Goal: Task Accomplishment & Management: Use online tool/utility

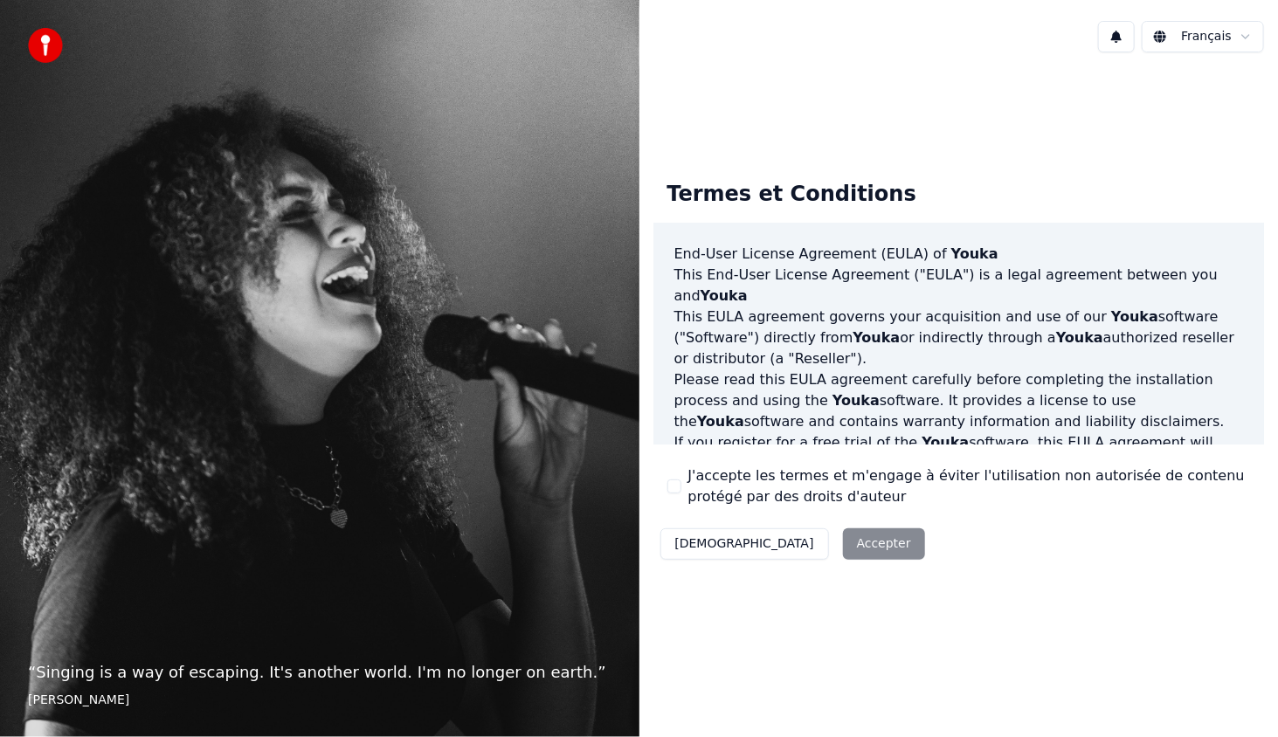
click at [675, 488] on button "J'accepte les termes et m'engage à éviter l'utilisation non autorisée de conten…" at bounding box center [674, 487] width 14 height 14
click at [843, 537] on button "Accepter" at bounding box center [884, 543] width 82 height 31
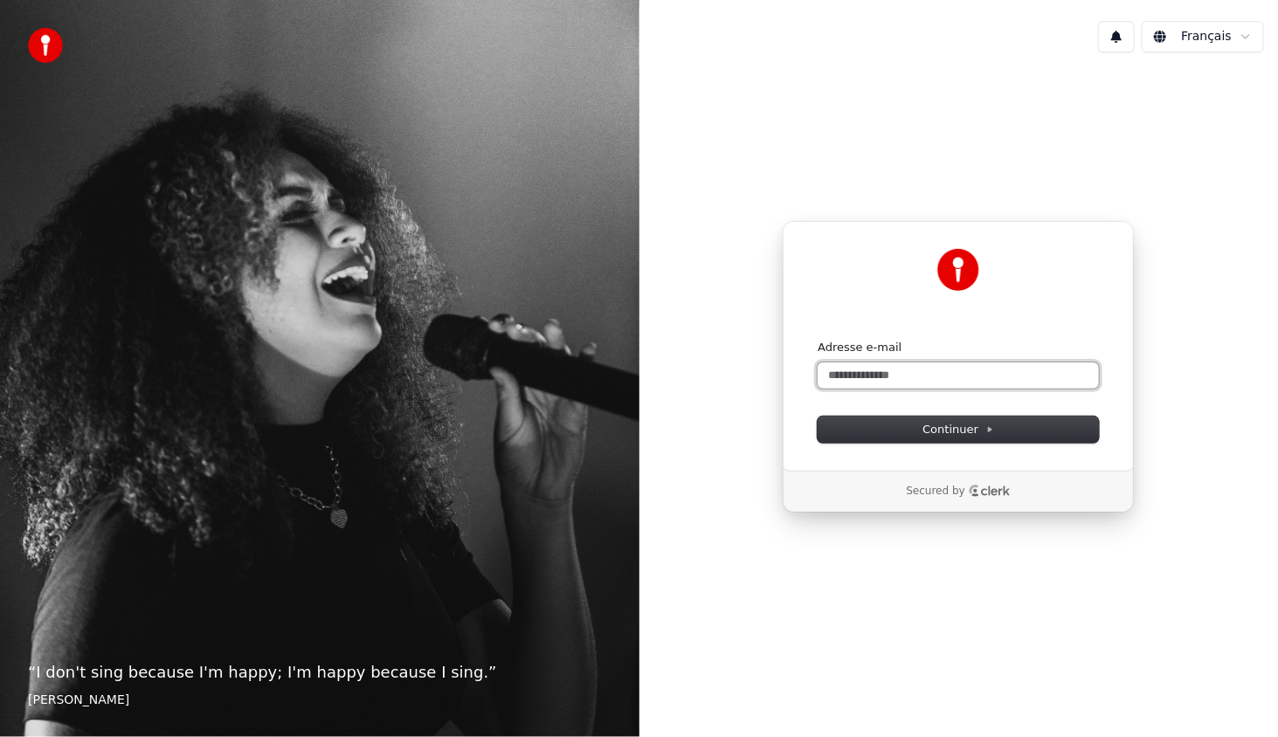
click at [922, 379] on input "Adresse e-mail" at bounding box center [958, 375] width 281 height 26
click at [949, 429] on span "Continuer" at bounding box center [958, 430] width 72 height 16
type input "**********"
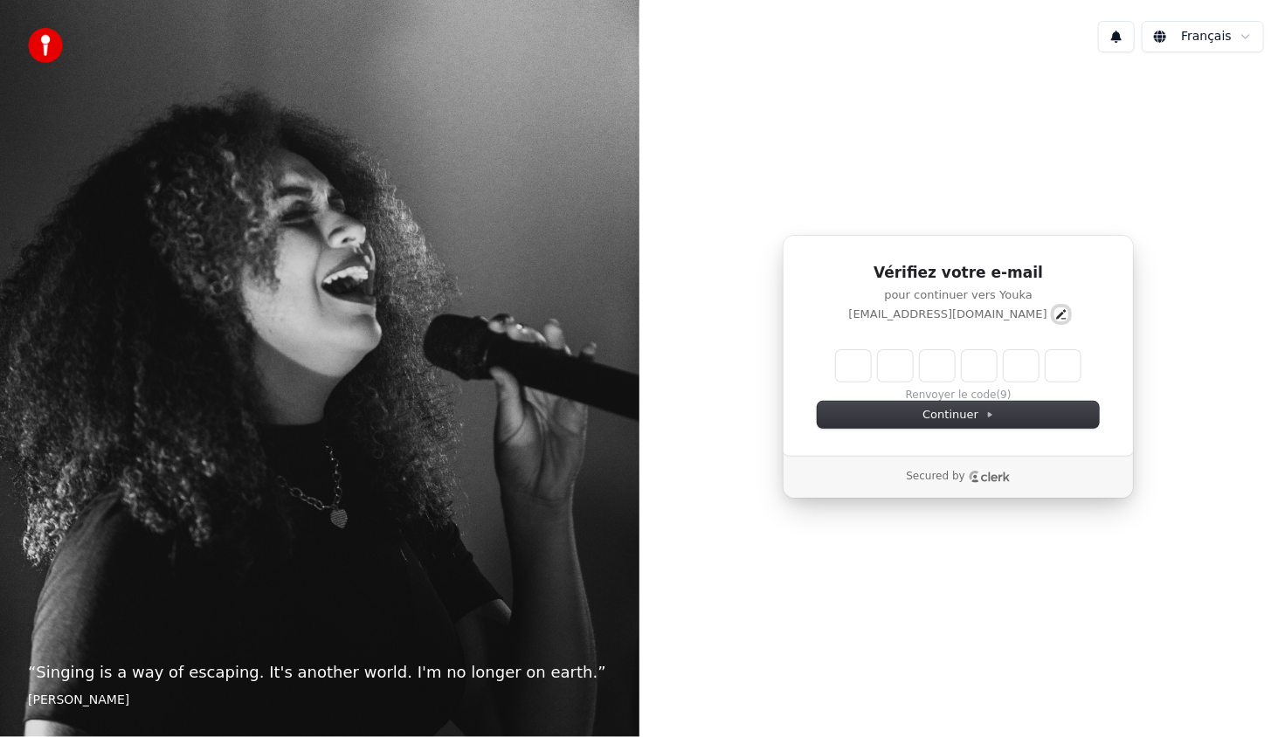
click at [1054, 314] on icon "Edit" at bounding box center [1061, 314] width 14 height 14
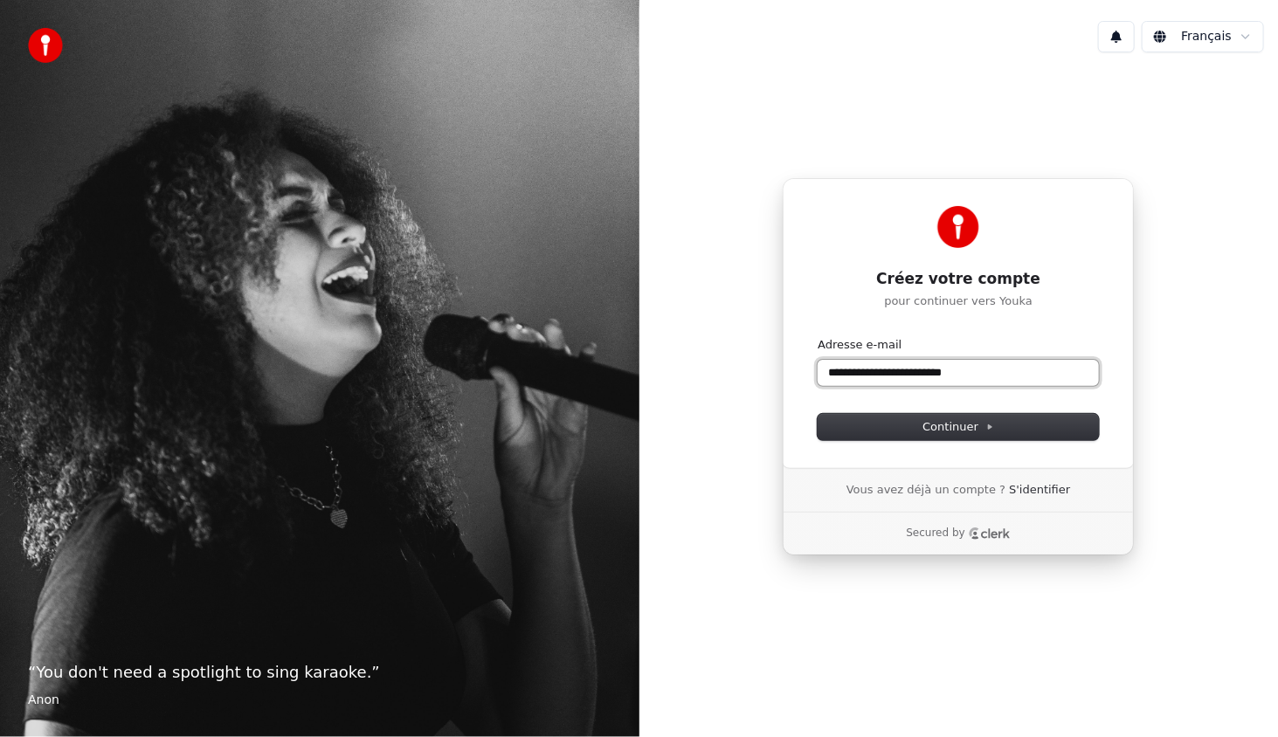
click at [874, 375] on input "**********" at bounding box center [958, 373] width 281 height 26
click at [913, 427] on button "Continuer" at bounding box center [958, 427] width 281 height 26
type input "**********"
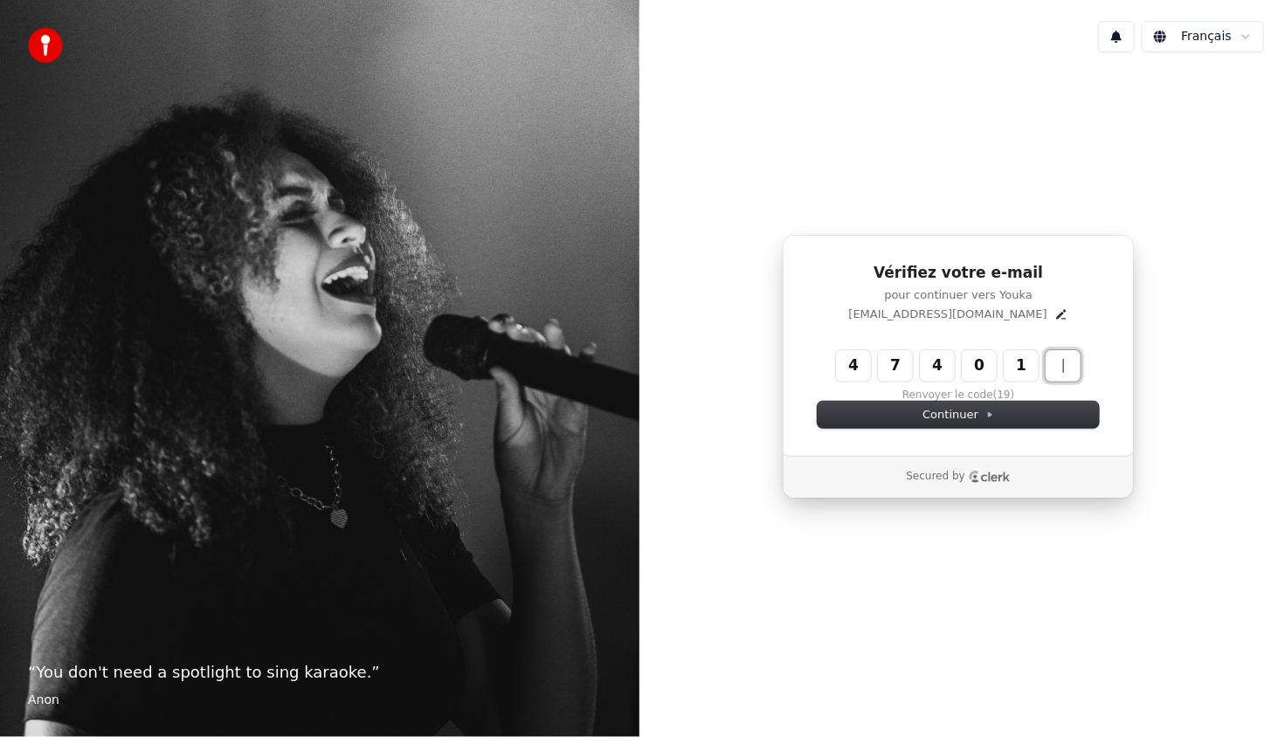
type input "******"
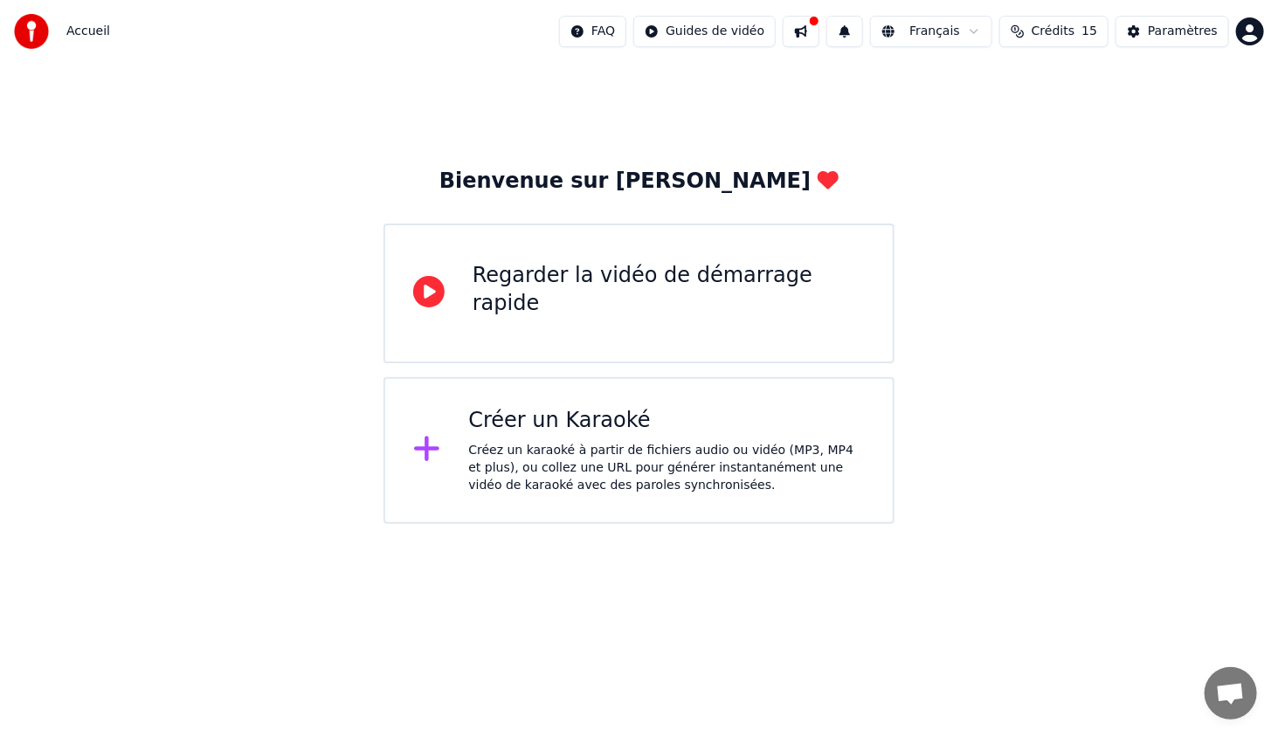
click at [632, 289] on div "Regarder la vidéo de démarrage rapide" at bounding box center [669, 290] width 392 height 56
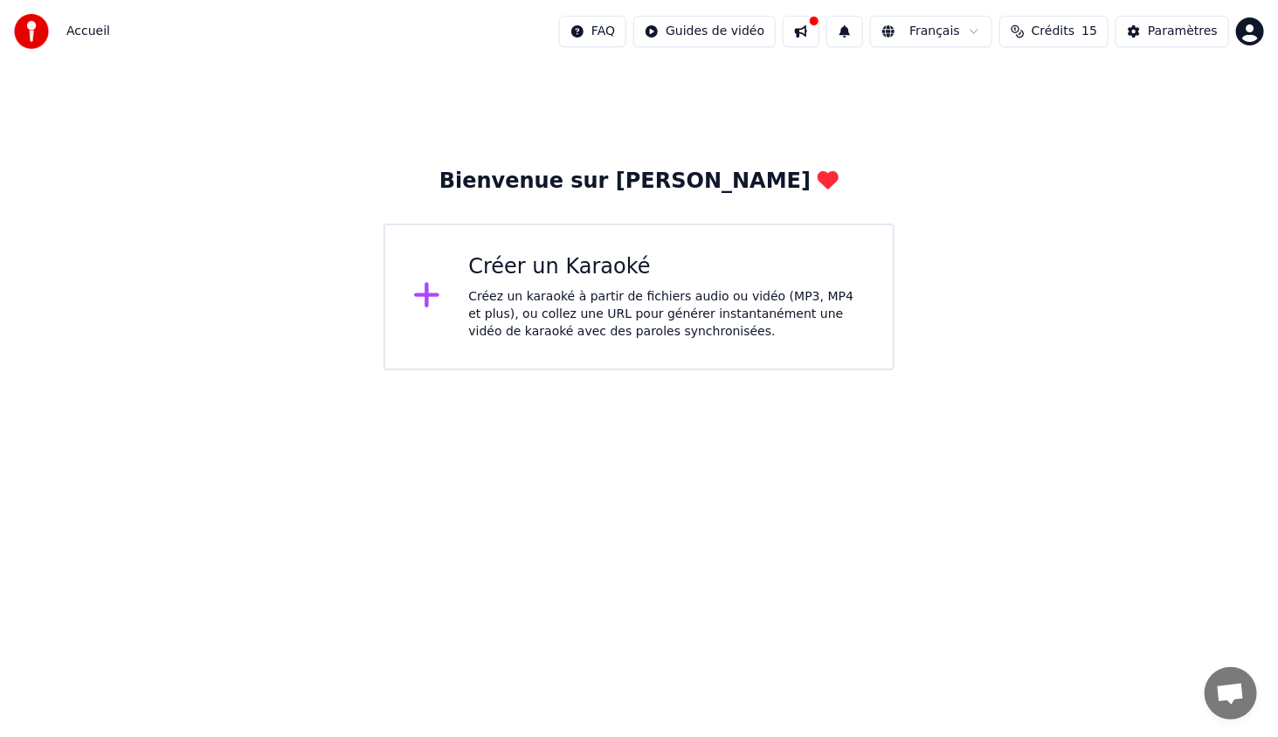
click at [594, 288] on div "Créez un karaoké à partir de fichiers audio ou vidéo (MP3, MP4 et plus), ou col…" at bounding box center [666, 314] width 397 height 52
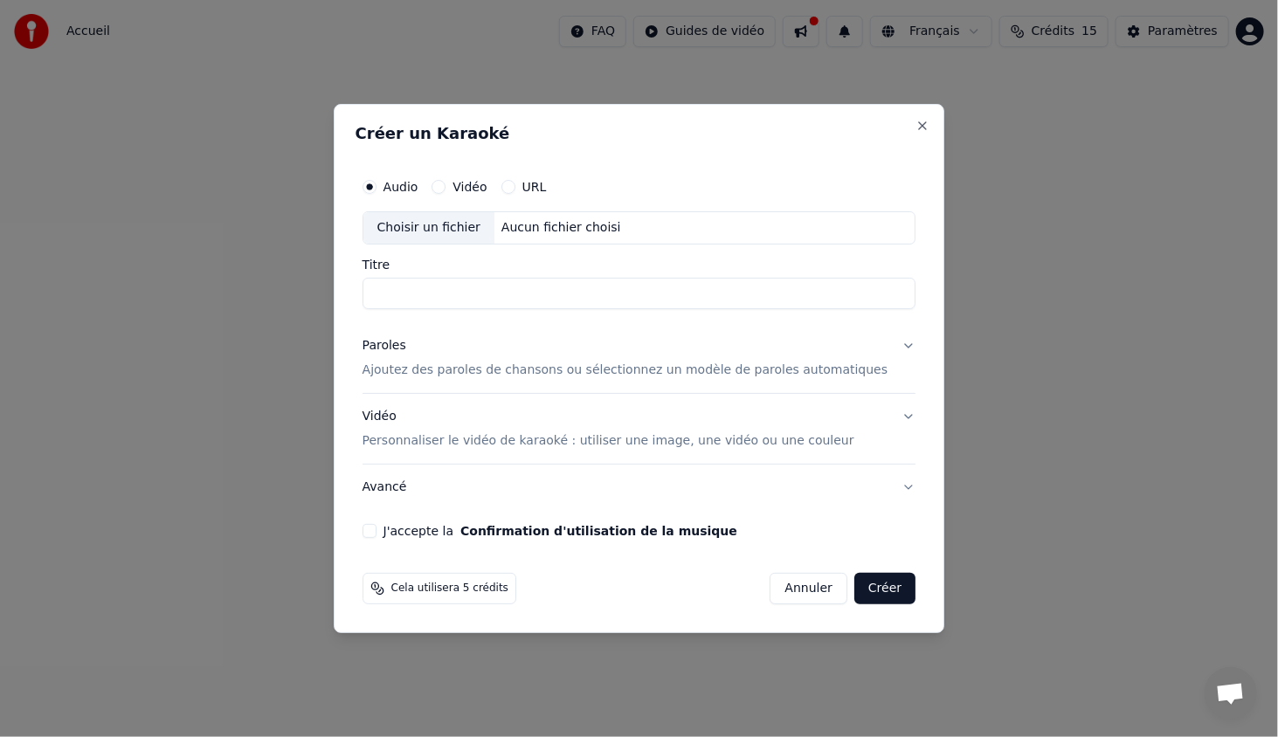
click at [544, 286] on input "Titre" at bounding box center [639, 293] width 554 height 31
click at [460, 525] on button "Confirmation d'utilisation de la musique" at bounding box center [598, 531] width 277 height 12
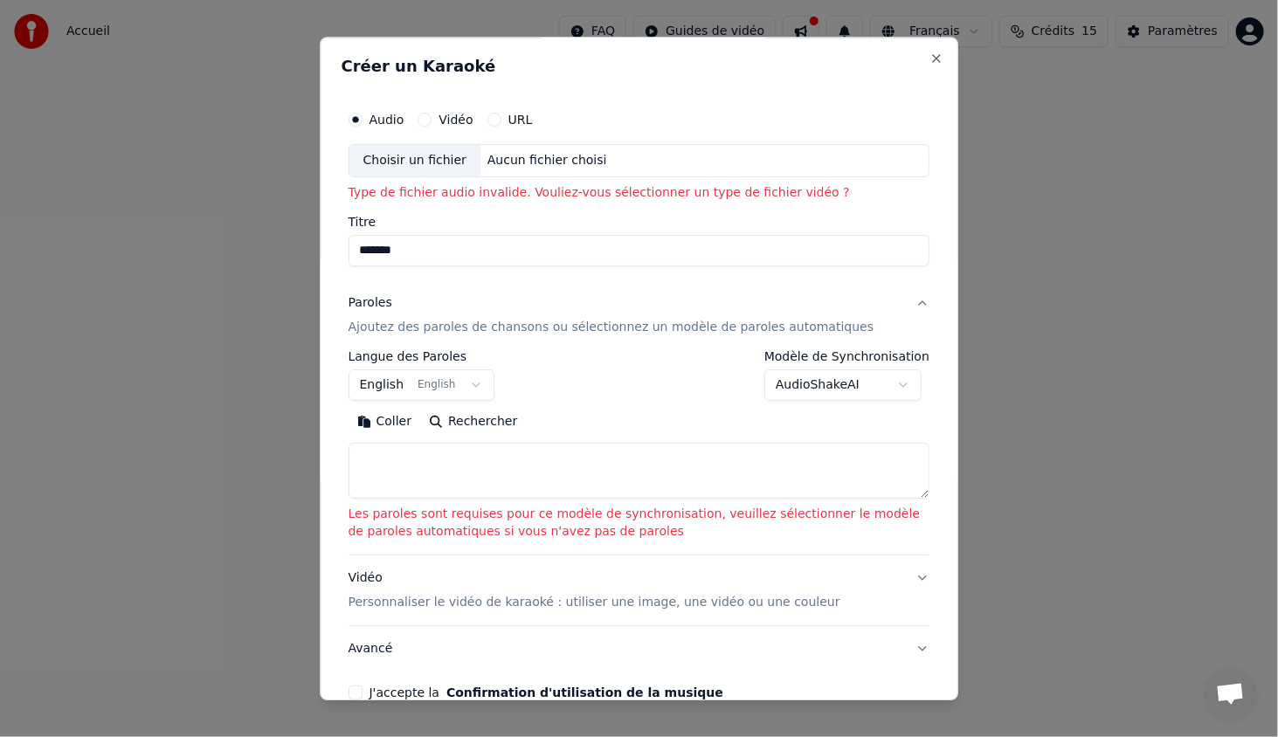
click at [464, 243] on input "*******" at bounding box center [640, 250] width 582 height 31
type input "**********"
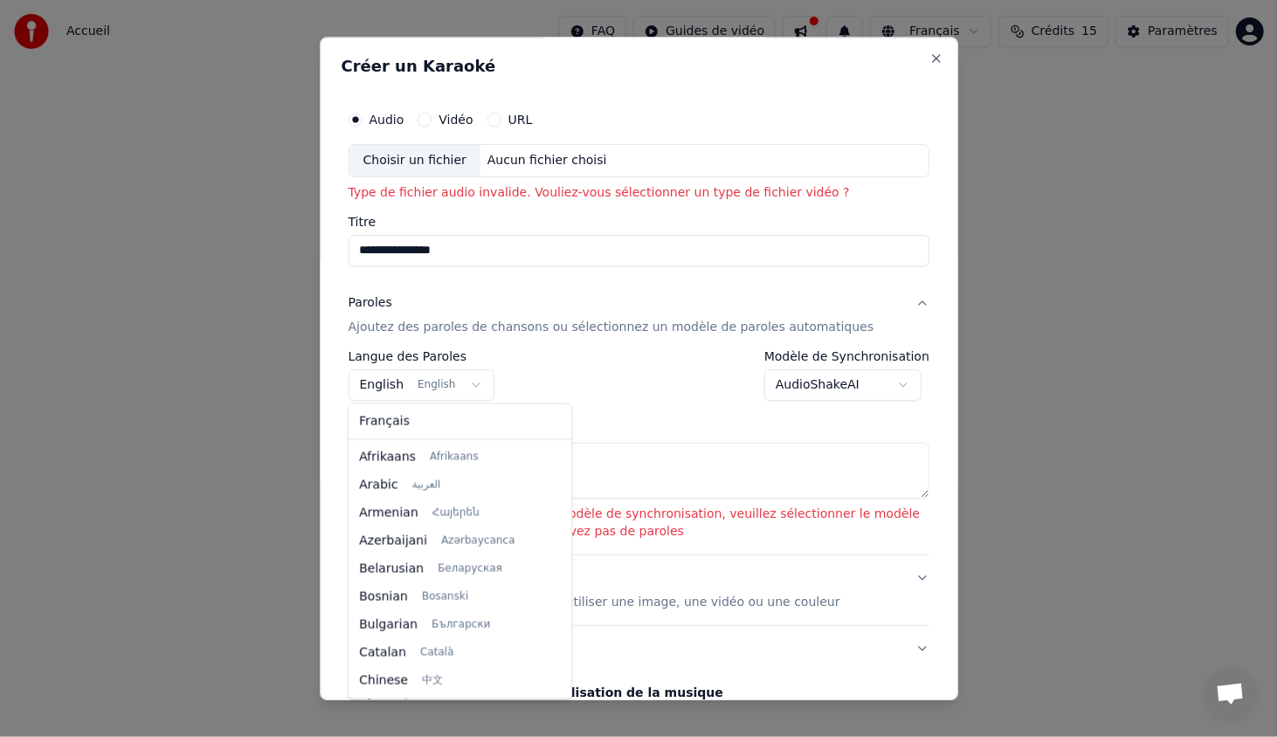
click at [454, 370] on body "**********" at bounding box center [639, 185] width 1278 height 370
select select "**"
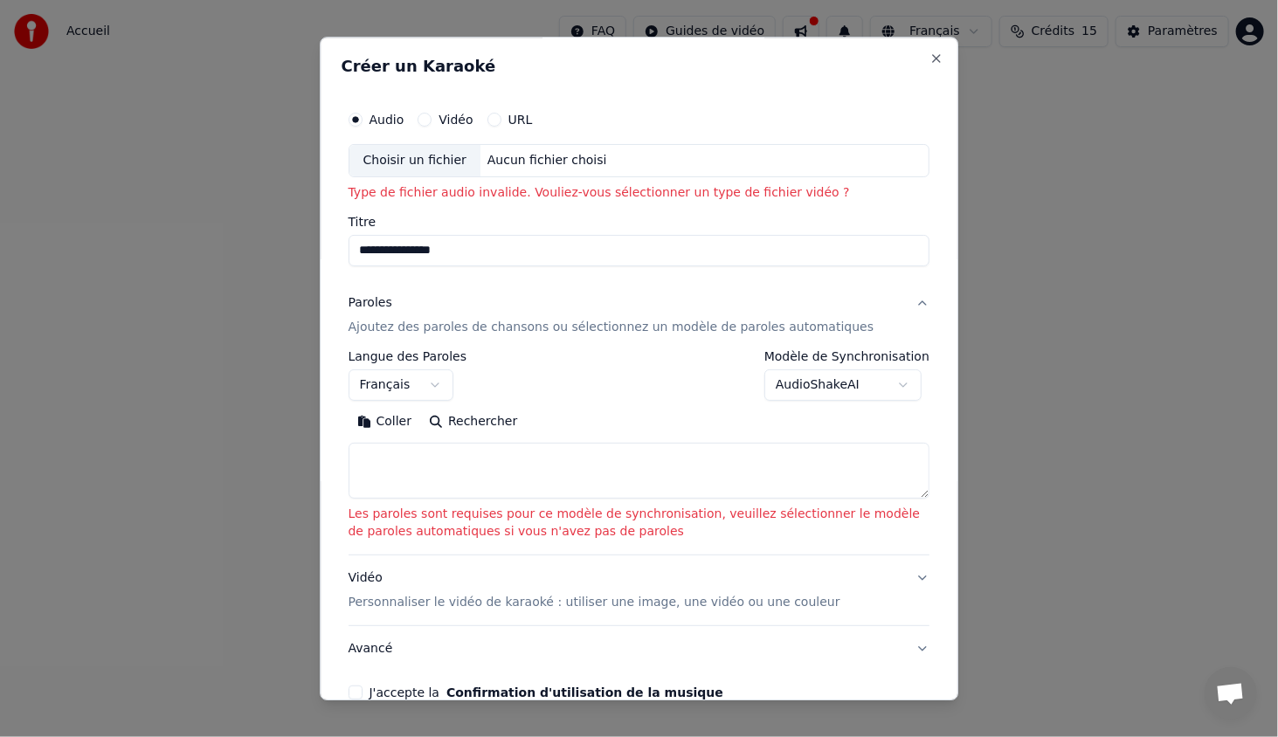
click at [396, 469] on textarea at bounding box center [640, 471] width 582 height 56
click at [470, 451] on textarea at bounding box center [640, 471] width 582 height 56
paste textarea "**********"
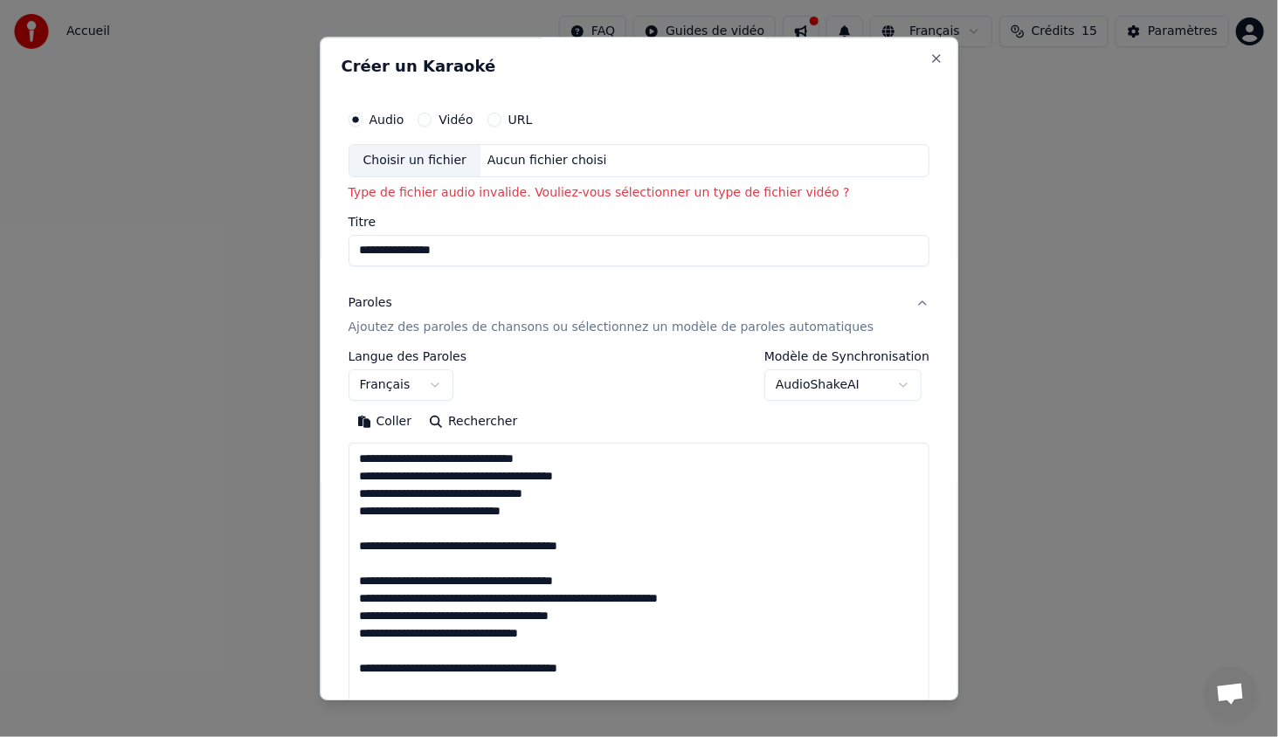
scroll to position [737, 0]
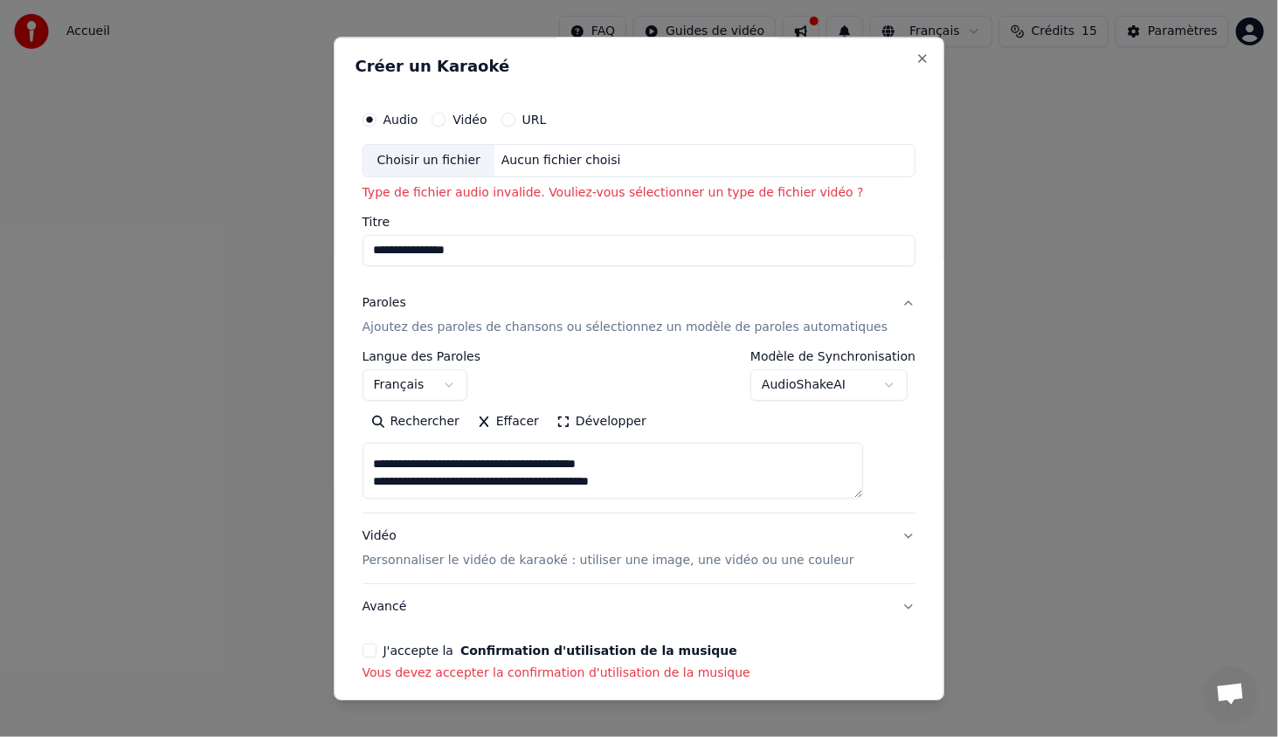
click at [470, 451] on textarea at bounding box center [612, 471] width 501 height 56
paste textarea "**********"
type textarea "**********"
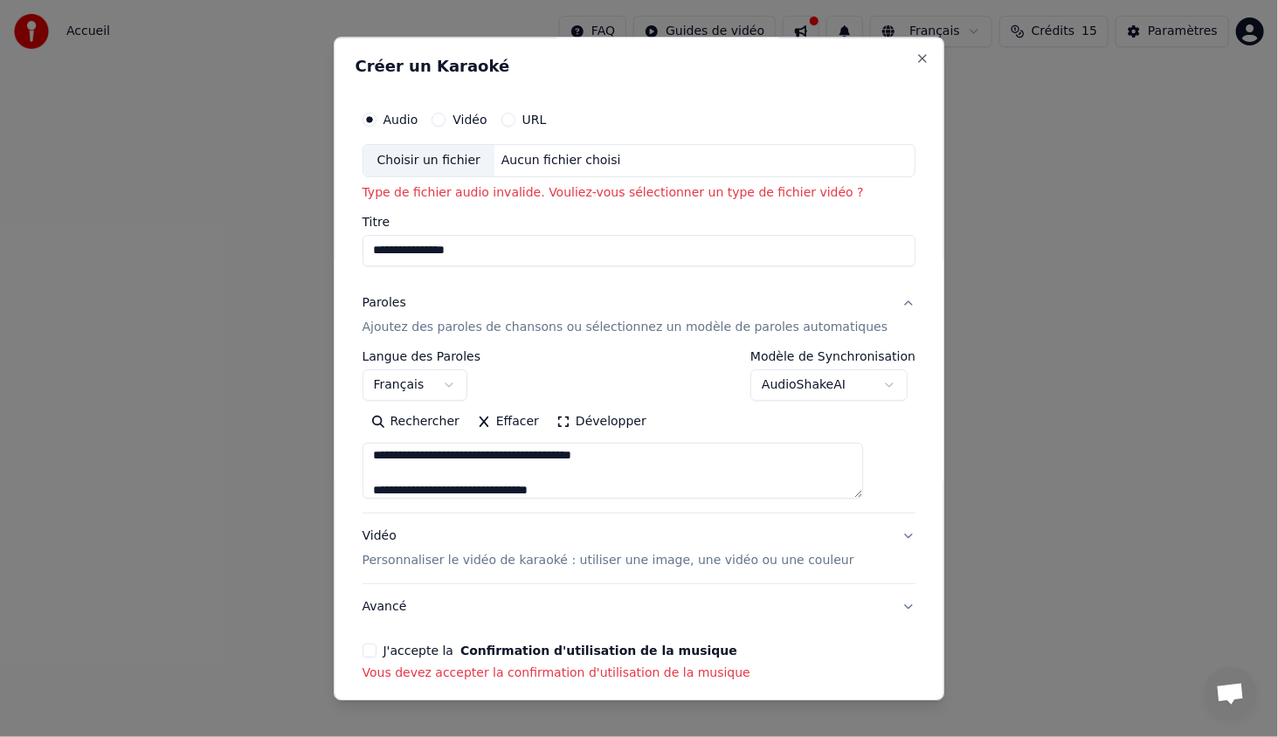
click at [376, 645] on button "J'accepte la Confirmation d'utilisation de la musique" at bounding box center [369, 651] width 14 height 14
drag, startPoint x: 909, startPoint y: 469, endPoint x: 914, endPoint y: 511, distance: 42.2
click at [914, 511] on div "**********" at bounding box center [639, 369] width 611 height 664
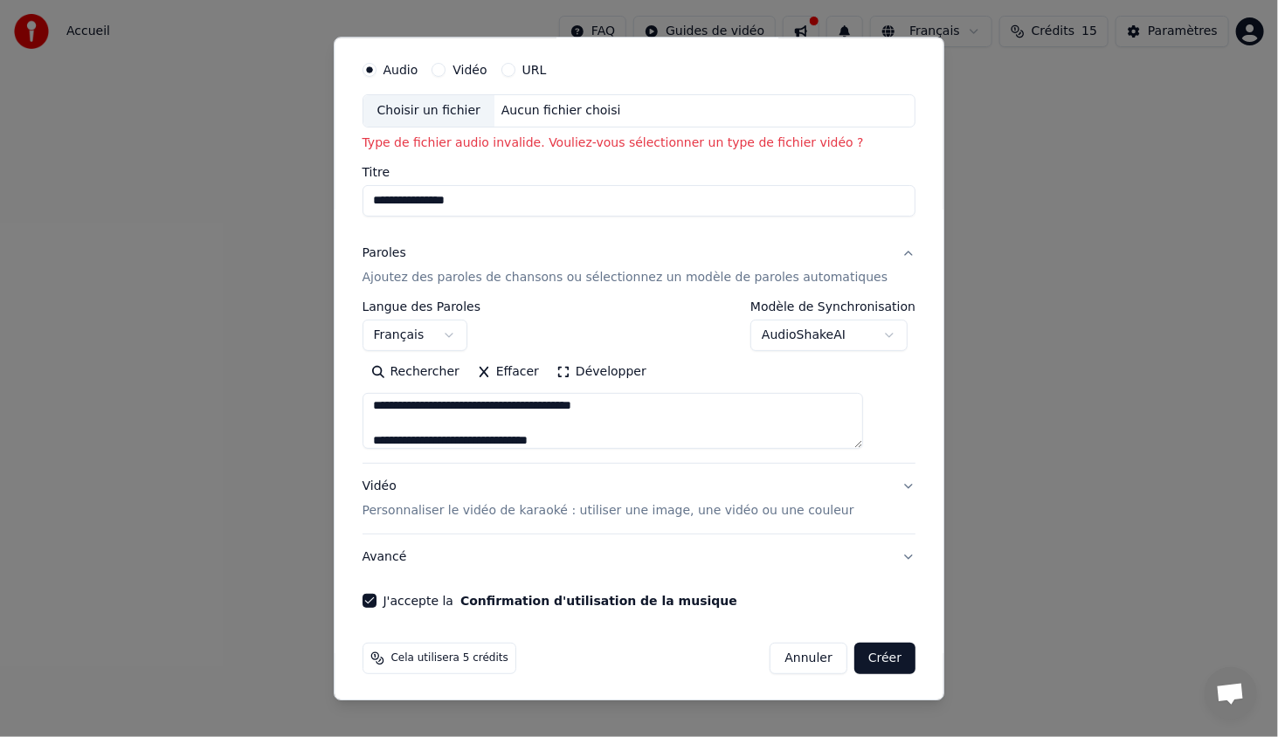
click at [426, 108] on div "Choisir un fichier" at bounding box center [428, 110] width 131 height 31
click at [854, 654] on button "Créer" at bounding box center [884, 658] width 61 height 31
click at [713, 509] on p "Personnaliser le vidéo de karaoké : utiliser une image, une vidéo ou une couleur" at bounding box center [608, 510] width 492 height 17
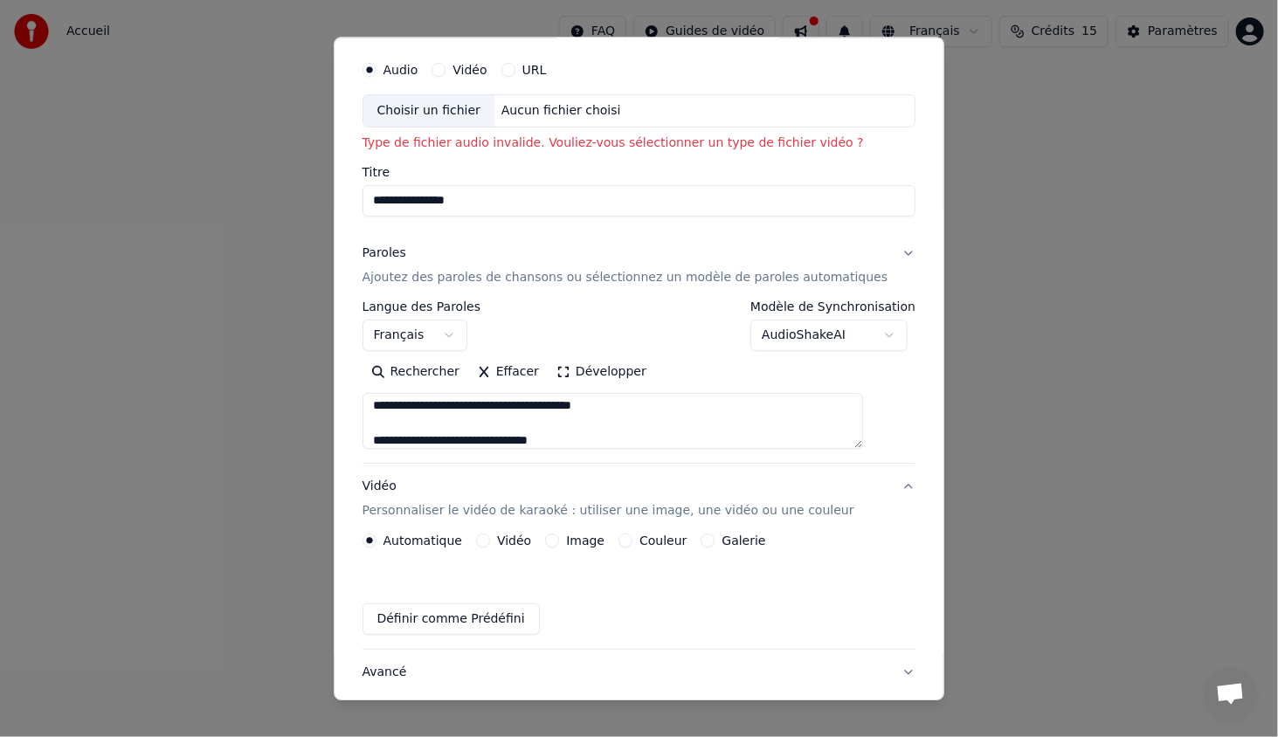
scroll to position [3, 0]
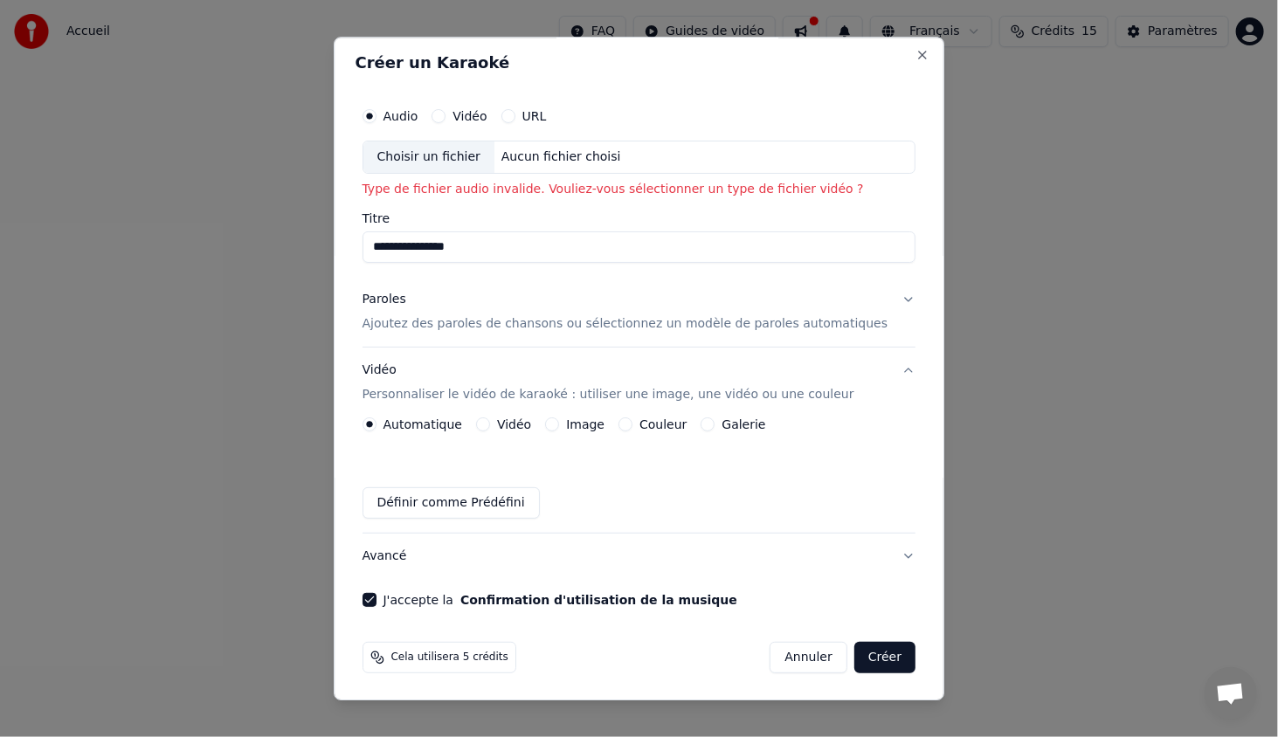
click at [490, 421] on button "Vidéo" at bounding box center [483, 425] width 14 height 14
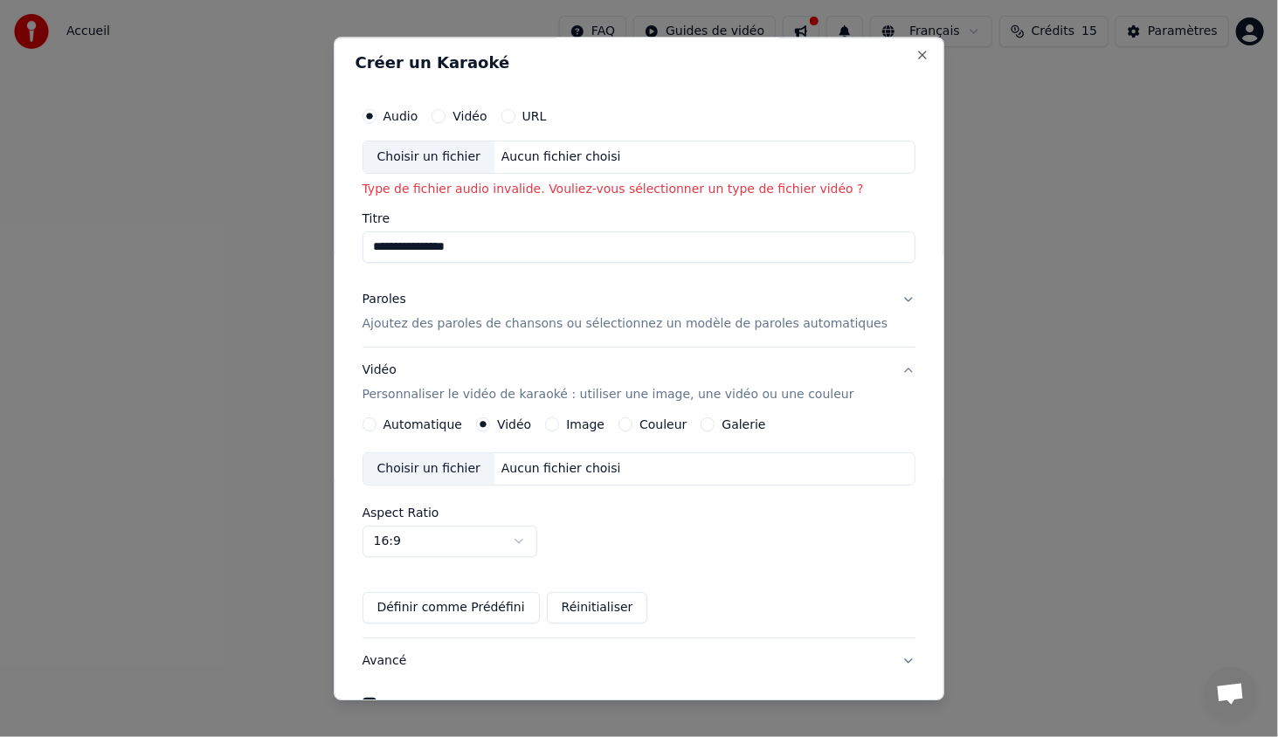
click at [559, 424] on button "Image" at bounding box center [552, 425] width 14 height 14
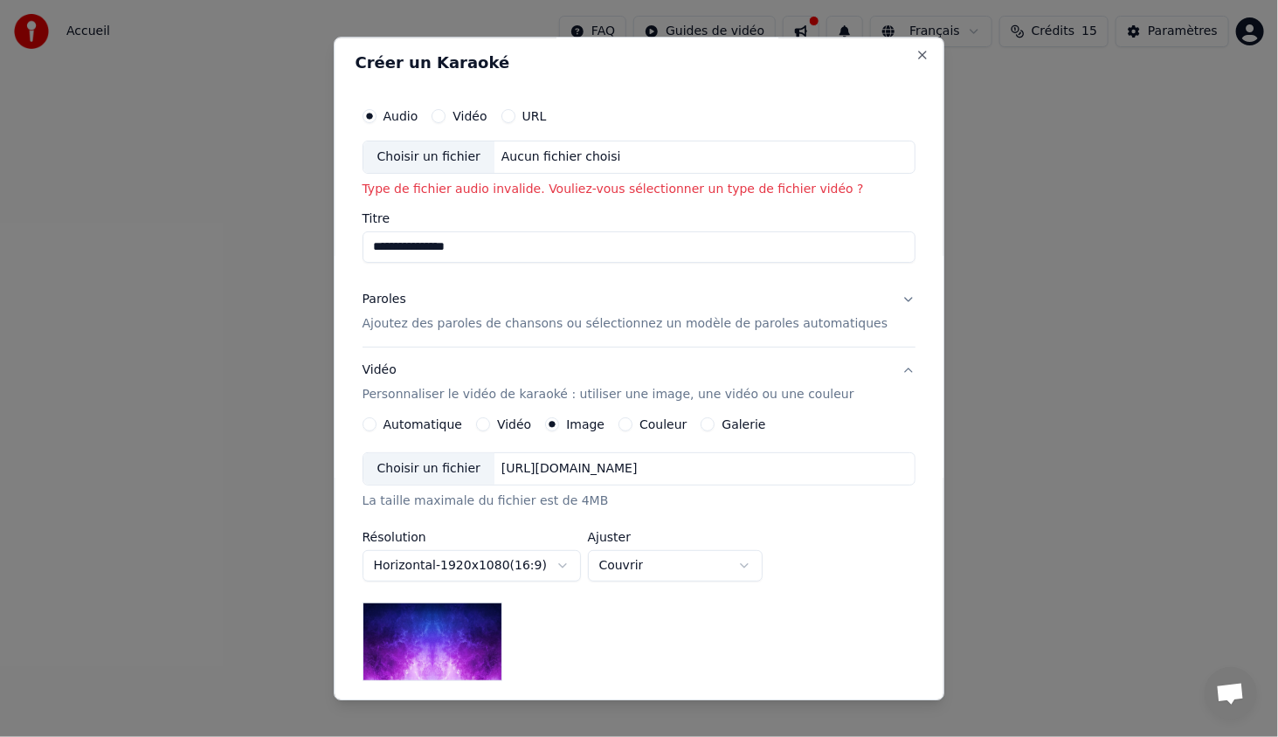
scroll to position [231, 0]
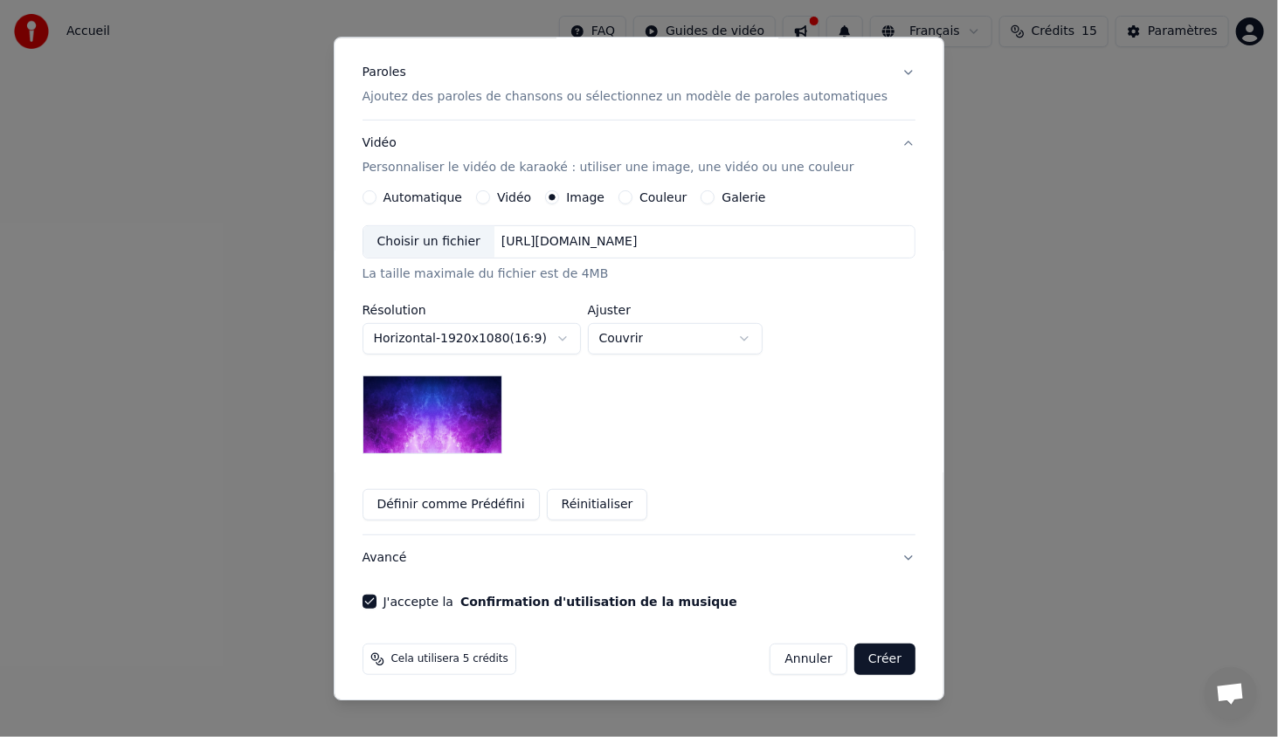
click at [865, 664] on button "Créer" at bounding box center [884, 659] width 61 height 31
click at [854, 654] on button "Créer" at bounding box center [884, 659] width 61 height 31
click at [854, 653] on button "Créer" at bounding box center [884, 659] width 61 height 31
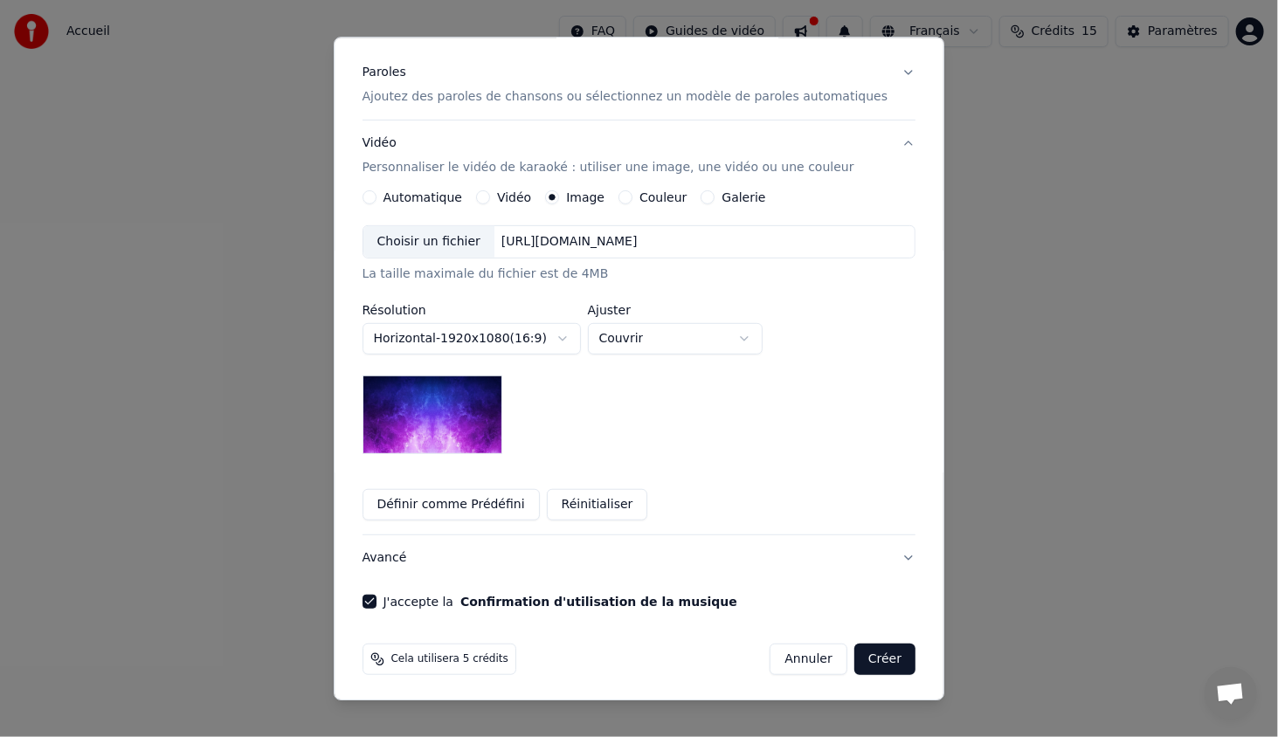
click at [854, 653] on button "Créer" at bounding box center [884, 659] width 61 height 31
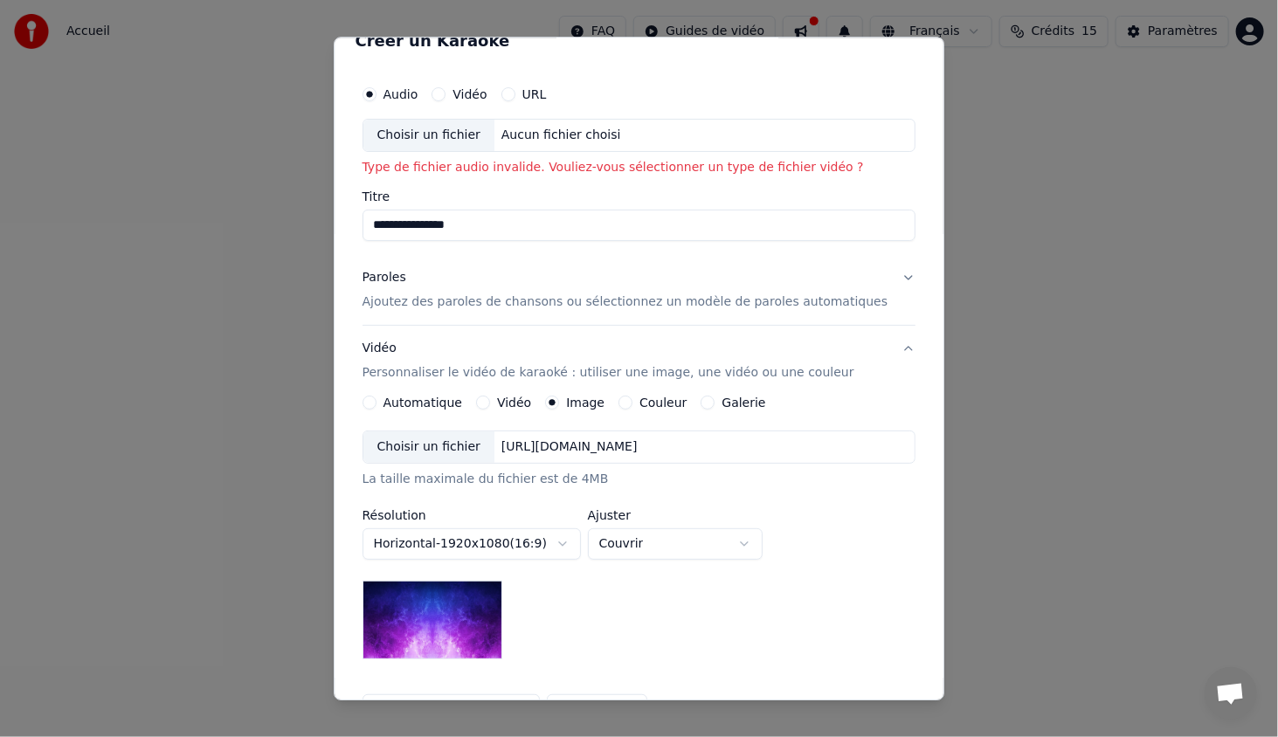
scroll to position [22, 0]
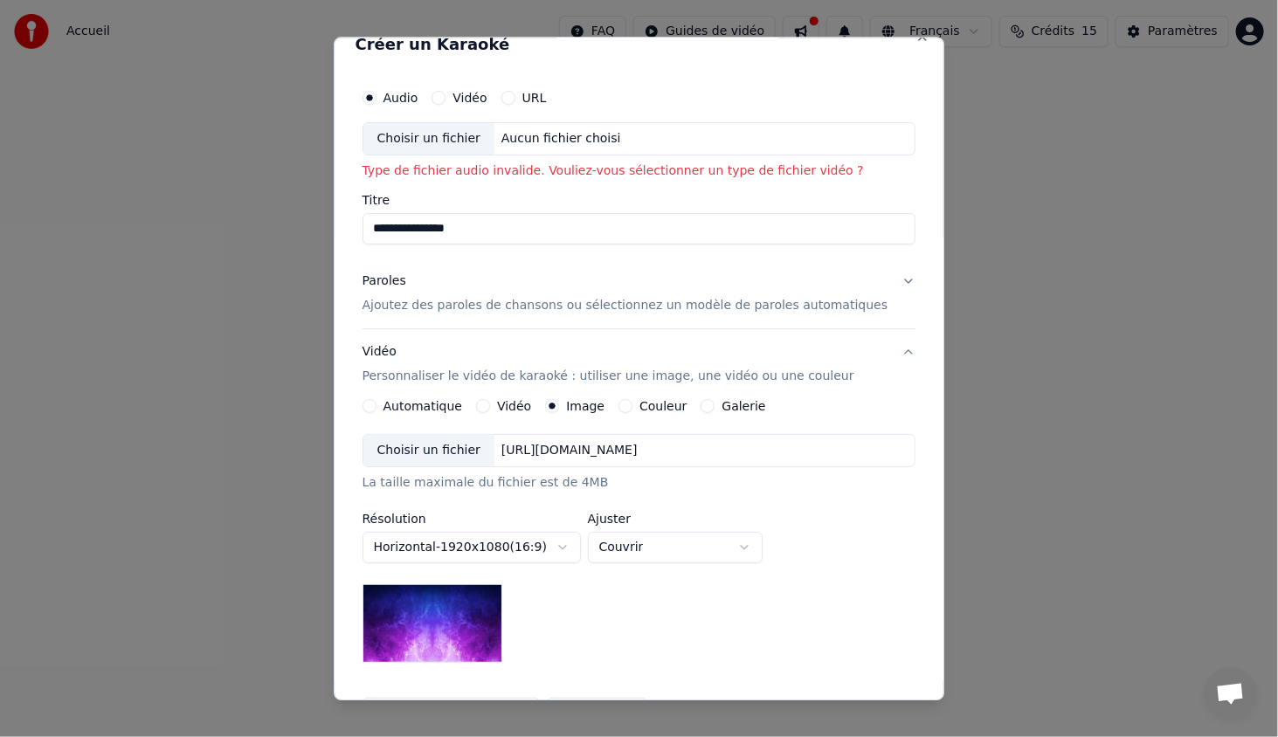
click at [536, 135] on div "Aucun fichier choisi" at bounding box center [561, 138] width 134 height 17
click at [442, 145] on div "Choisir un fichier" at bounding box center [428, 138] width 131 height 31
type input "**********"
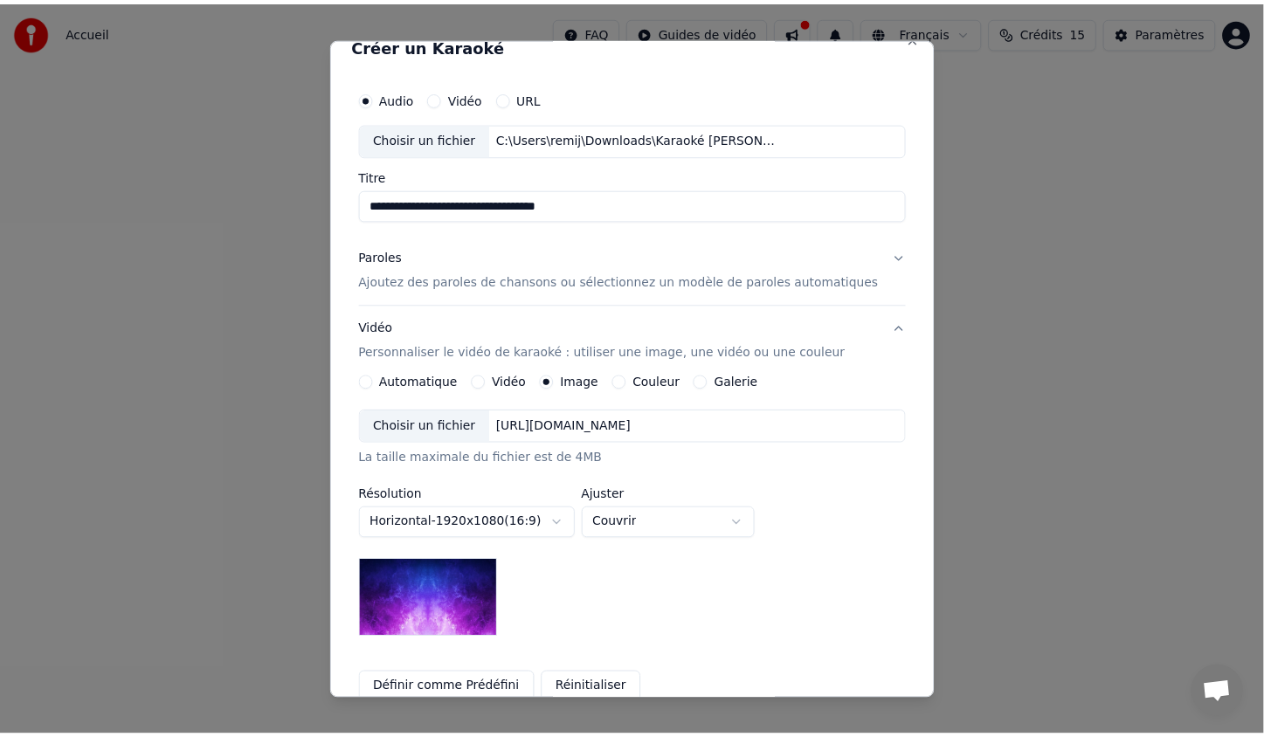
scroll to position [206, 0]
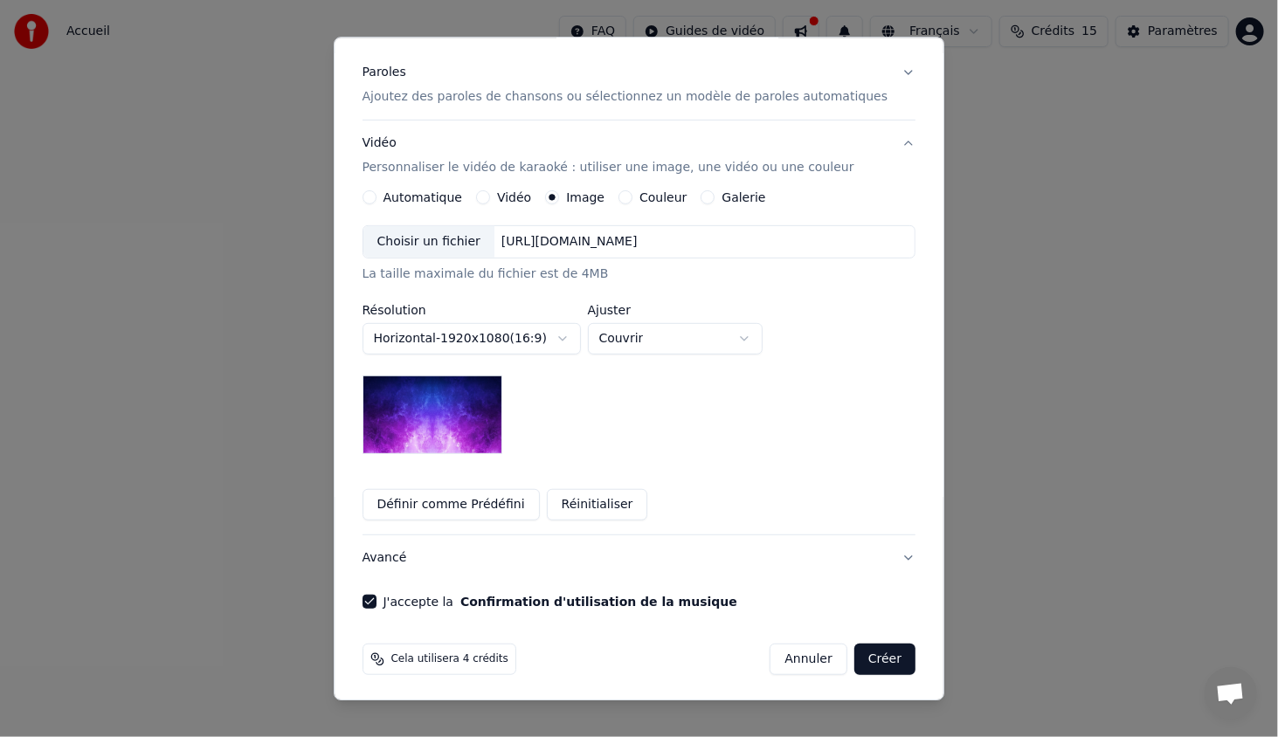
click at [866, 661] on button "Créer" at bounding box center [884, 659] width 61 height 31
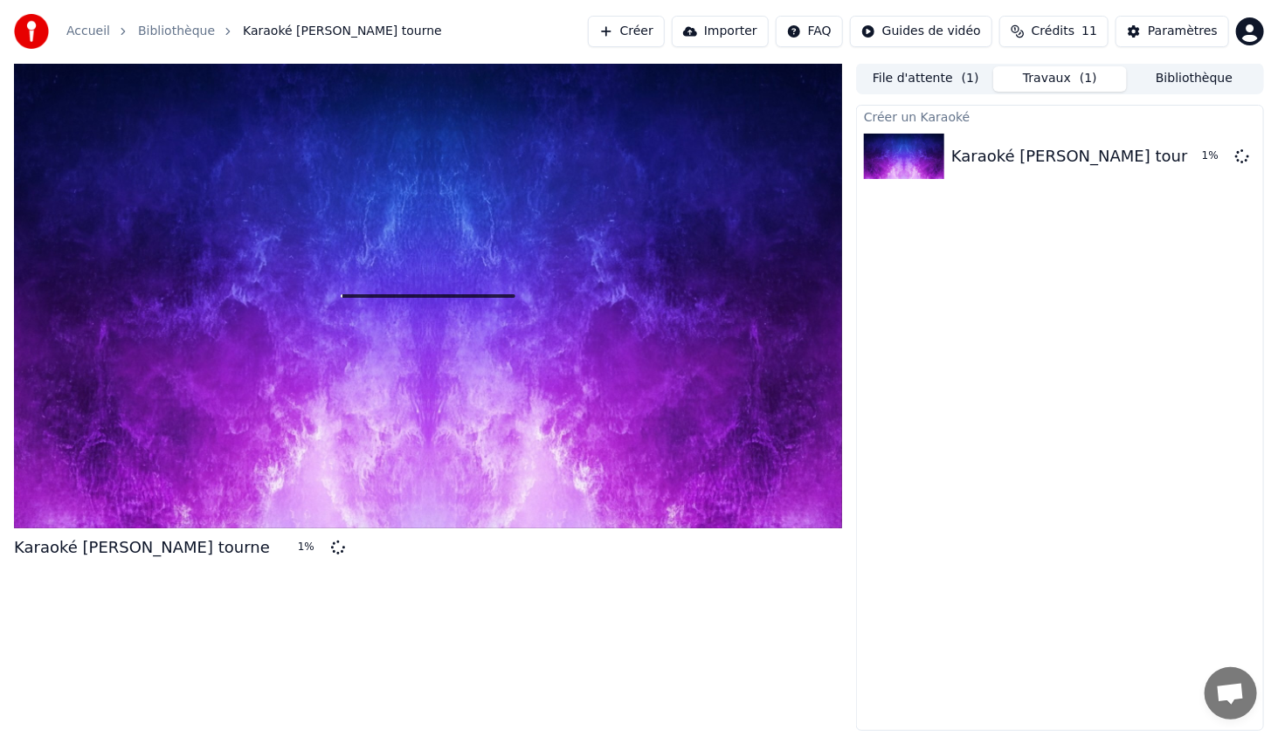
click at [591, 618] on div "Karaoké [PERSON_NAME] tourne 1 %" at bounding box center [428, 397] width 828 height 668
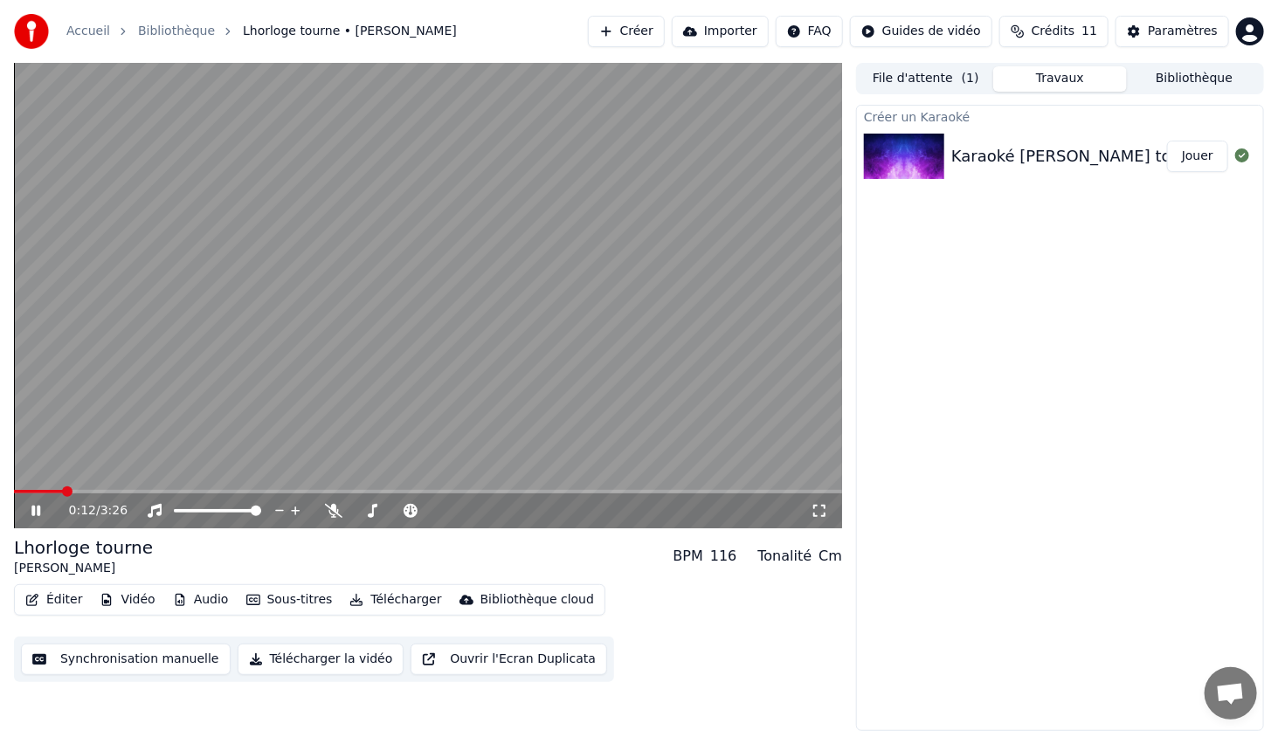
click at [35, 511] on icon at bounding box center [35, 511] width 9 height 10
click at [14, 495] on span at bounding box center [19, 492] width 10 height 10
click at [35, 503] on div "0:00 / 3:26" at bounding box center [428, 510] width 814 height 17
click at [333, 510] on icon at bounding box center [333, 511] width 17 height 14
click at [32, 505] on icon at bounding box center [36, 511] width 10 height 12
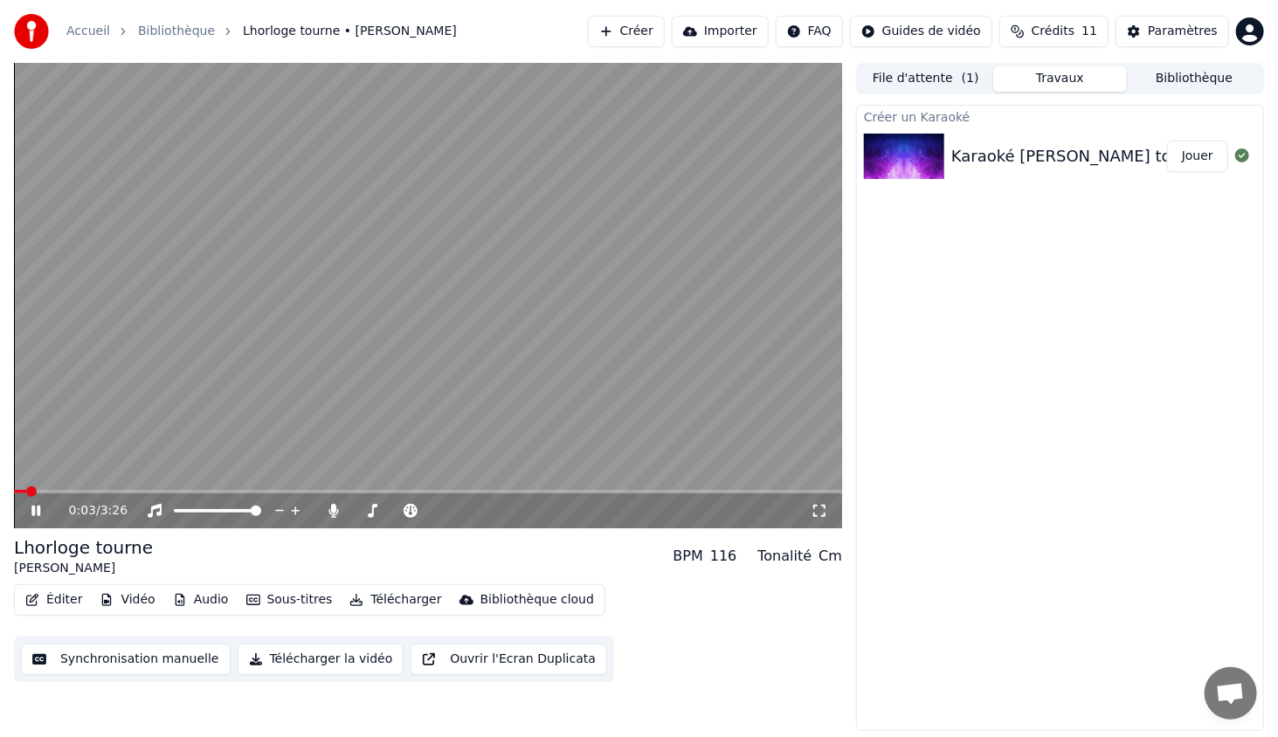
click at [26, 487] on span at bounding box center [31, 492] width 10 height 10
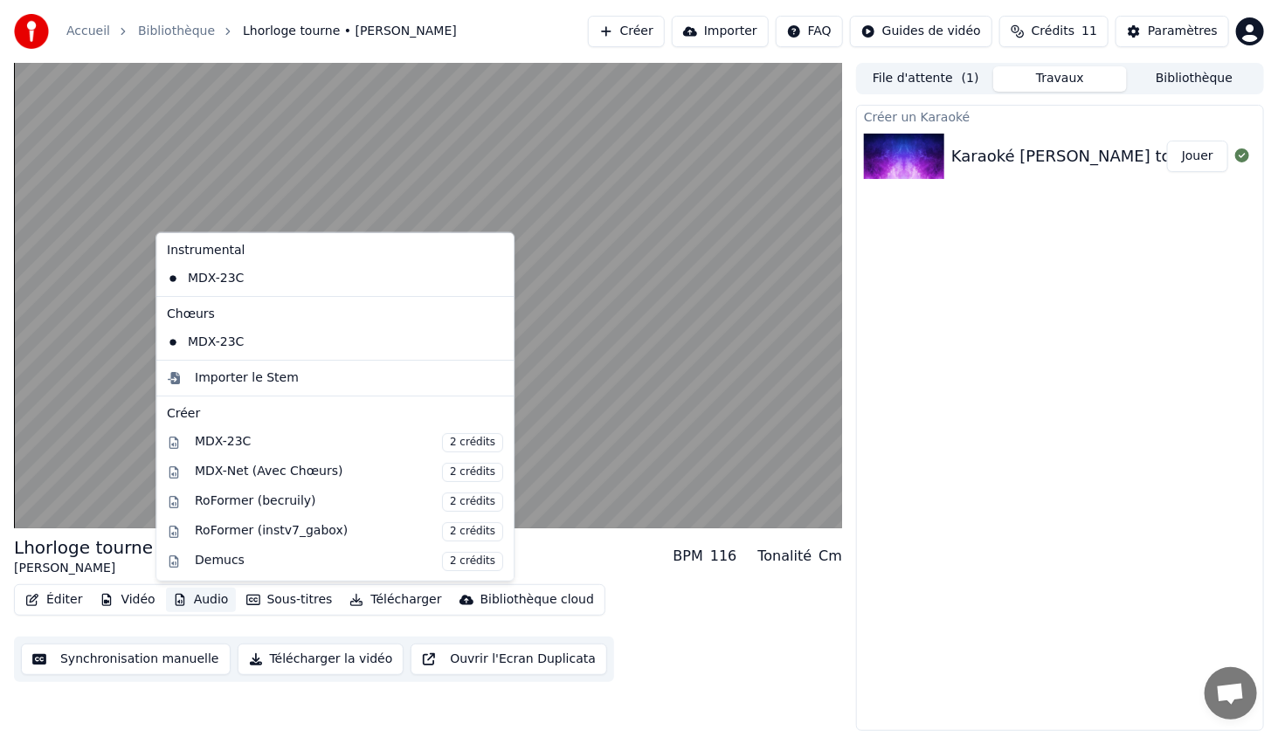
click at [186, 601] on button "Audio" at bounding box center [201, 600] width 70 height 24
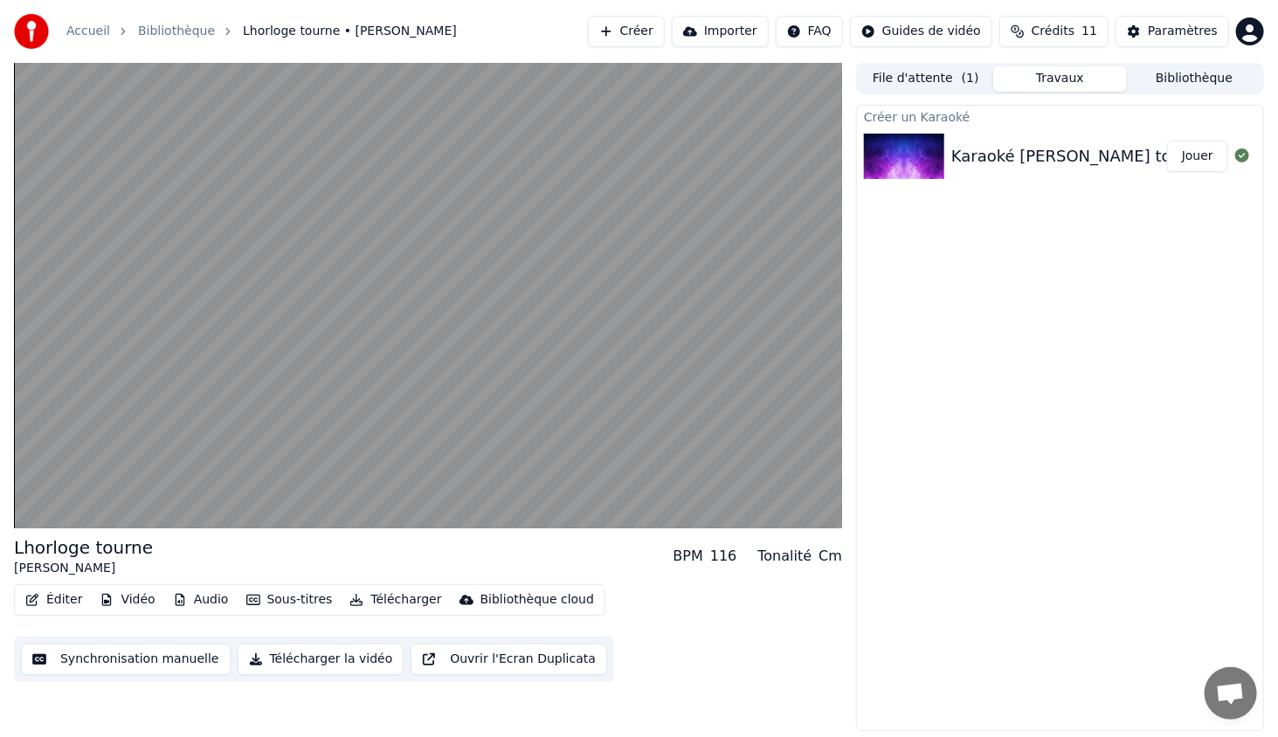
click at [155, 666] on button "Synchronisation manuelle" at bounding box center [126, 659] width 210 height 31
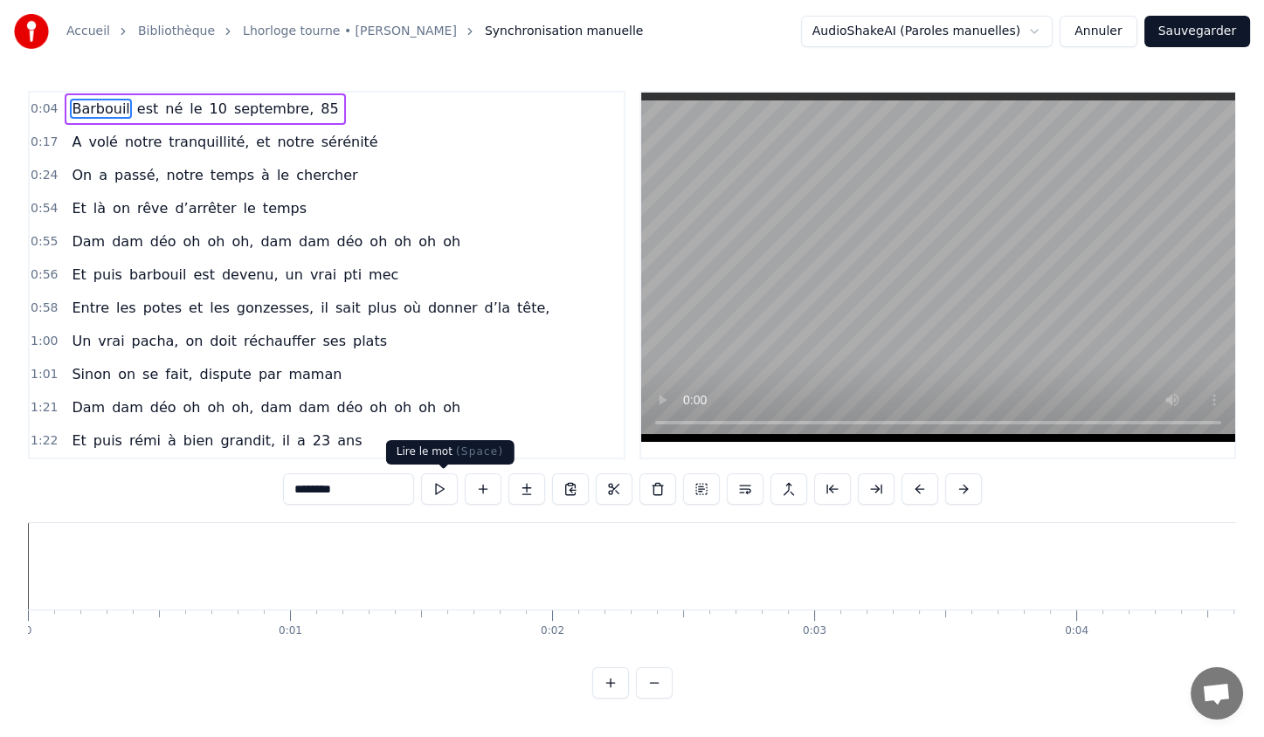
click at [435, 494] on button at bounding box center [439, 488] width 37 height 31
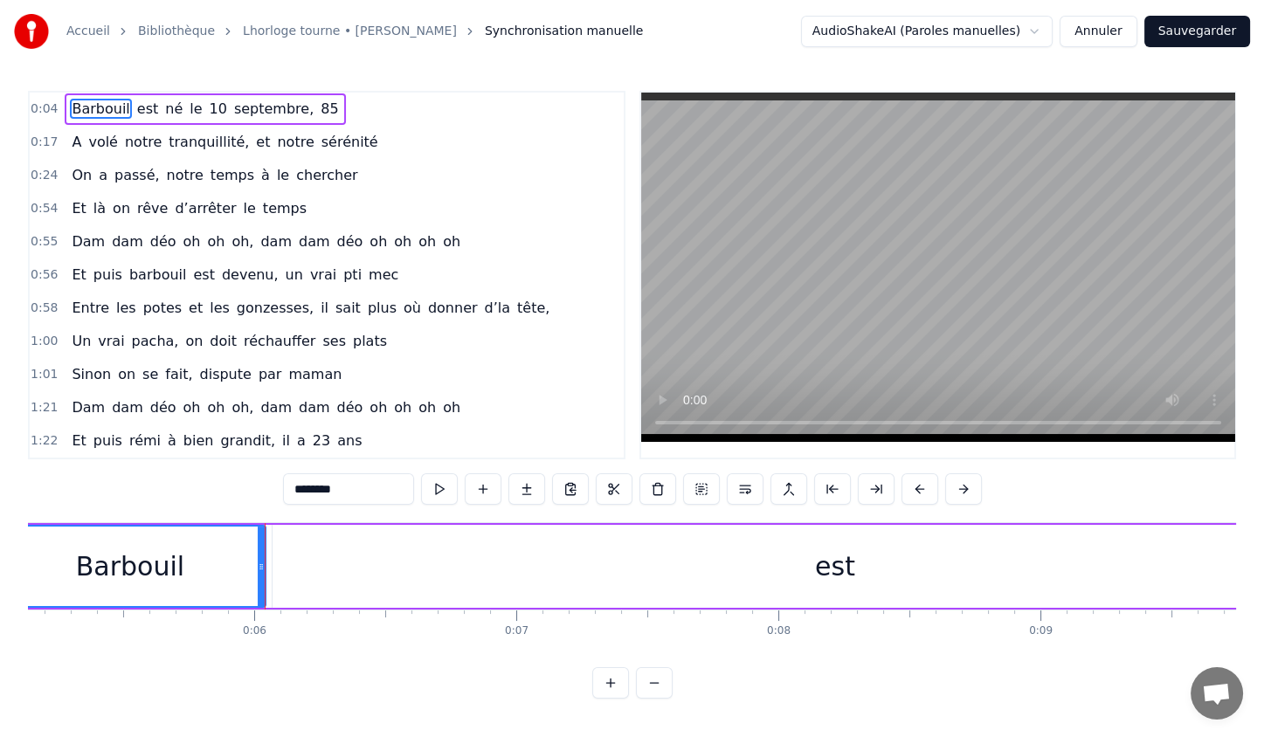
scroll to position [0, 1347]
drag, startPoint x: 253, startPoint y: 566, endPoint x: 193, endPoint y: 560, distance: 60.6
click at [193, 560] on div "Barbouil" at bounding box center [129, 566] width 269 height 79
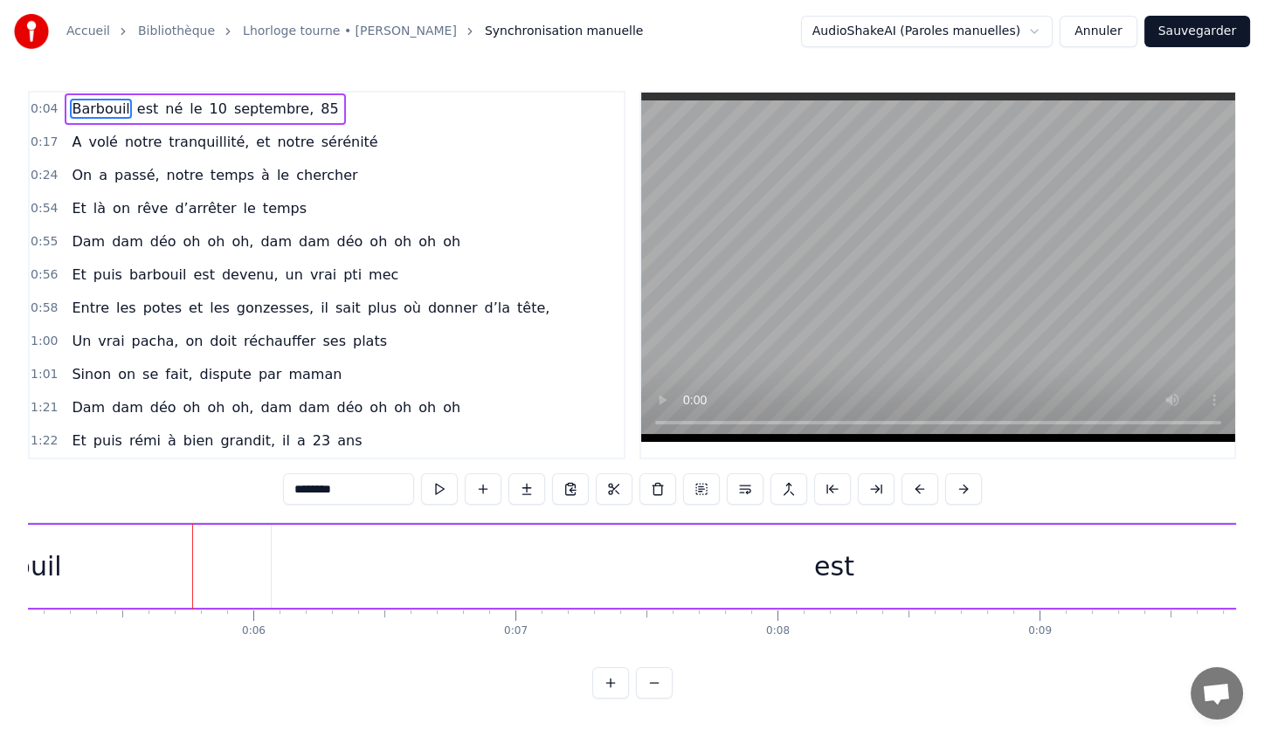
drag, startPoint x: 256, startPoint y: 587, endPoint x: 12, endPoint y: 567, distance: 244.5
click at [12, 567] on div "Accueil Bibliothèque Lhorloge tourne • [PERSON_NAME] manuelle AudioShakeAI (Par…" at bounding box center [632, 349] width 1264 height 699
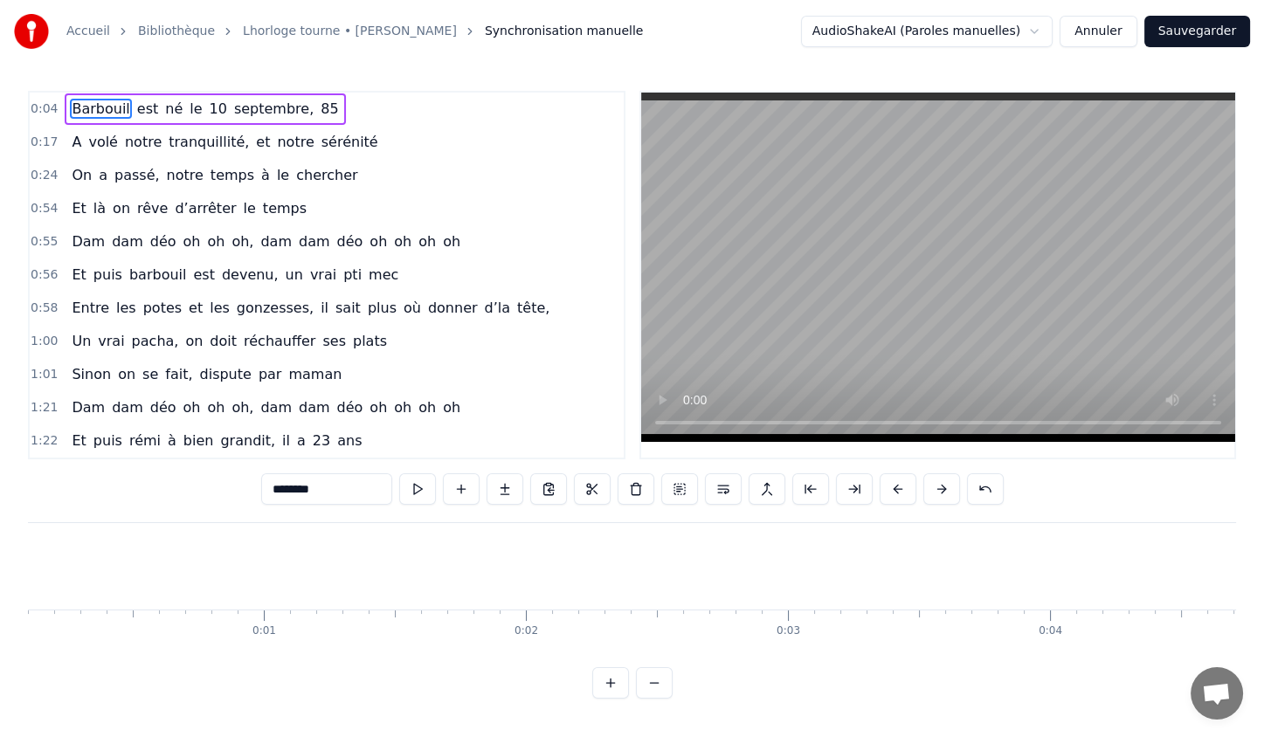
scroll to position [0, 0]
click at [418, 496] on button at bounding box center [417, 488] width 37 height 31
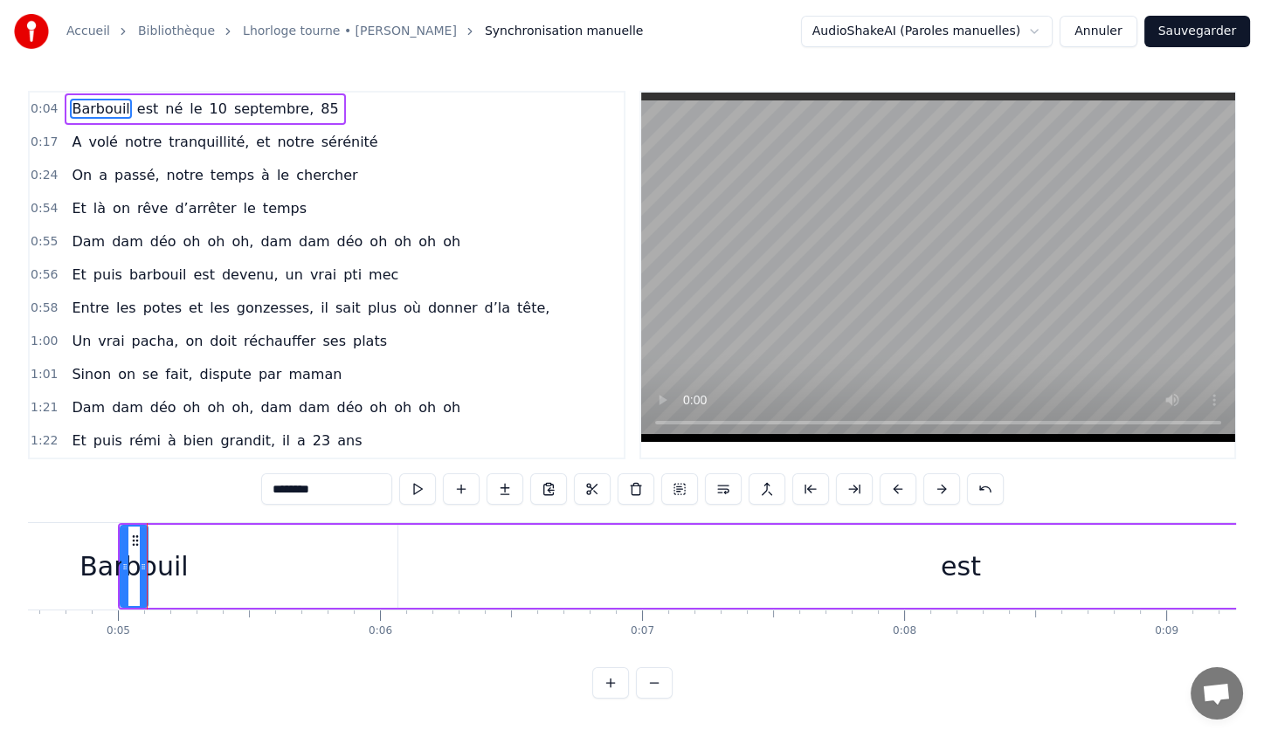
scroll to position [0, 1252]
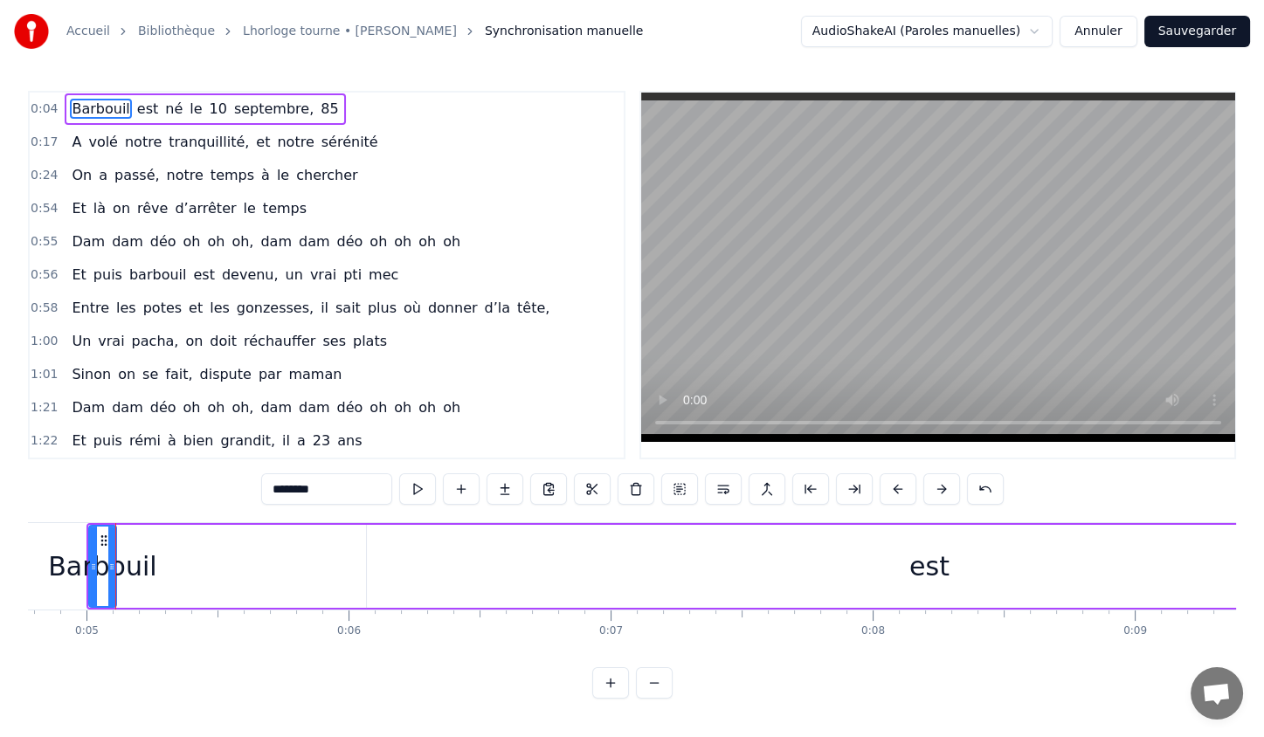
click at [147, 564] on div "Barbouil" at bounding box center [102, 566] width 108 height 39
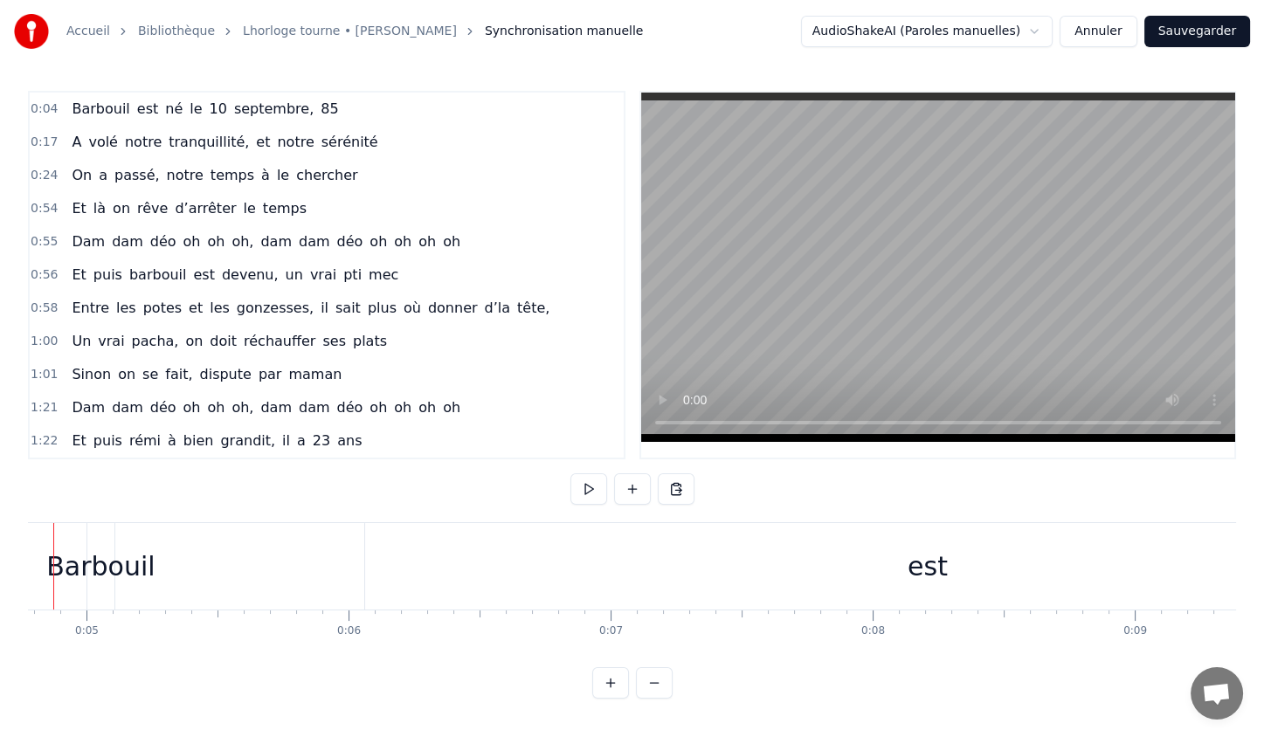
scroll to position [0, 1190]
drag, startPoint x: 113, startPoint y: 567, endPoint x: 175, endPoint y: 570, distance: 62.1
drag, startPoint x: 173, startPoint y: 569, endPoint x: 236, endPoint y: 574, distance: 63.0
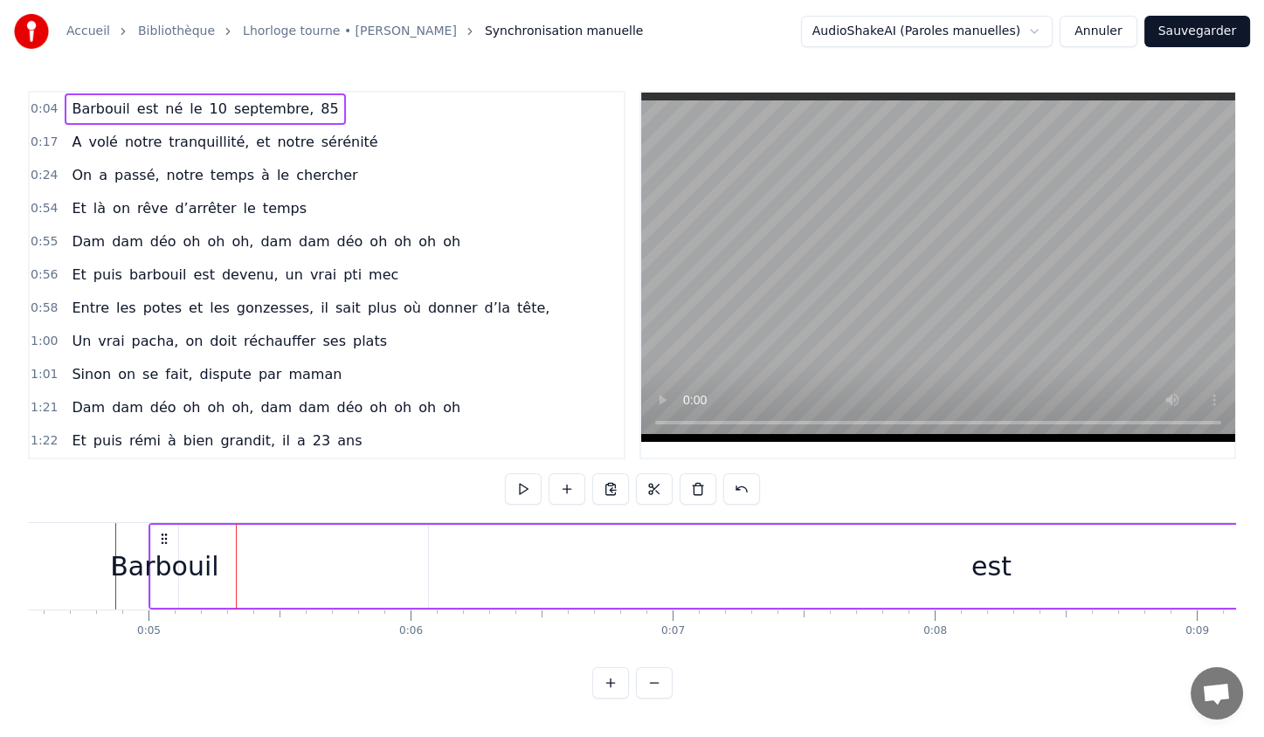
drag, startPoint x: 114, startPoint y: 576, endPoint x: 158, endPoint y: 585, distance: 44.5
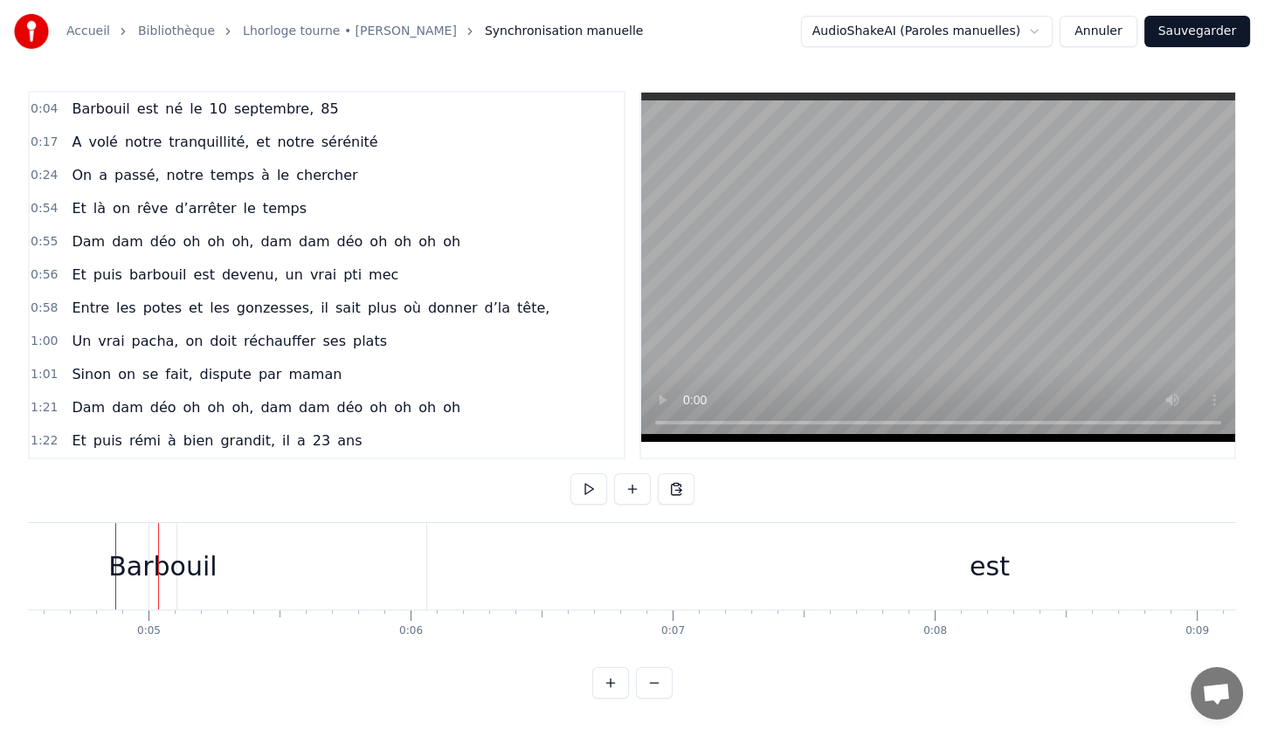
click at [158, 570] on div at bounding box center [158, 566] width 1 height 86
click at [164, 574] on div "Barbouil" at bounding box center [162, 566] width 108 height 39
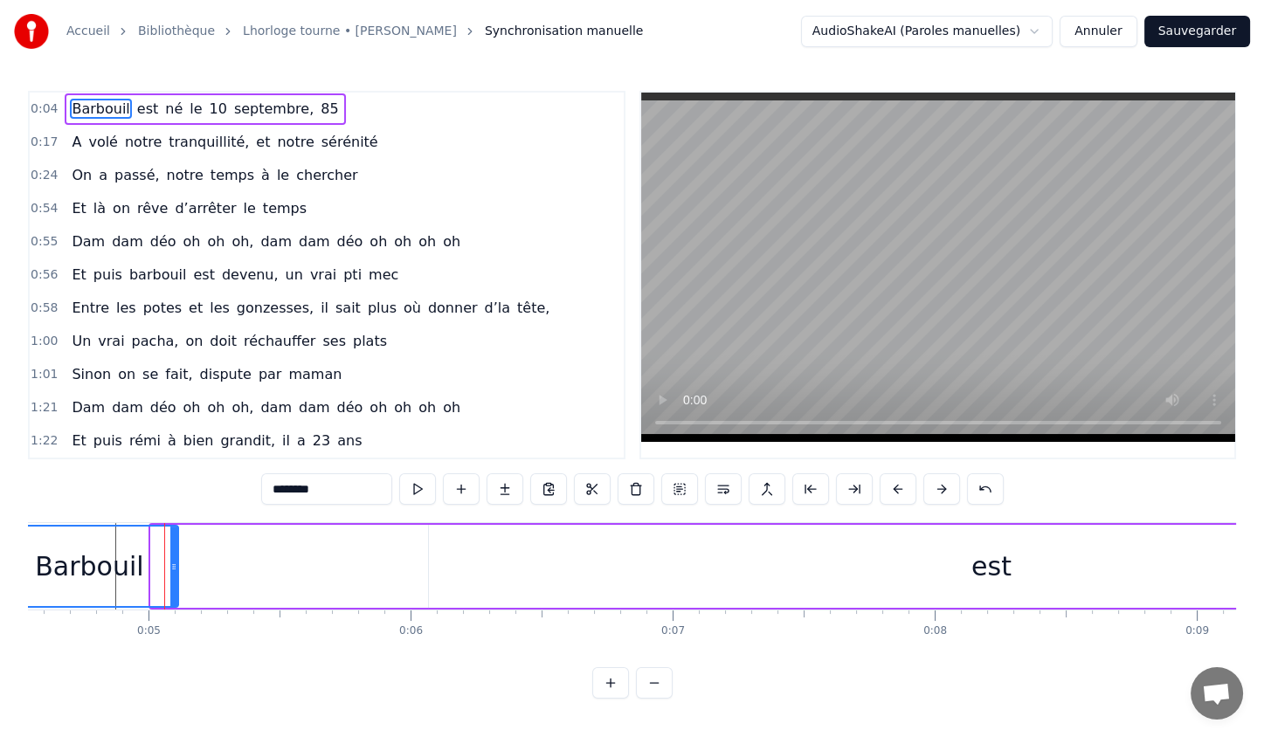
drag, startPoint x: 150, startPoint y: 571, endPoint x: 0, endPoint y: 568, distance: 150.3
click at [0, 568] on div "Accueil Bibliothèque Lhorloge tourne • [PERSON_NAME] manuelle AudioShakeAI (Par…" at bounding box center [632, 349] width 1264 height 699
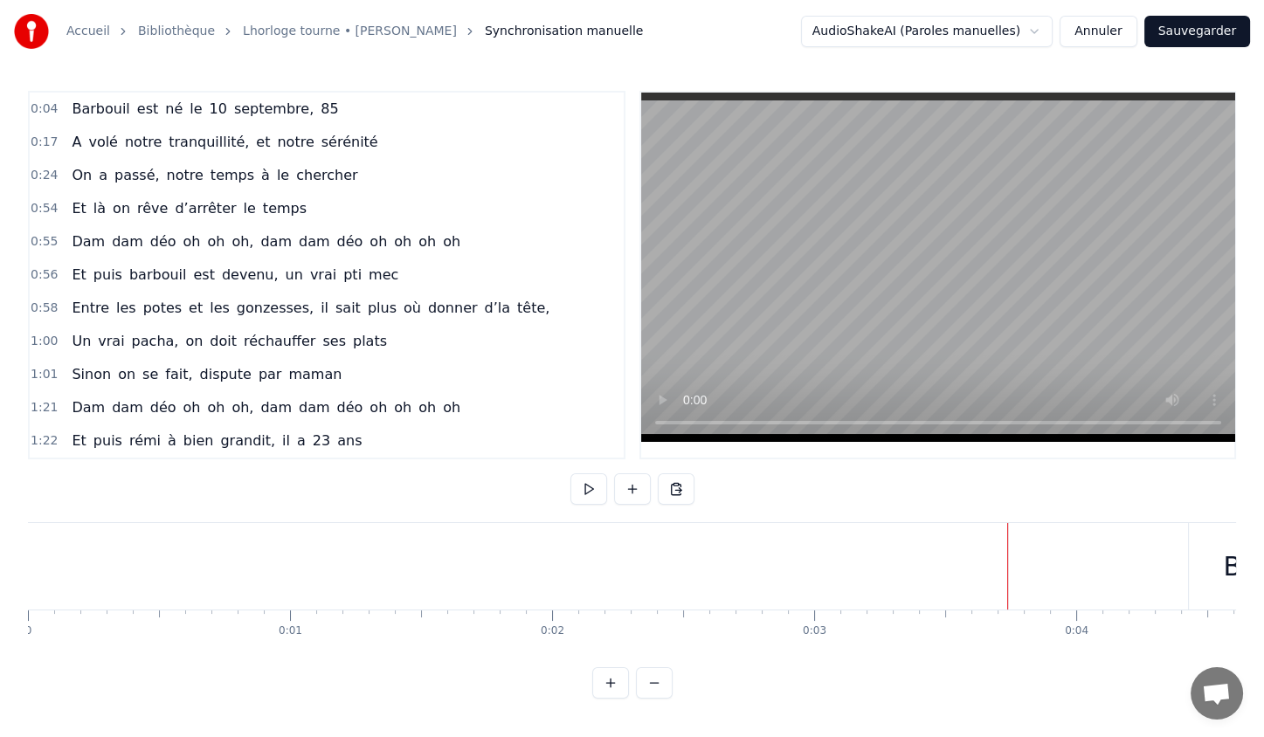
drag, startPoint x: 1004, startPoint y: 569, endPoint x: 968, endPoint y: 566, distance: 36.8
drag, startPoint x: 965, startPoint y: 577, endPoint x: 861, endPoint y: 581, distance: 104.0
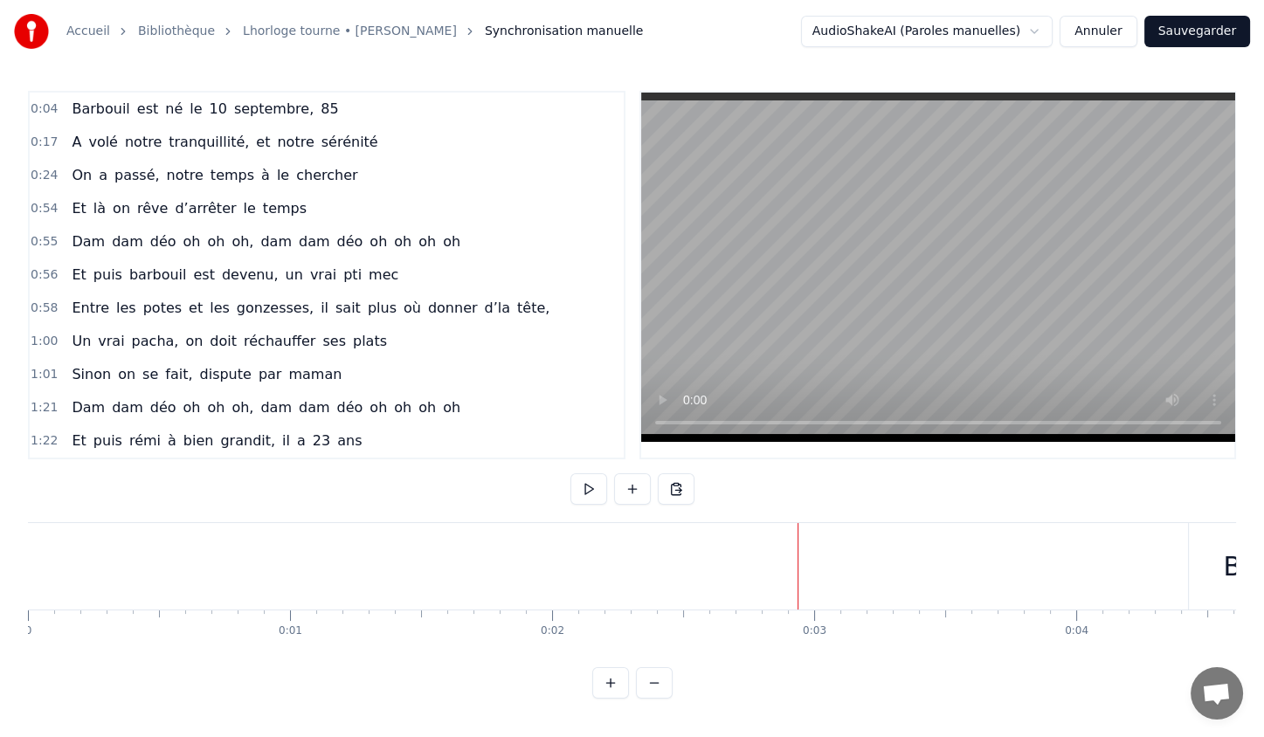
drag, startPoint x: 795, startPoint y: 567, endPoint x: 461, endPoint y: 563, distance: 333.7
drag, startPoint x: 461, startPoint y: 563, endPoint x: 311, endPoint y: 561, distance: 150.3
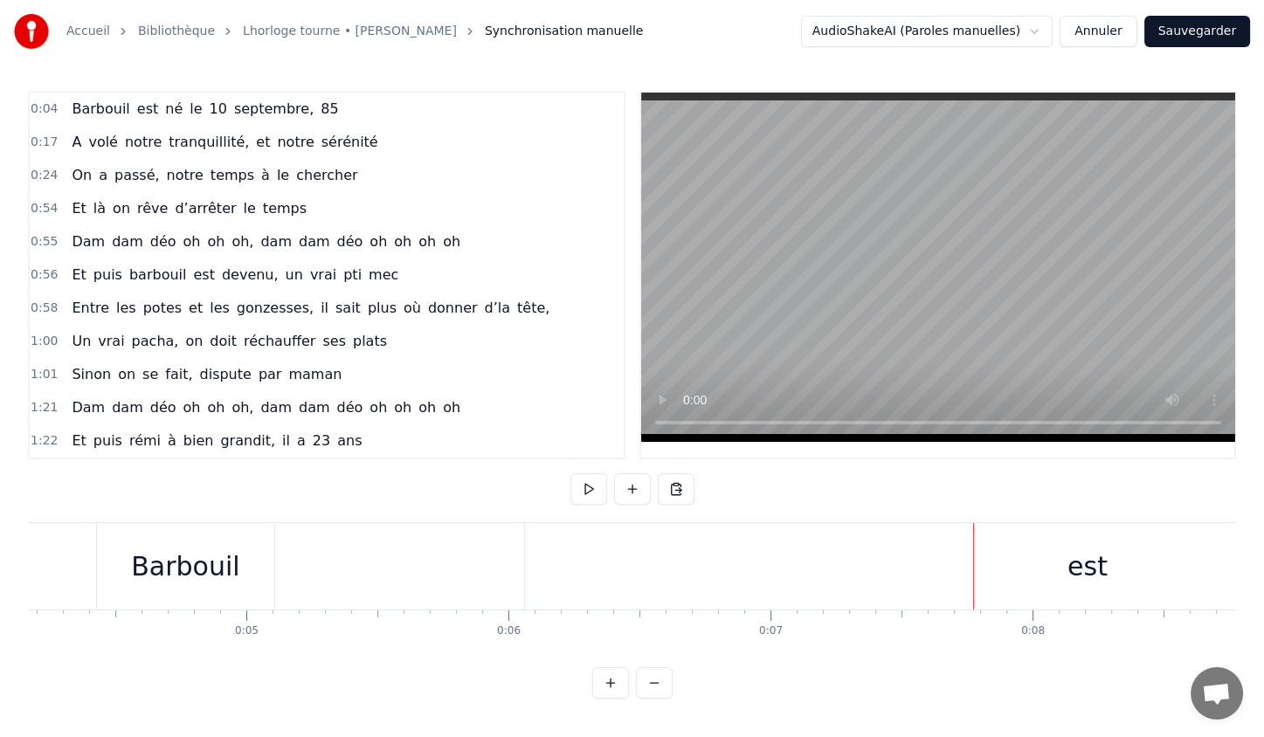
click at [610, 682] on button at bounding box center [610, 682] width 37 height 31
click at [651, 699] on button at bounding box center [654, 682] width 37 height 31
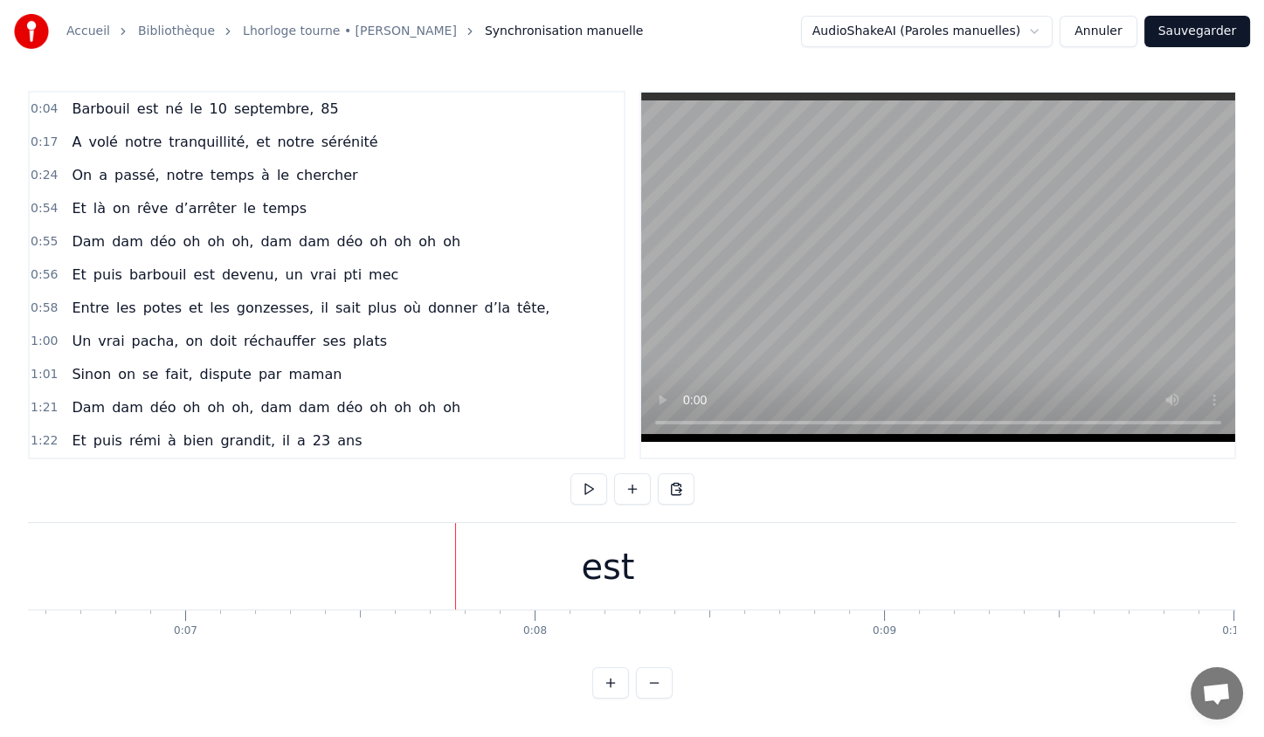
click at [651, 699] on button at bounding box center [654, 682] width 37 height 31
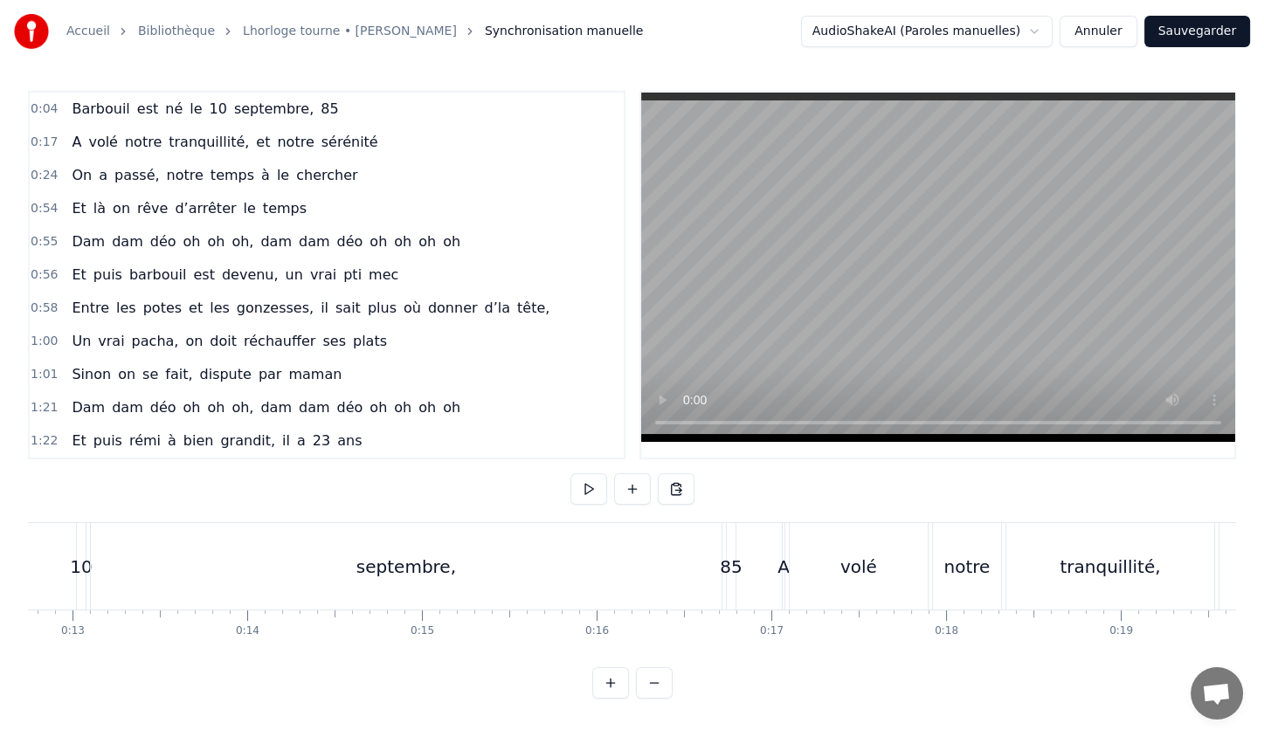
click at [651, 699] on button at bounding box center [654, 682] width 37 height 31
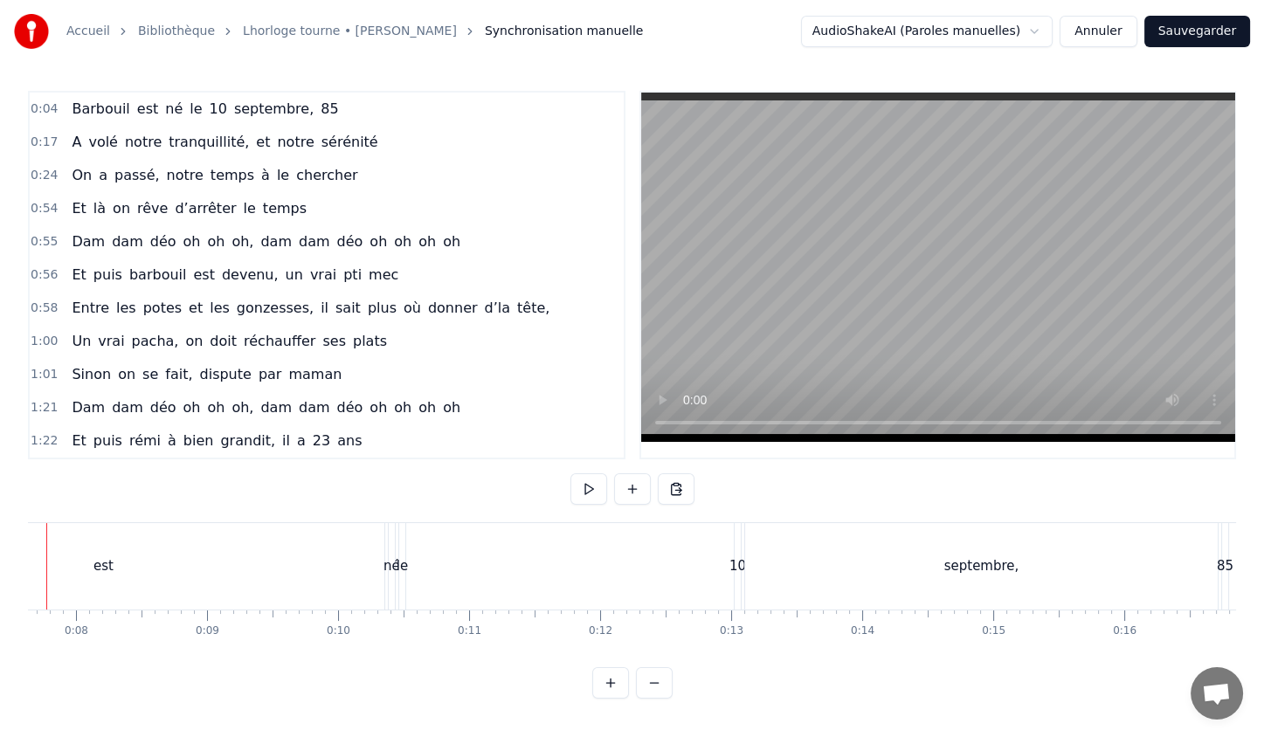
scroll to position [0, 930]
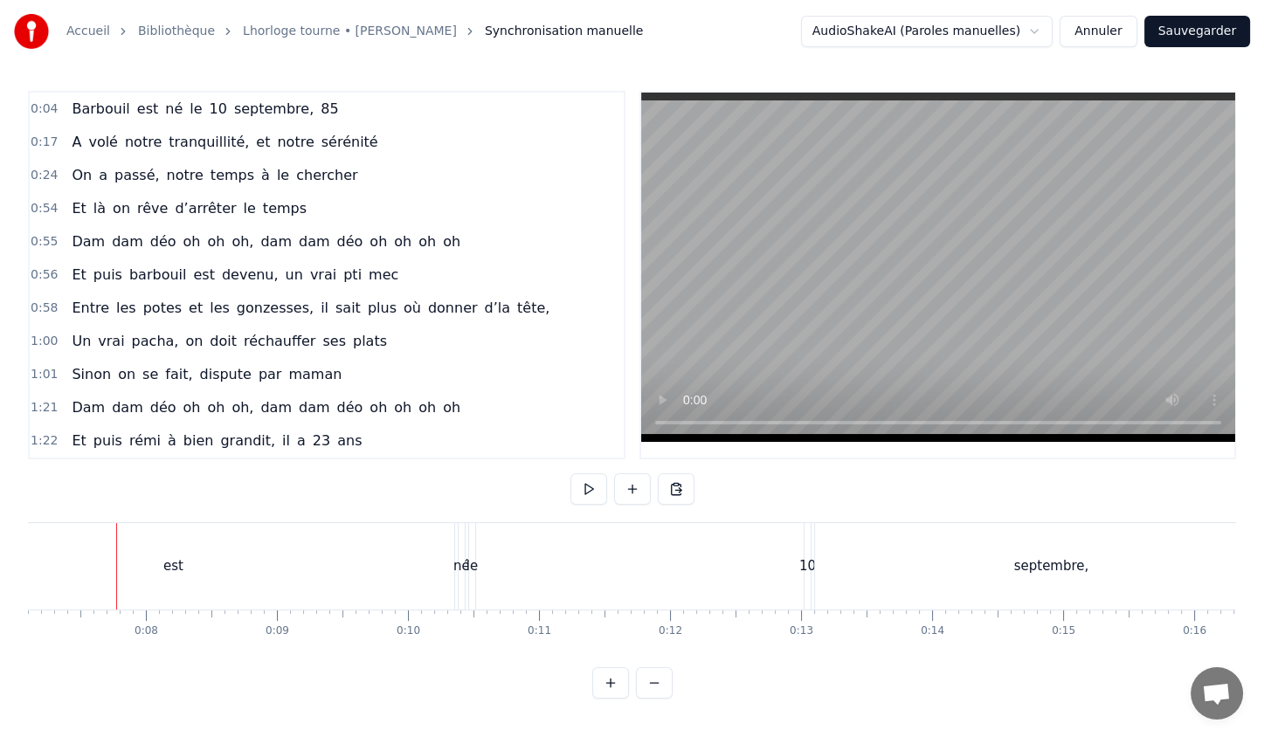
click at [651, 699] on button at bounding box center [654, 682] width 37 height 31
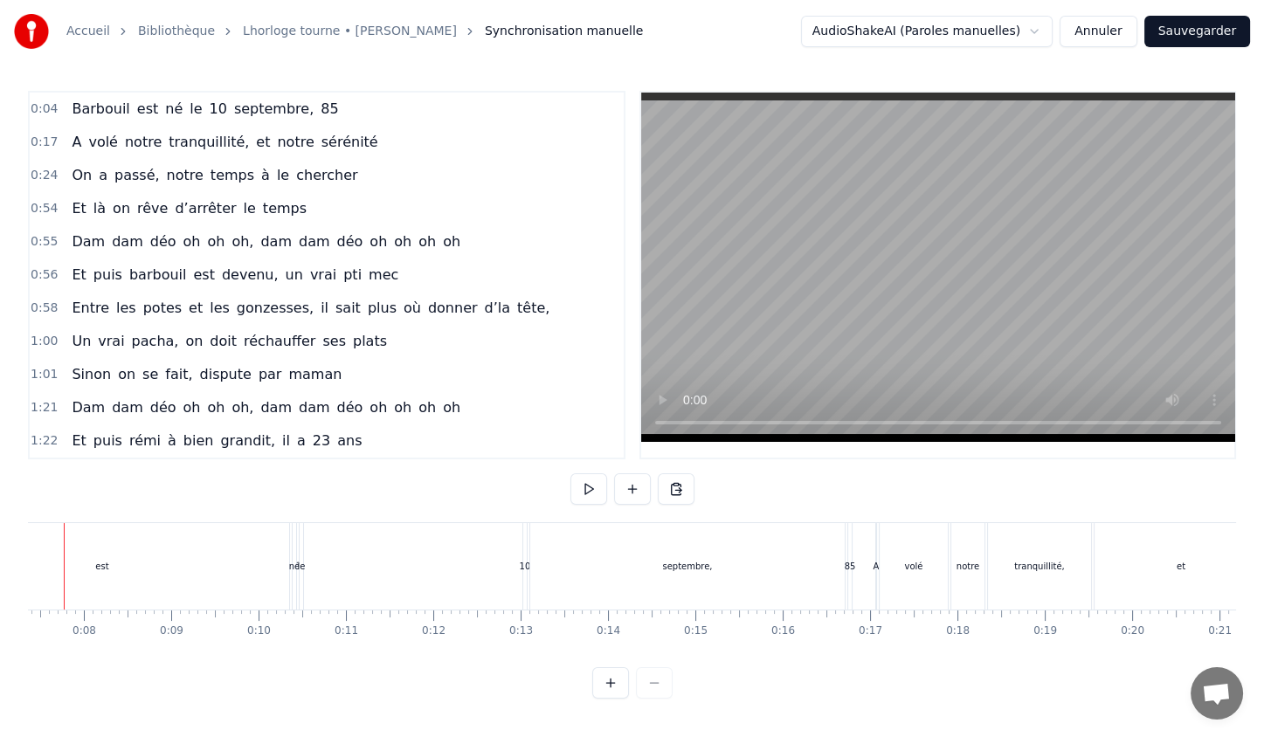
scroll to position [0, 591]
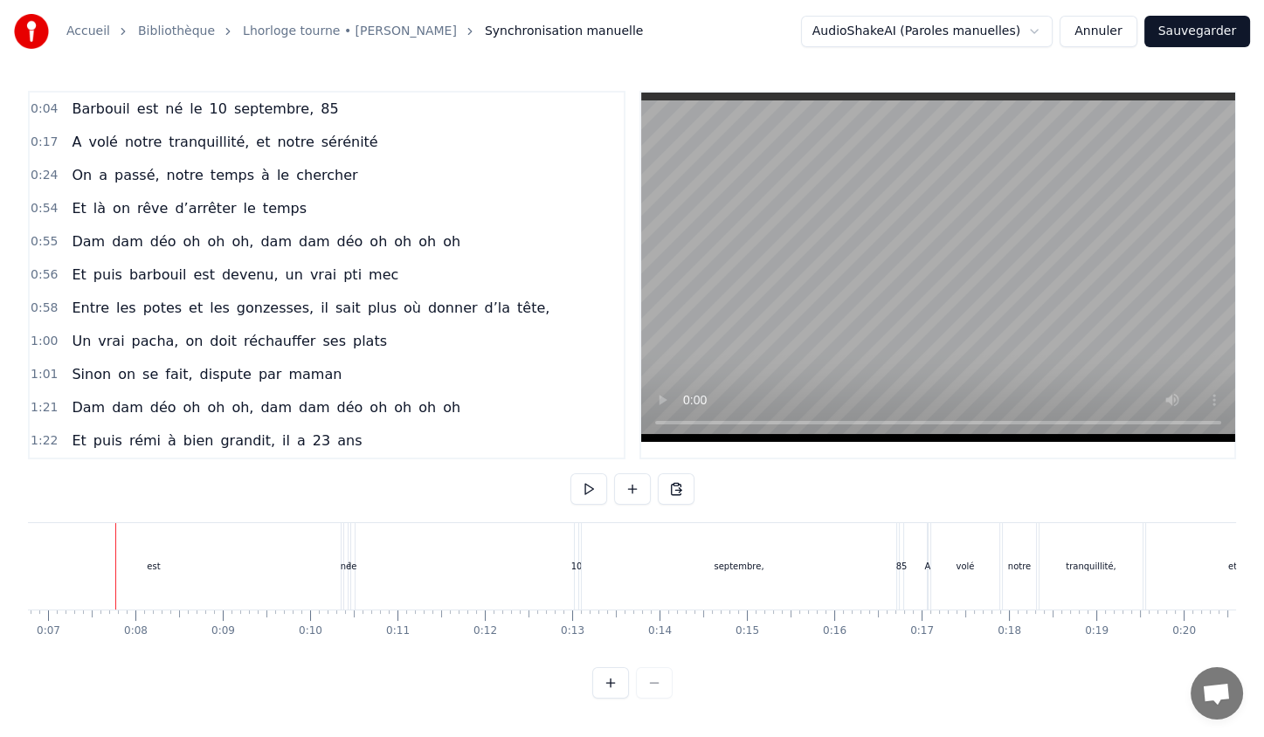
click at [651, 699] on div at bounding box center [632, 682] width 80 height 31
click at [35, 113] on span "0:04" at bounding box center [44, 108] width 27 height 17
drag, startPoint x: 108, startPoint y: 561, endPoint x: 52, endPoint y: 561, distance: 55.9
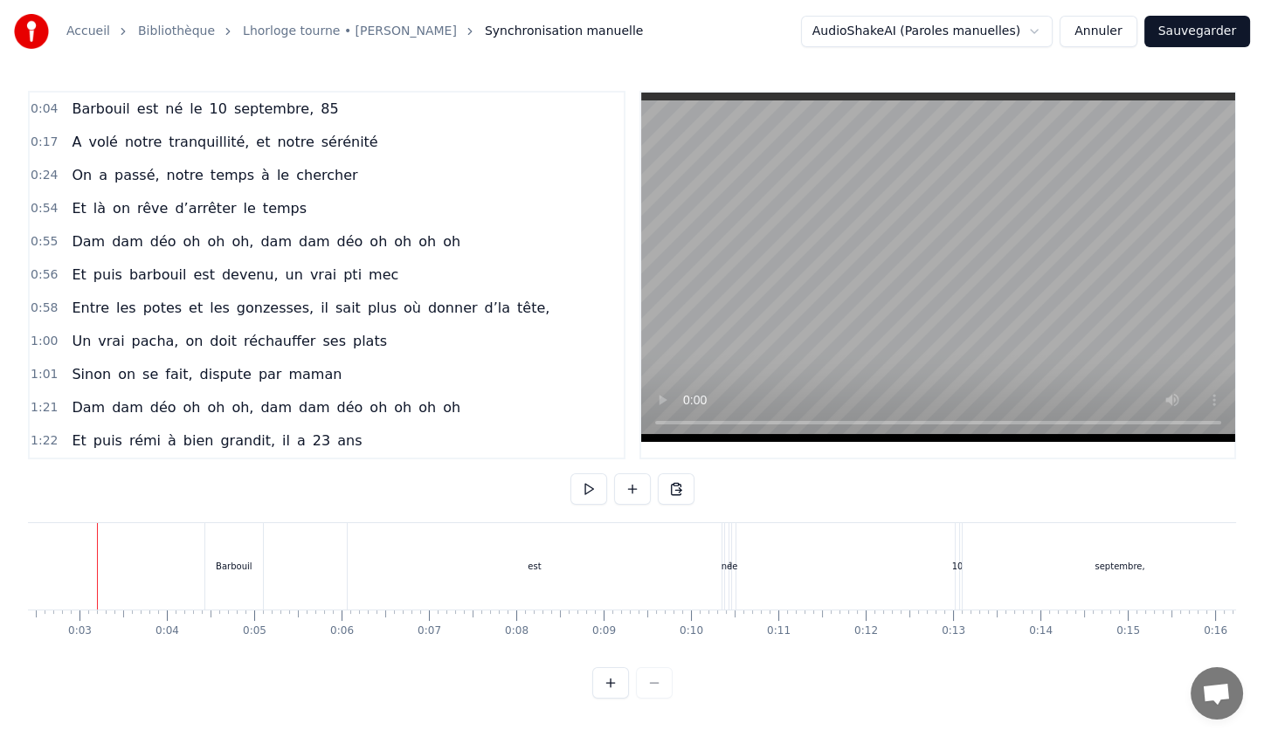
scroll to position [0, 192]
drag, startPoint x: 114, startPoint y: 572, endPoint x: 33, endPoint y: 558, distance: 82.4
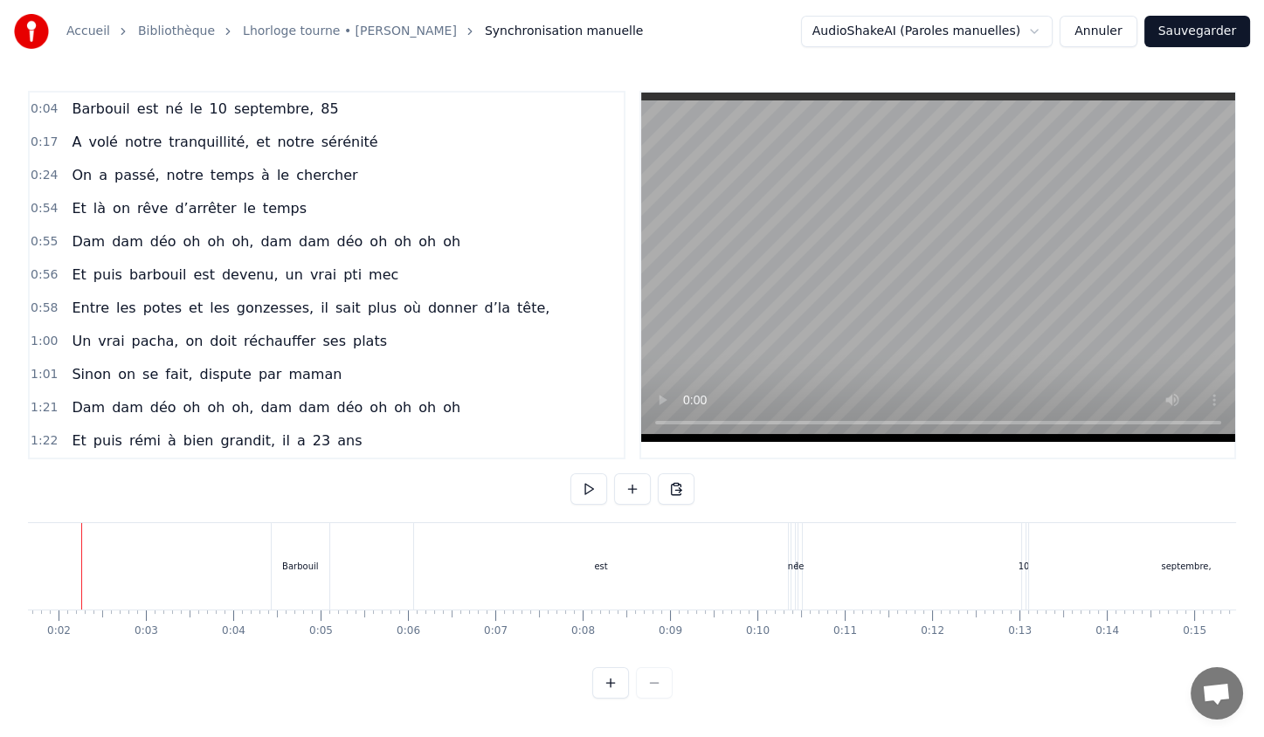
scroll to position [0, 110]
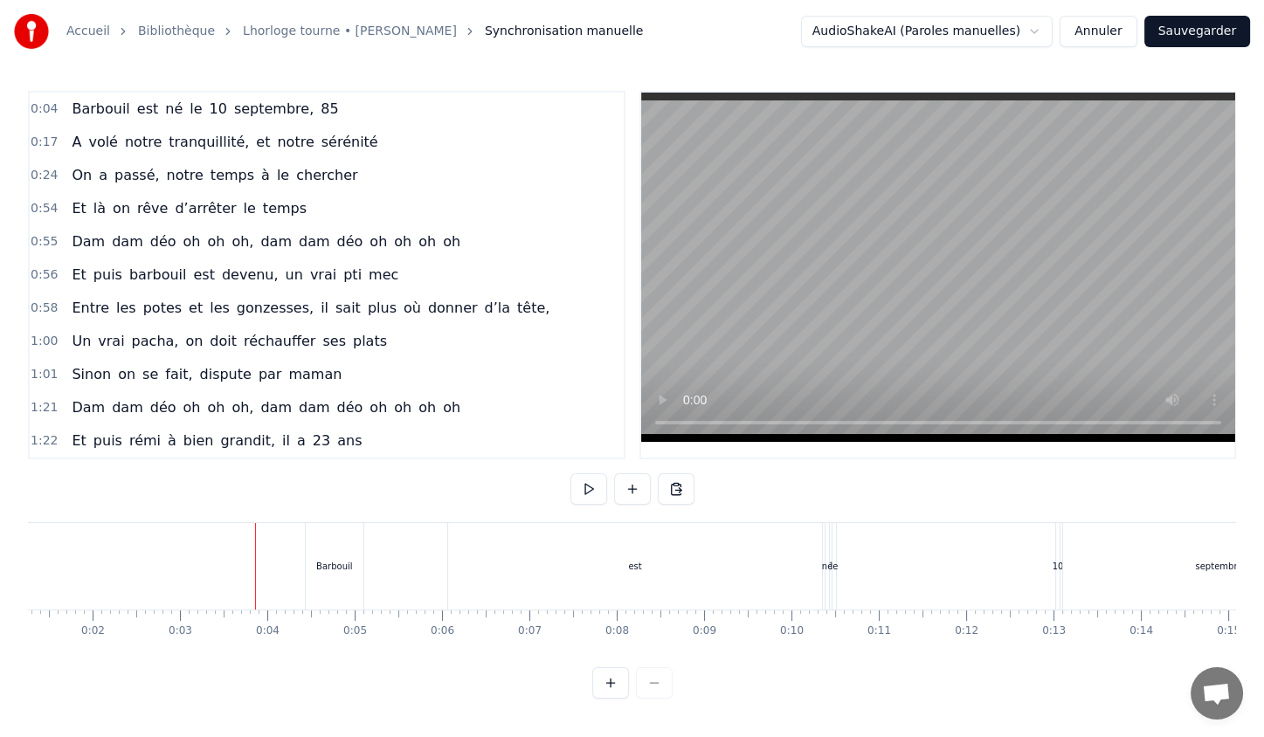
click at [255, 567] on div at bounding box center [255, 566] width 1 height 86
drag, startPoint x: 40, startPoint y: 558, endPoint x: 106, endPoint y: 553, distance: 65.7
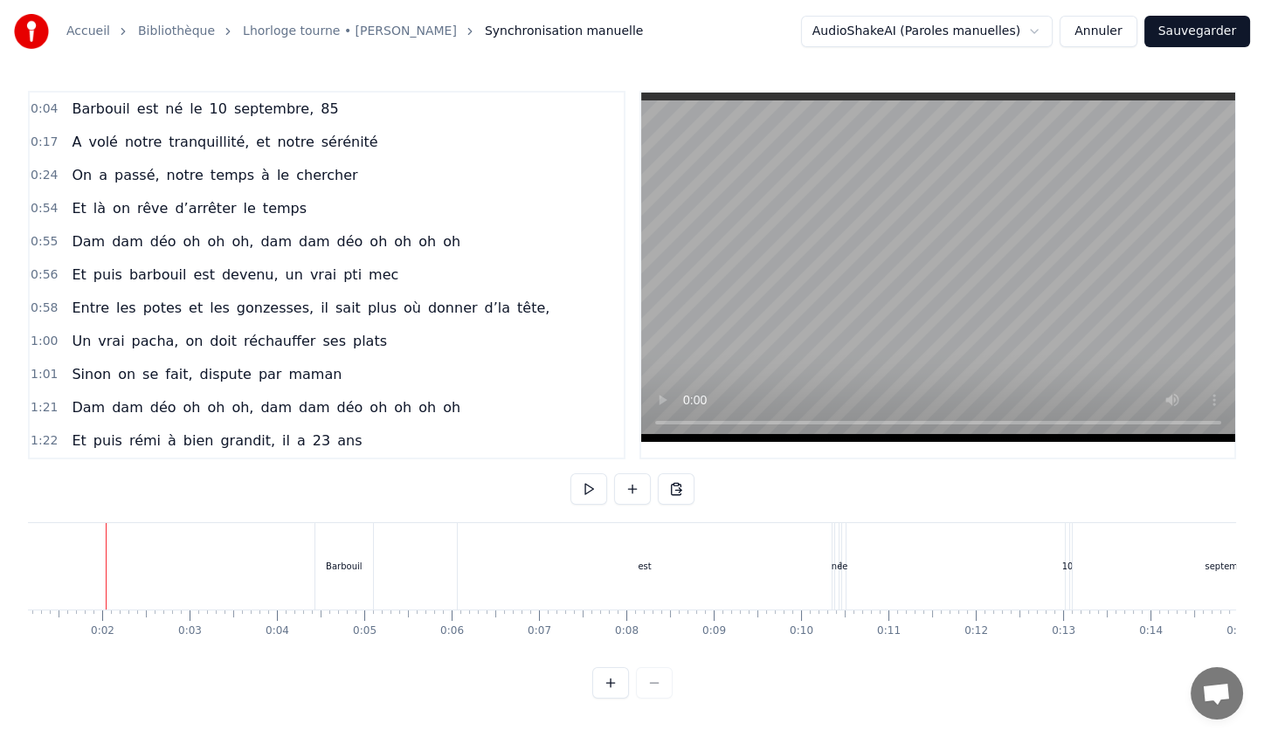
click at [116, 553] on div at bounding box center [116, 566] width 1 height 86
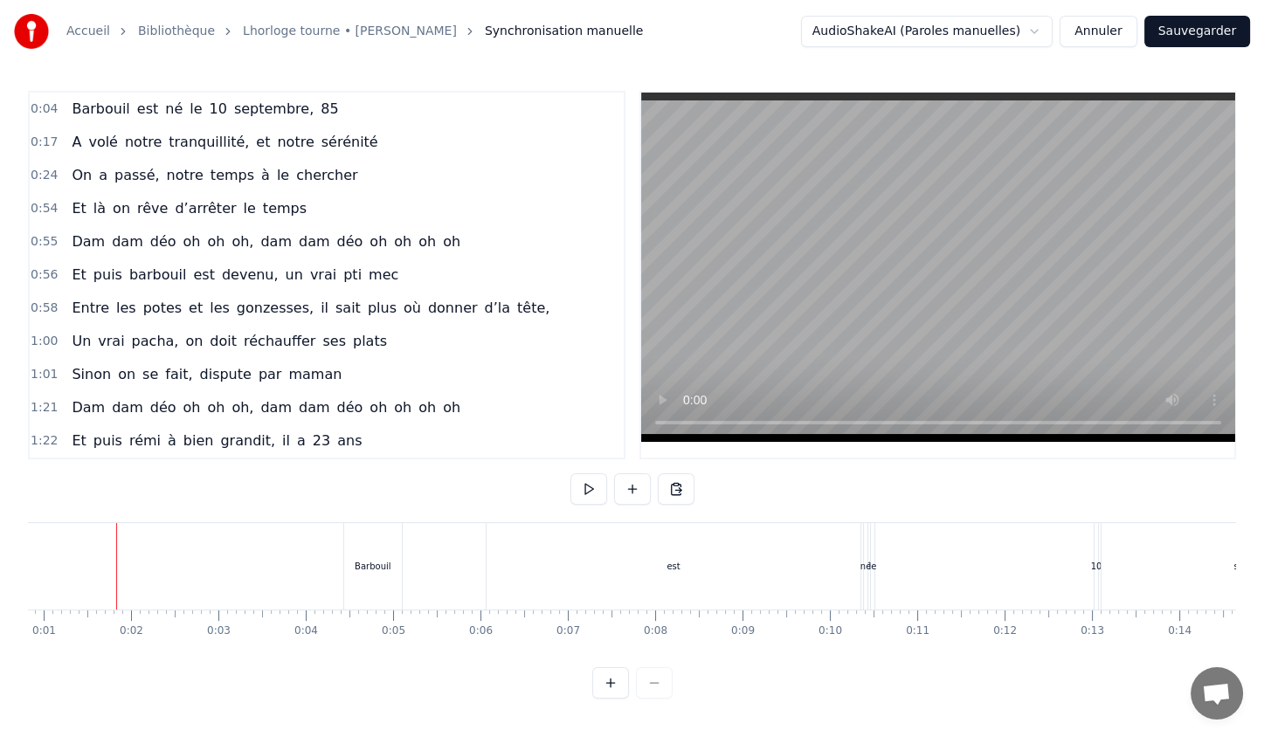
click at [107, 553] on div at bounding box center [107, 566] width 1 height 86
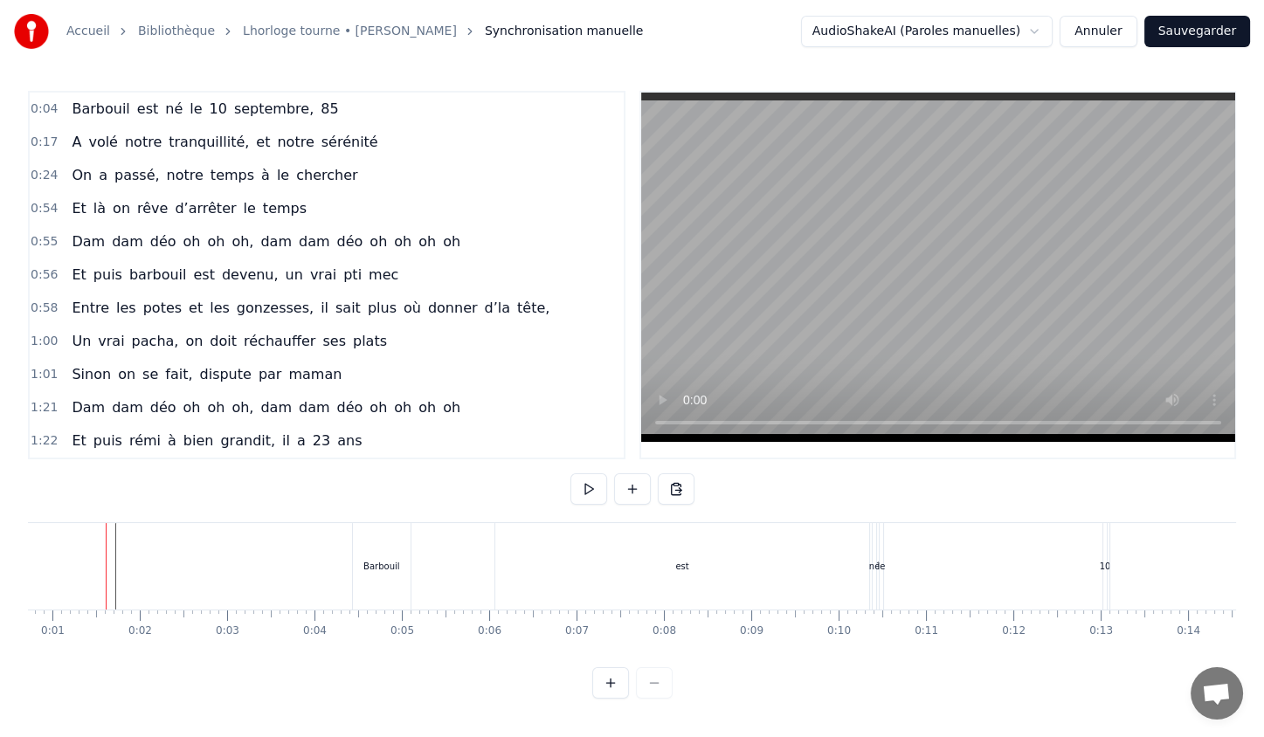
scroll to position [0, 53]
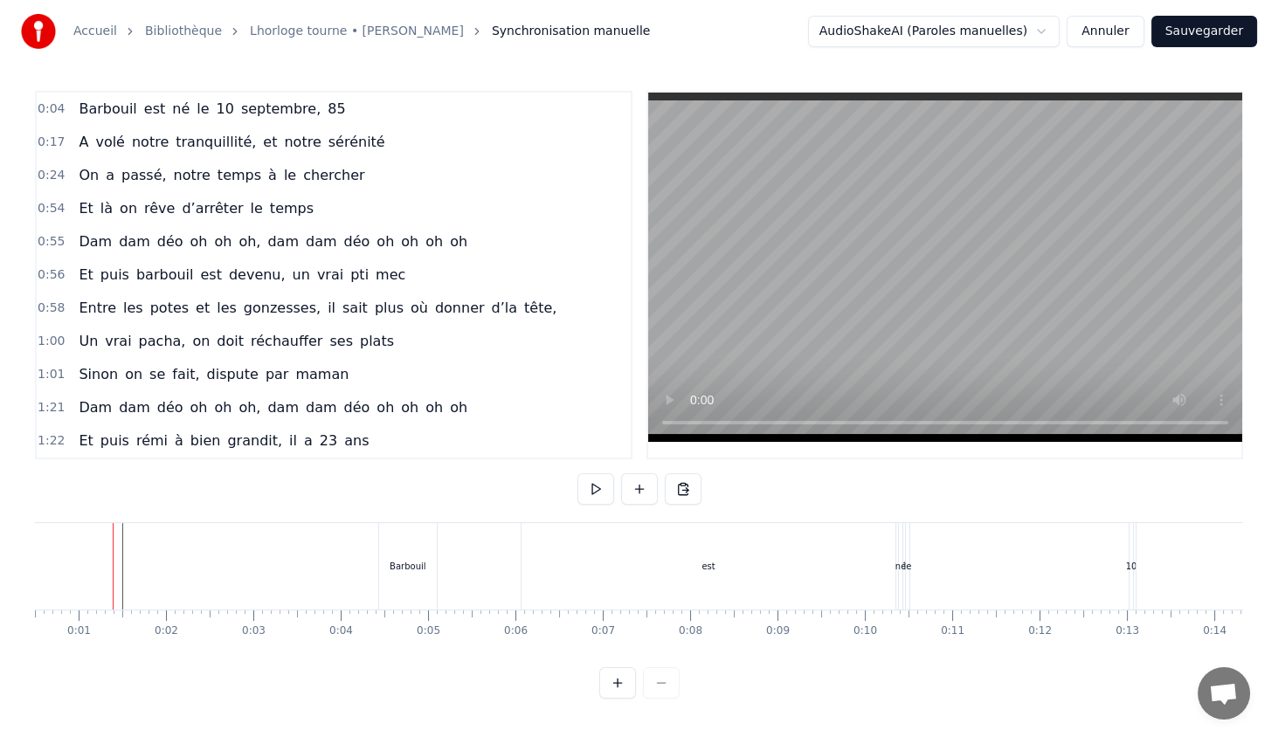
scroll to position [0, 34]
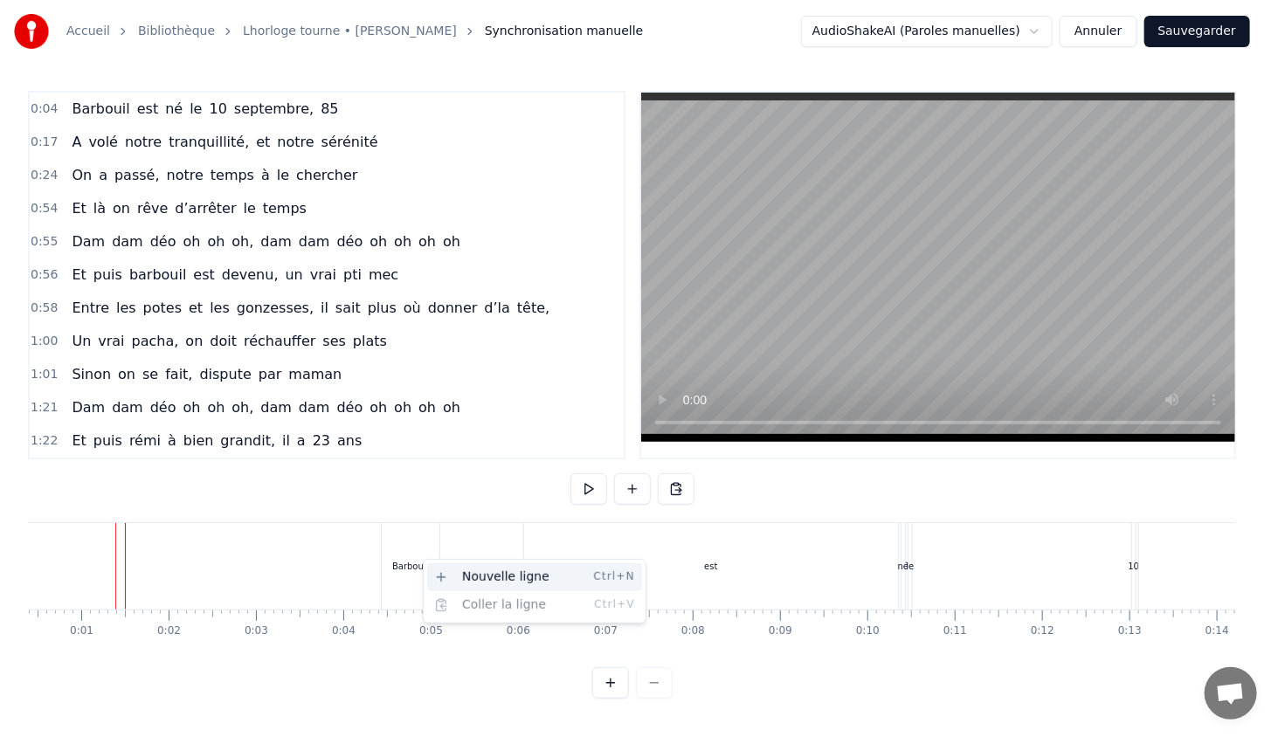
click at [437, 572] on div "Nouvelle ligne Ctrl+N" at bounding box center [534, 577] width 215 height 28
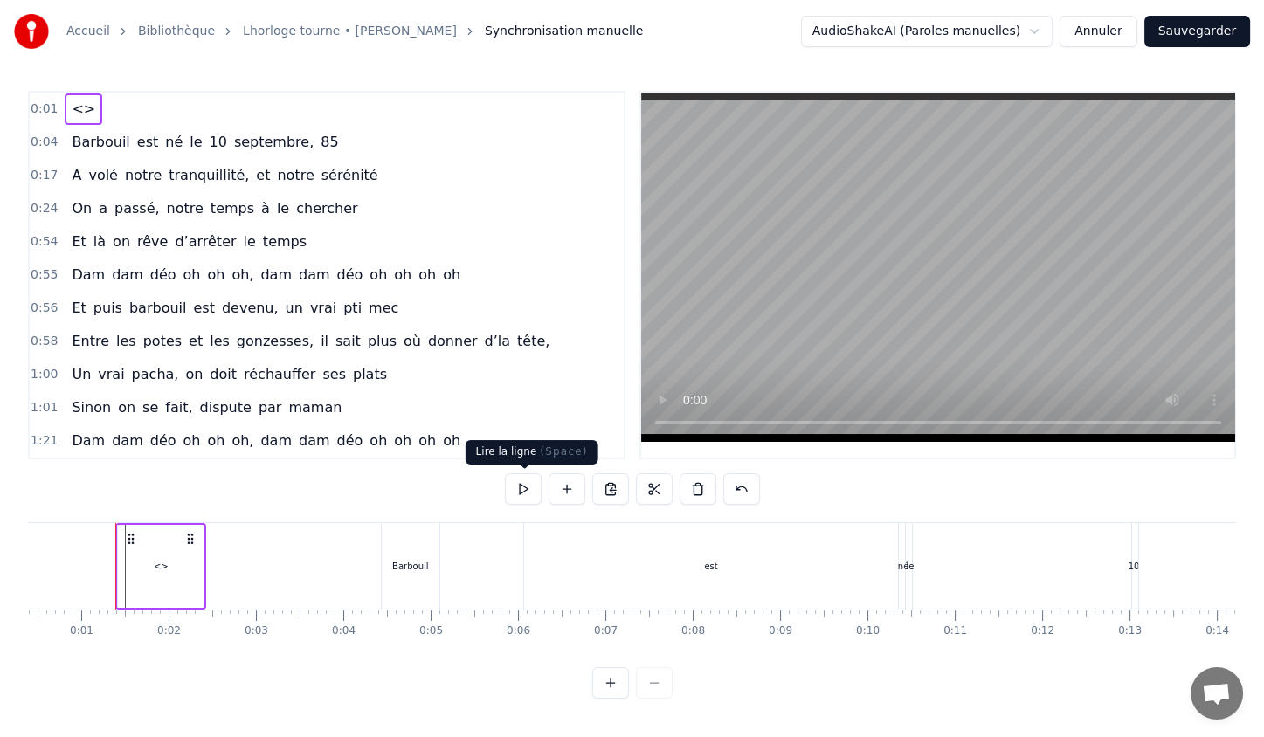
click at [514, 491] on button at bounding box center [523, 488] width 37 height 31
click at [1108, 44] on button "Annuler" at bounding box center [1098, 31] width 77 height 31
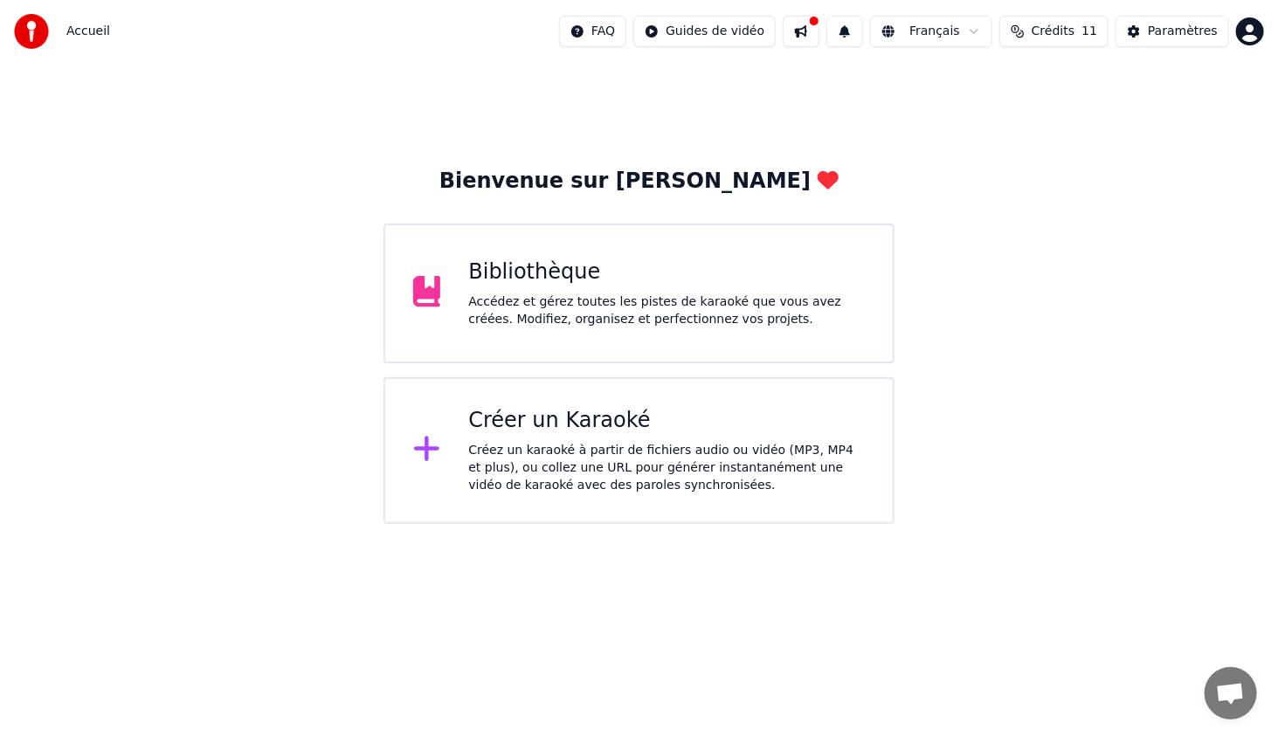
click at [545, 459] on div "Créez un karaoké à partir de fichiers audio ou vidéo (MP3, MP4 et plus), ou col…" at bounding box center [666, 468] width 397 height 52
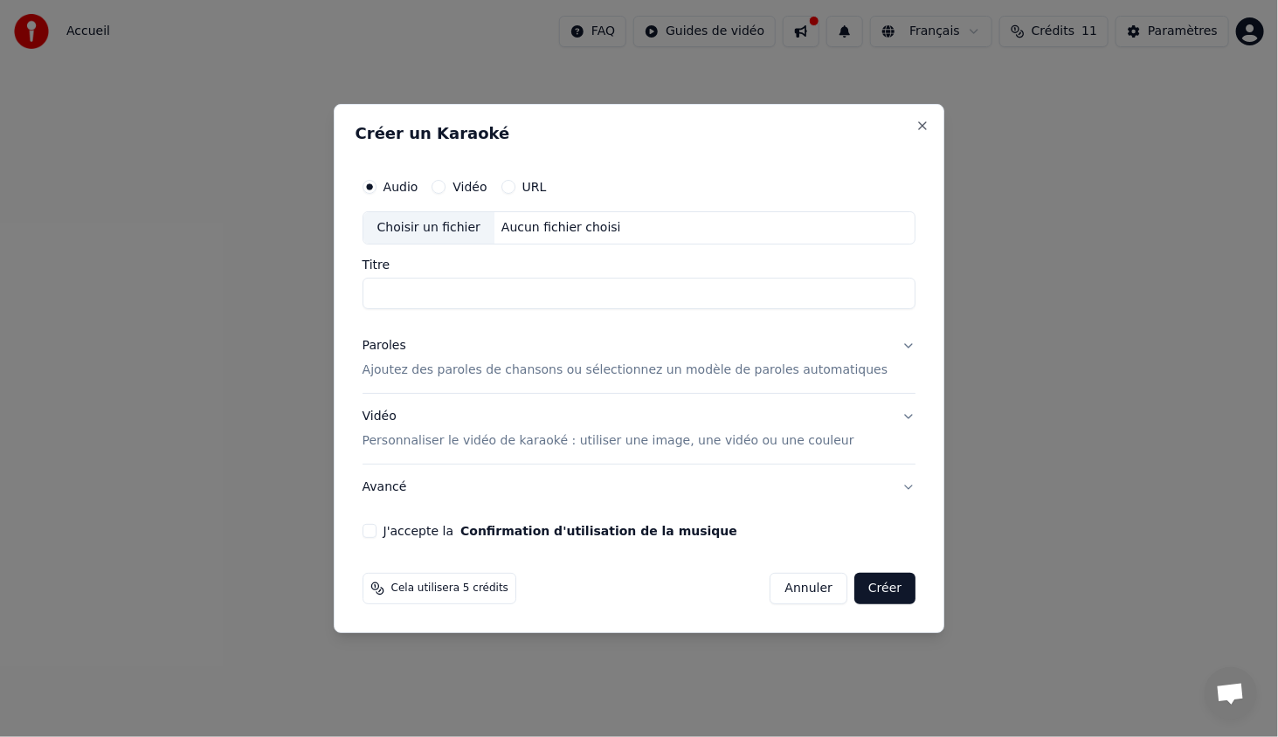
click at [487, 227] on div "Choisir un fichier" at bounding box center [428, 227] width 131 height 31
type input "**********"
click at [447, 376] on p "Ajoutez des paroles de chansons ou sélectionnez un modèle de paroles automatiqu…" at bounding box center [625, 370] width 526 height 17
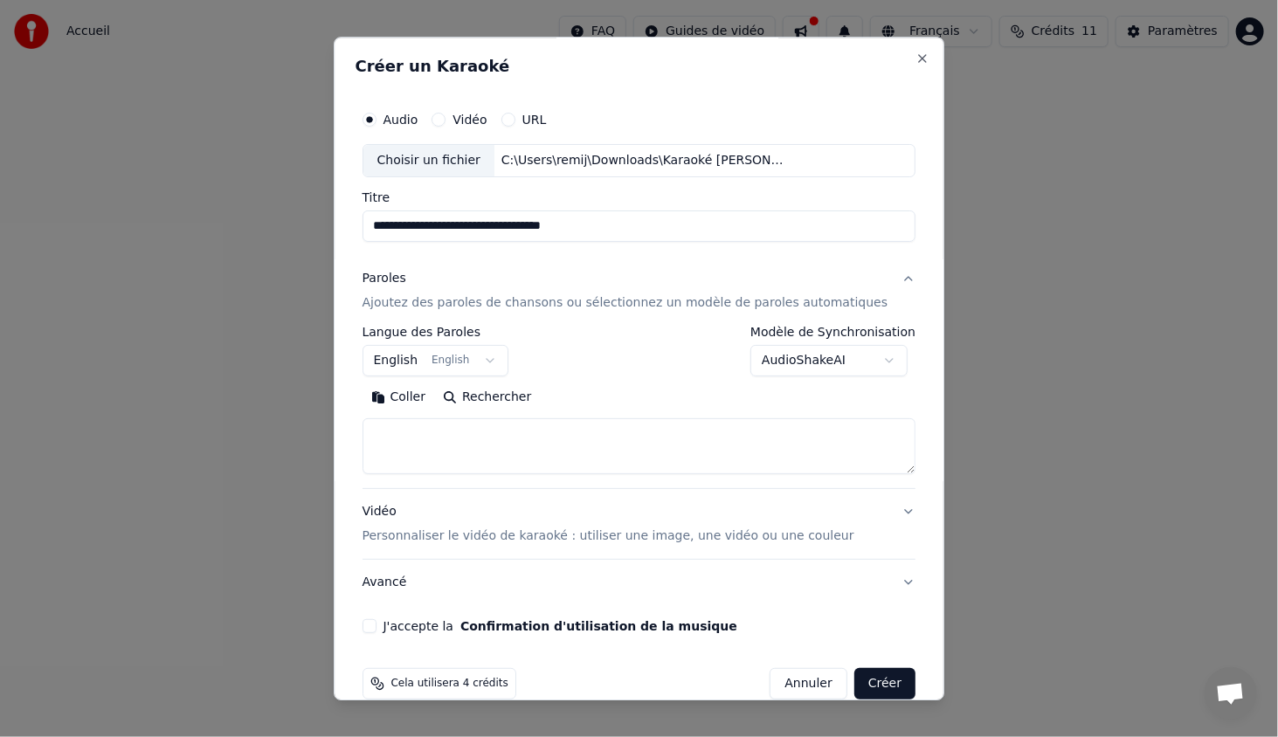
click at [415, 449] on textarea at bounding box center [639, 446] width 554 height 56
click at [427, 397] on button "Coller" at bounding box center [398, 397] width 72 height 28
type textarea "**********"
drag, startPoint x: 856, startPoint y: 426, endPoint x: 263, endPoint y: 411, distance: 593.3
click at [263, 411] on body "**********" at bounding box center [639, 262] width 1278 height 524
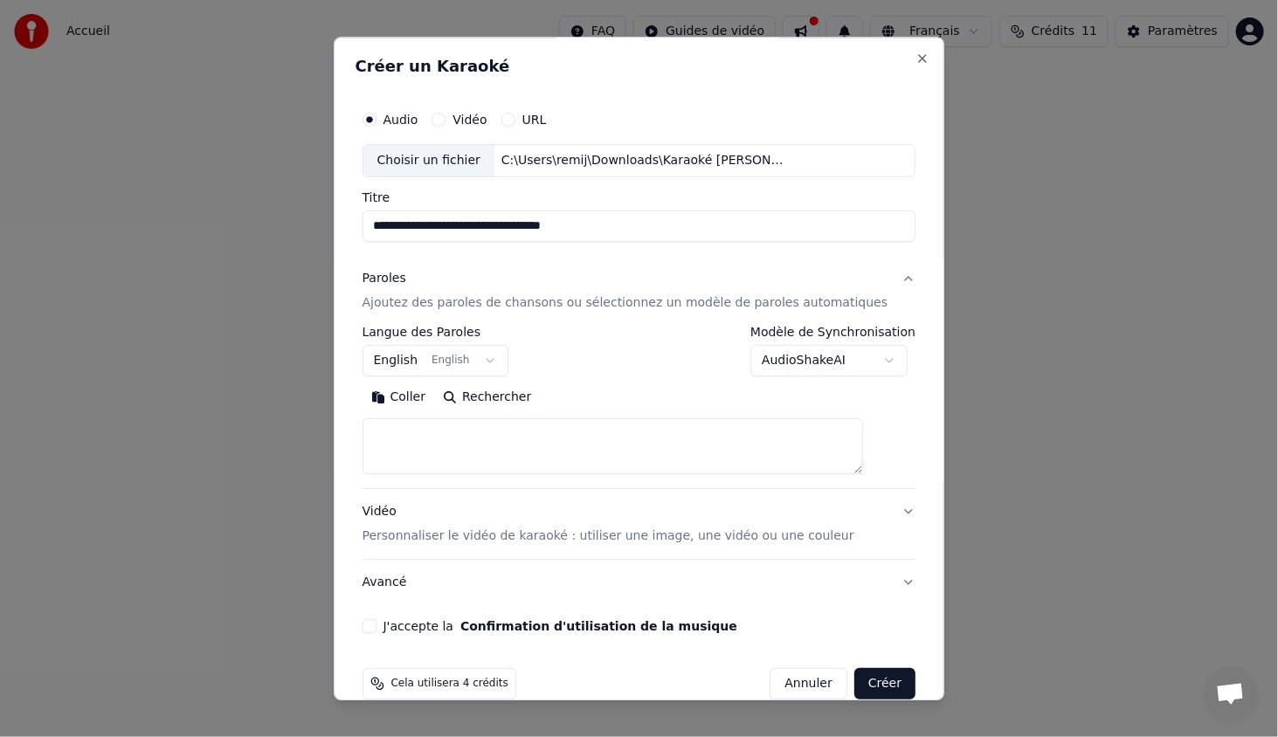
click at [421, 435] on textarea at bounding box center [612, 446] width 501 height 56
paste textarea "**********"
type textarea "**********"
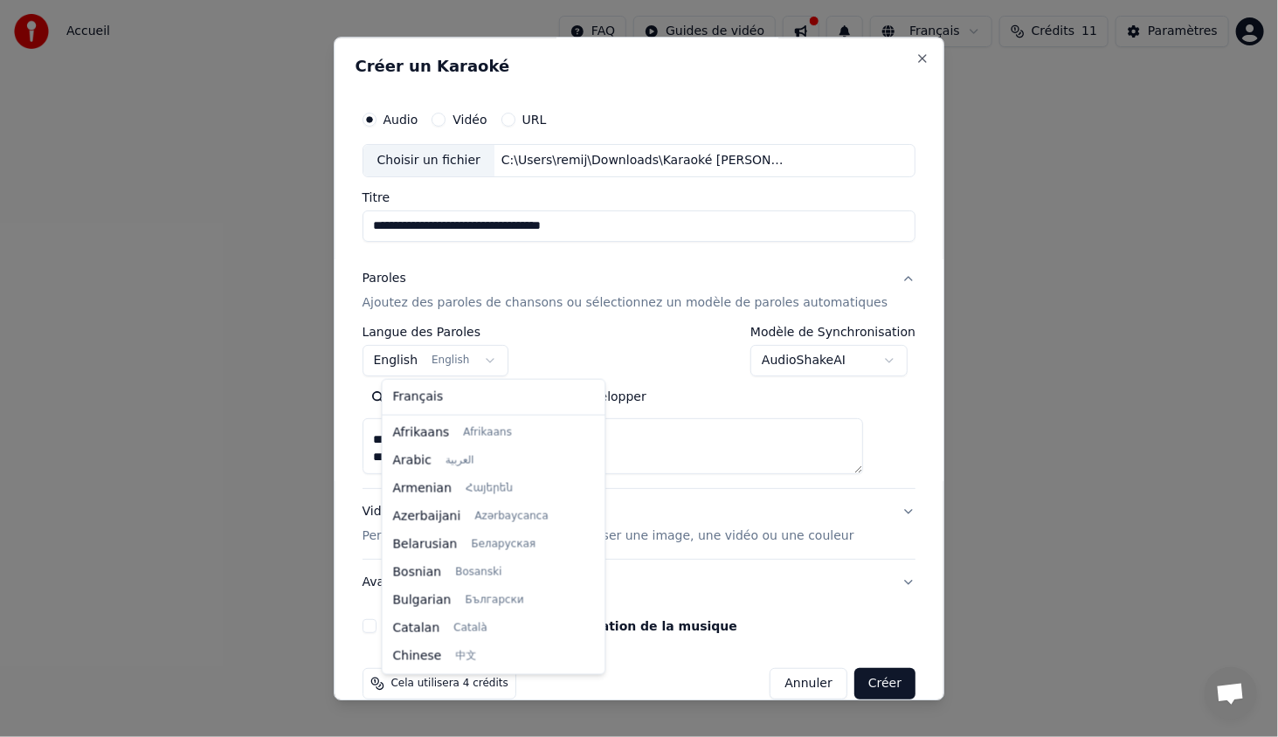
scroll to position [140, 0]
click at [442, 359] on body "**********" at bounding box center [639, 262] width 1278 height 524
select select "**"
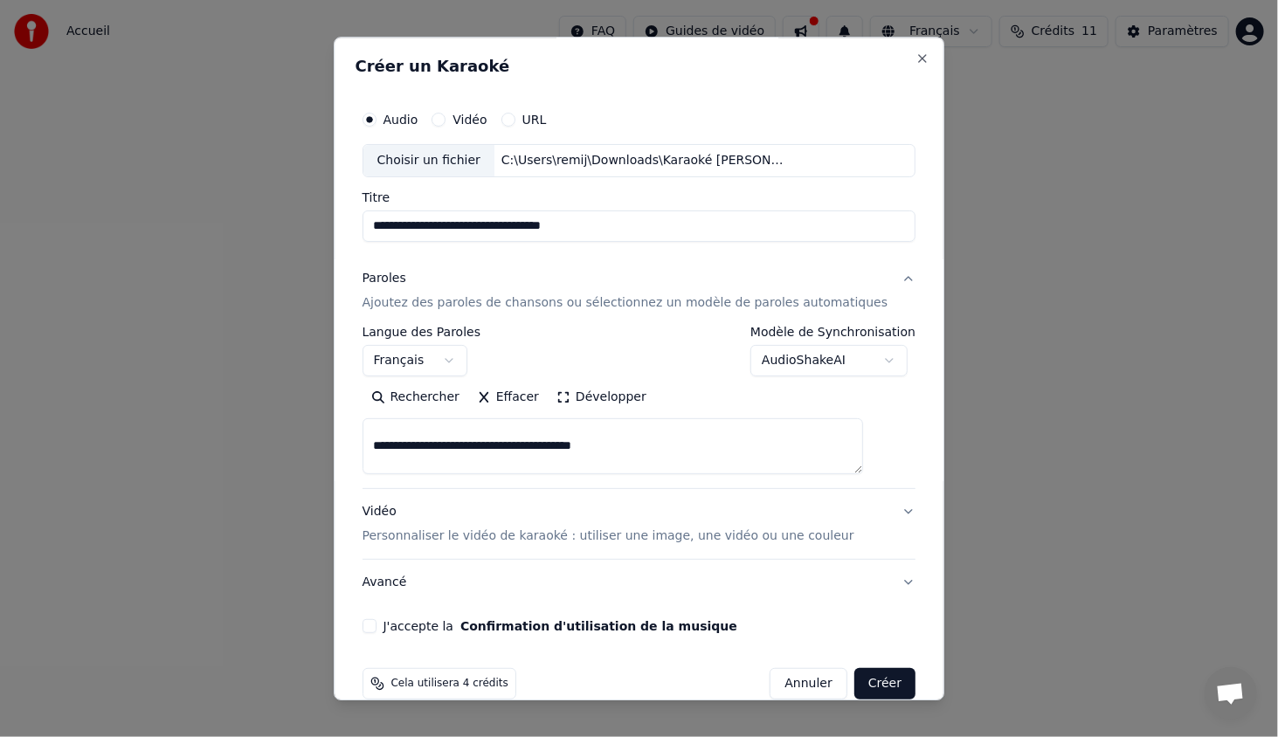
scroll to position [528, 0]
click at [593, 546] on button "Vidéo Personnaliser le vidéo de karaoké : utiliser une image, une vidéo ou une …" at bounding box center [639, 524] width 554 height 70
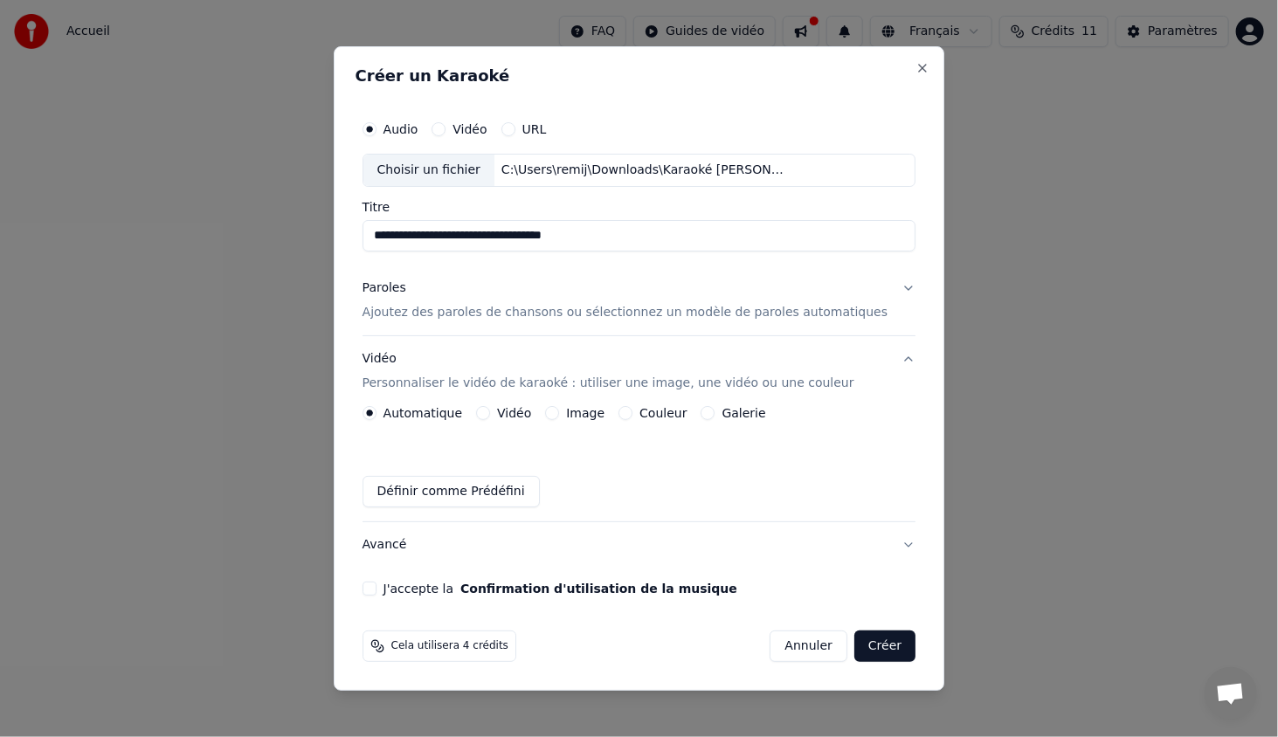
click at [395, 596] on div "**********" at bounding box center [639, 354] width 568 height 498
click at [376, 593] on button "J'accepte la Confirmation d'utilisation de la musique" at bounding box center [369, 589] width 14 height 14
click at [870, 639] on button "Créer" at bounding box center [884, 646] width 61 height 31
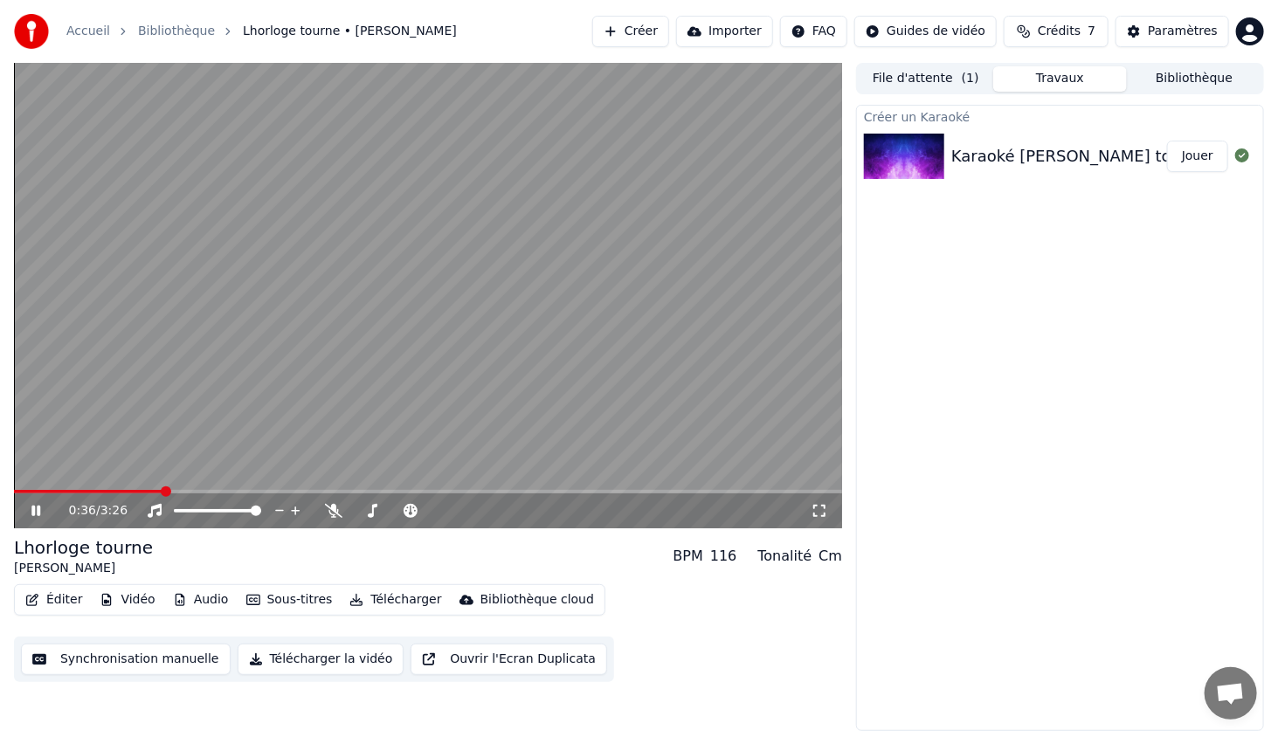
click at [629, 38] on button "Créer" at bounding box center [630, 31] width 77 height 31
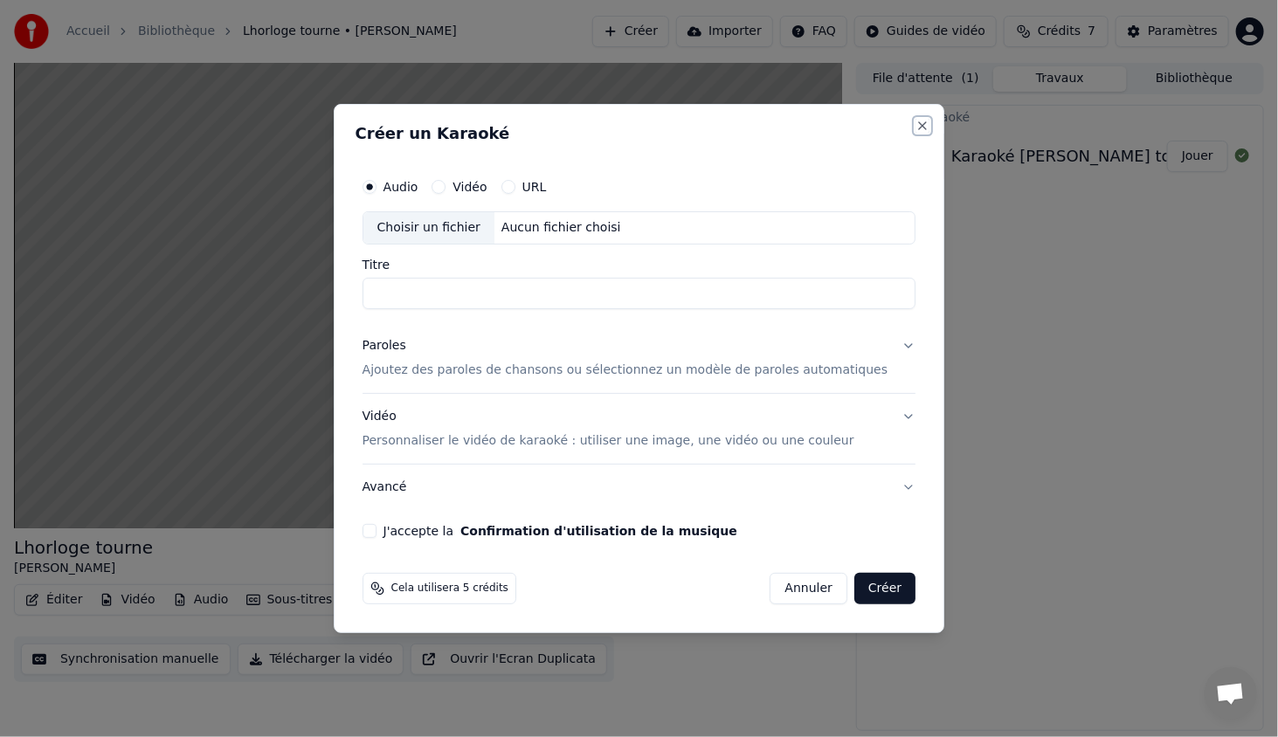
click at [915, 127] on button "Close" at bounding box center [922, 126] width 14 height 14
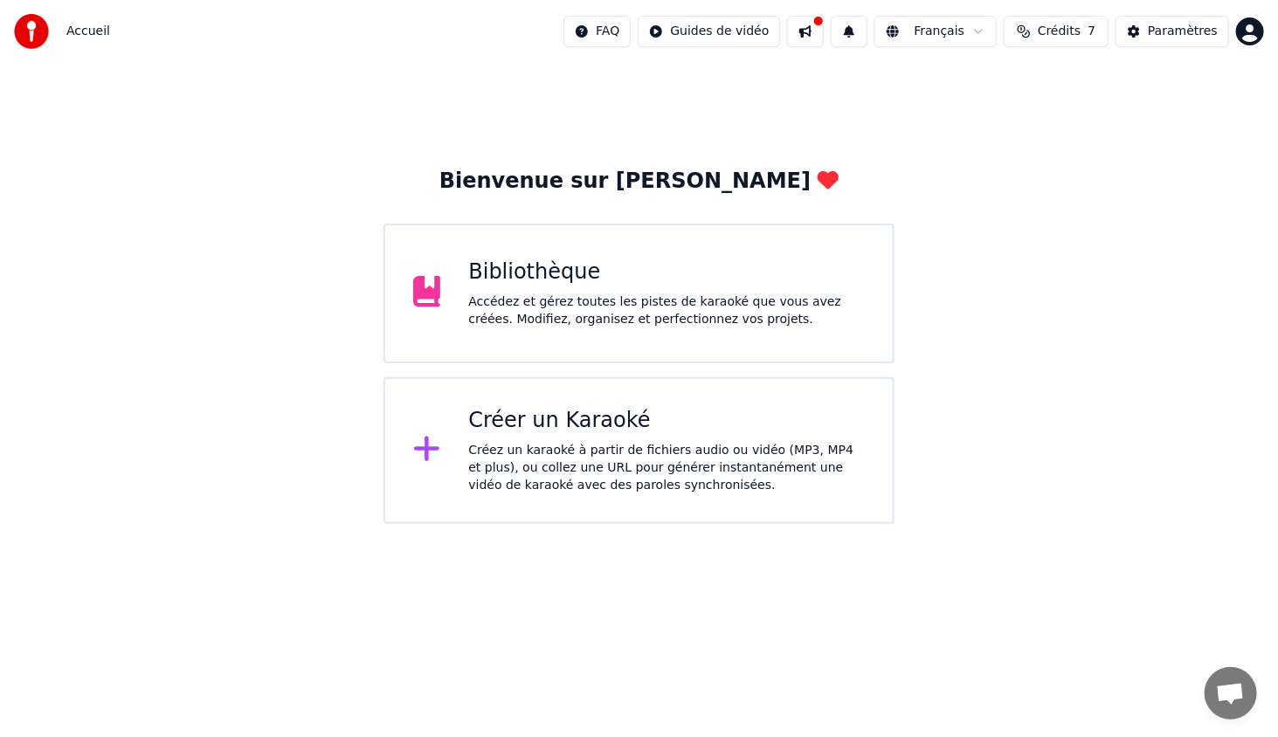
click at [542, 459] on div "Créez un karaoké à partir de fichiers audio ou vidéo (MP3, MP4 et plus), ou col…" at bounding box center [666, 468] width 397 height 52
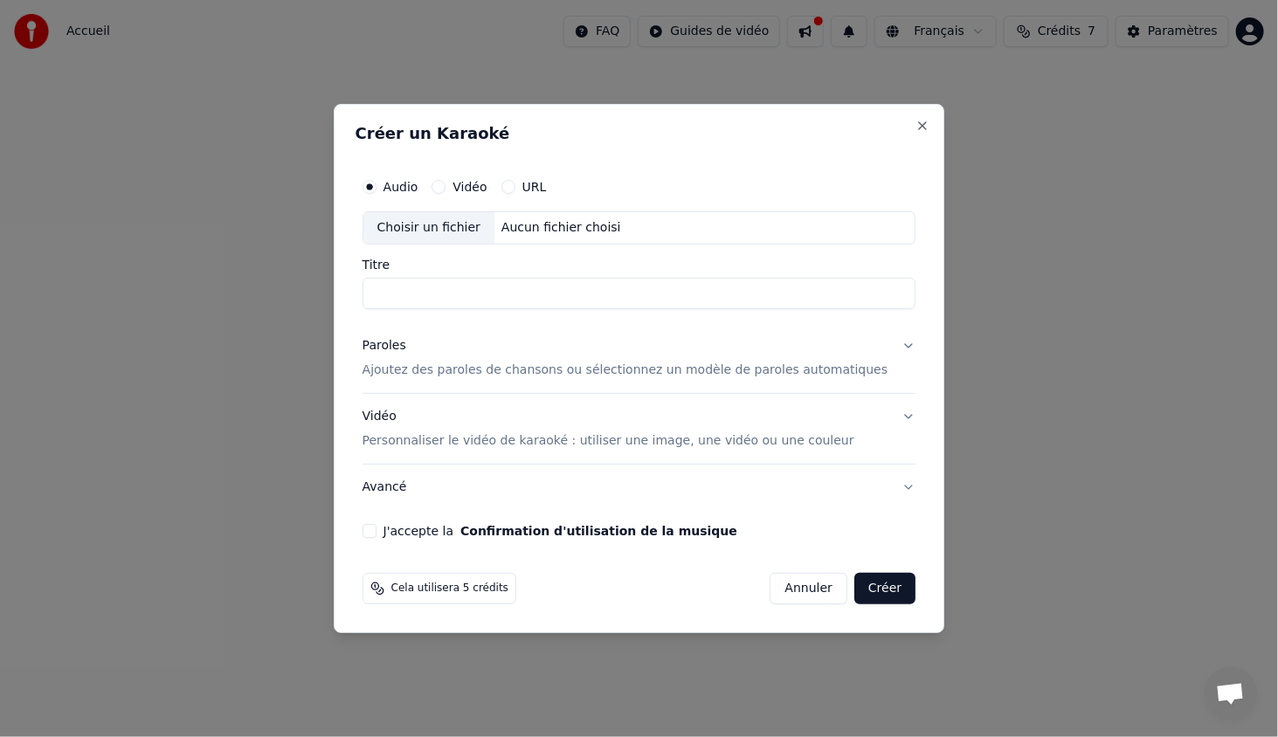
click at [449, 224] on div "Choisir un fichier" at bounding box center [428, 227] width 131 height 31
type input "**********"
click at [455, 362] on p "Ajoutez des paroles de chansons ou sélectionnez un modèle de paroles automatiqu…" at bounding box center [625, 370] width 526 height 17
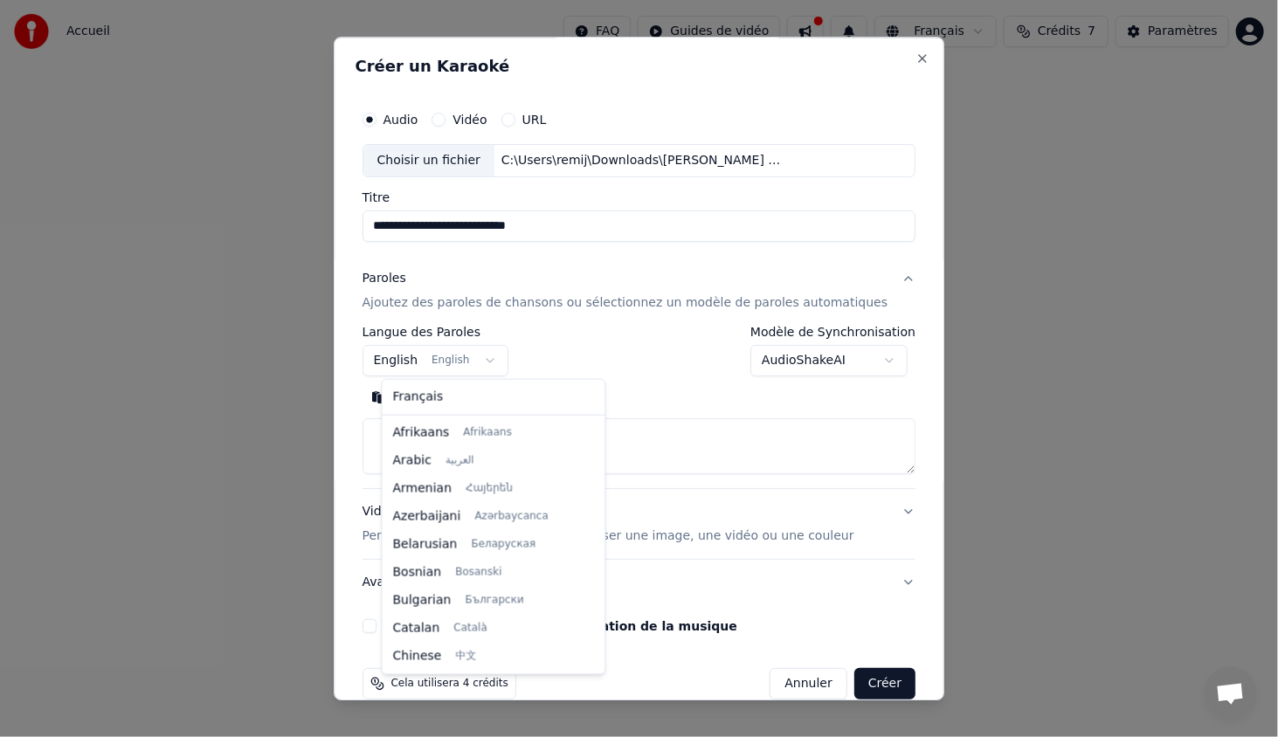
click at [454, 361] on body "**********" at bounding box center [639, 262] width 1278 height 524
select select "**"
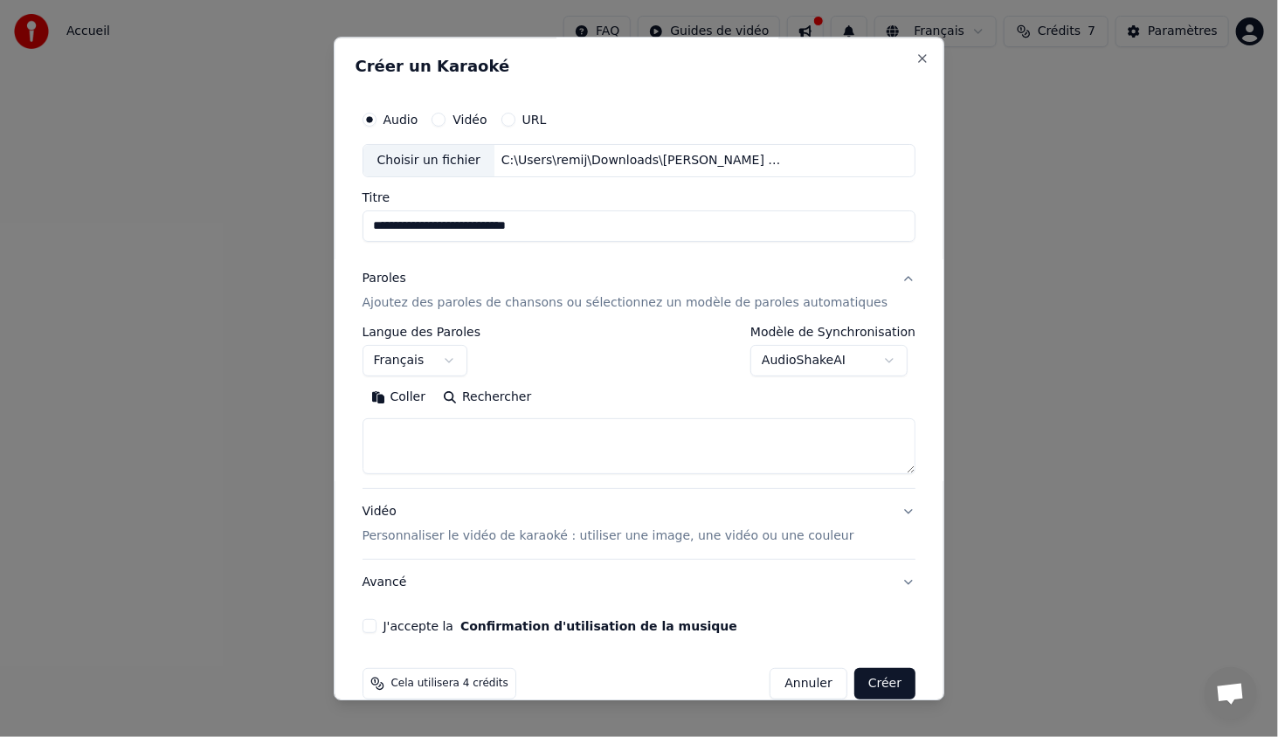
click at [414, 434] on textarea at bounding box center [639, 446] width 554 height 56
paste textarea "**********"
type textarea "**********"
drag, startPoint x: 730, startPoint y: 456, endPoint x: 209, endPoint y: 435, distance: 521.9
click at [209, 435] on body "**********" at bounding box center [639, 262] width 1278 height 524
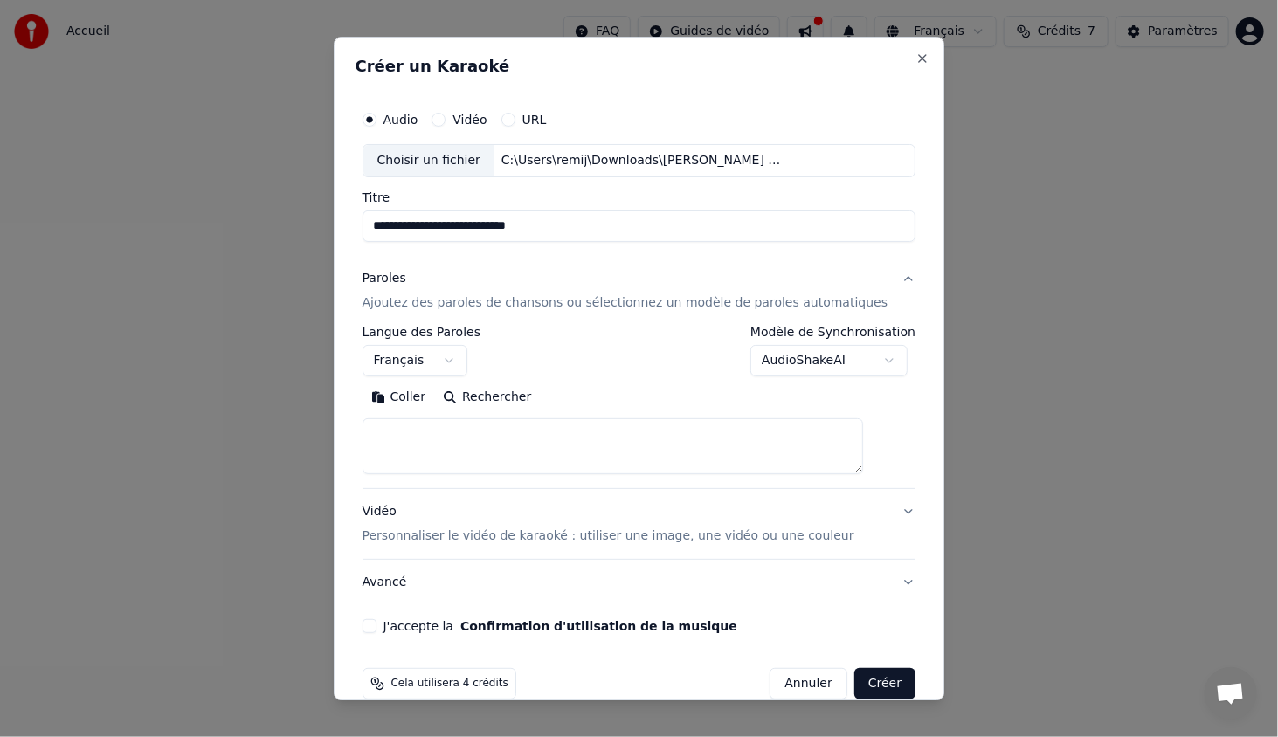
click at [517, 421] on textarea at bounding box center [612, 446] width 501 height 56
paste textarea "**********"
type textarea "**********"
click at [382, 633] on div "**********" at bounding box center [639, 367] width 568 height 545
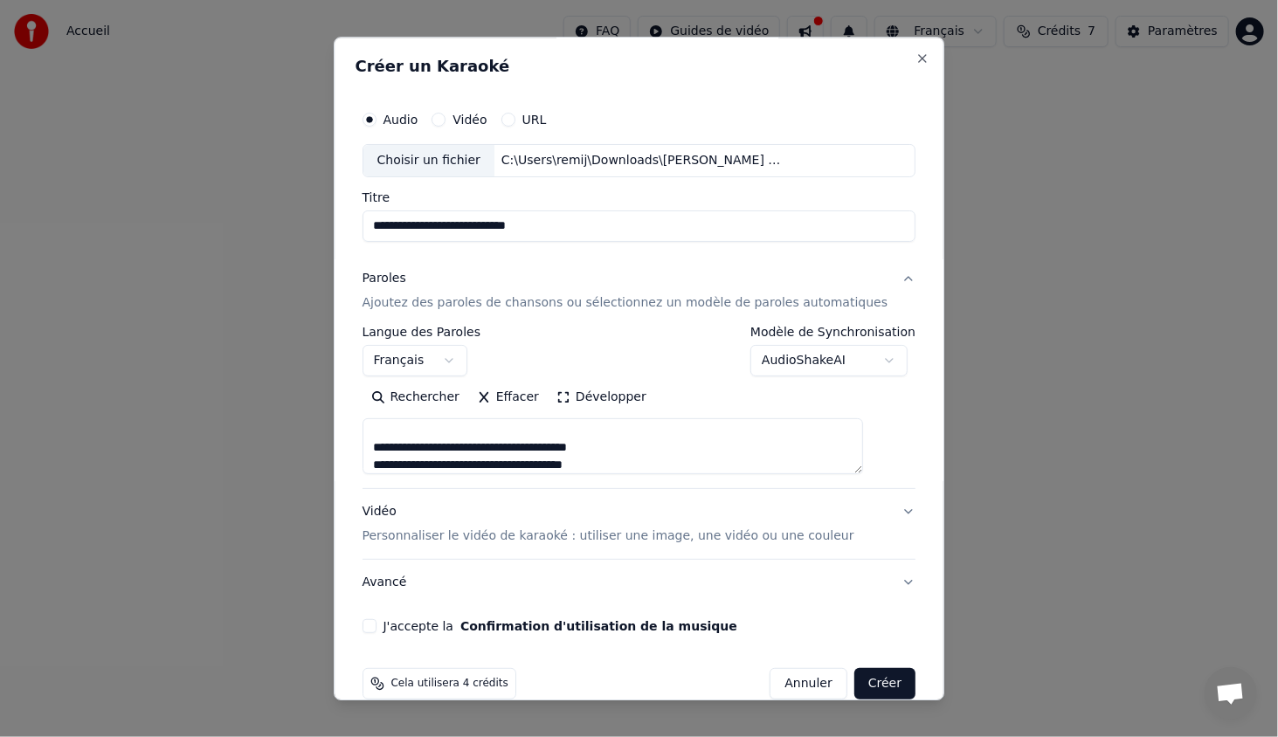
click at [376, 631] on button "J'accepte la Confirmation d'utilisation de la musique" at bounding box center [369, 626] width 14 height 14
click at [854, 688] on button "Créer" at bounding box center [884, 683] width 61 height 31
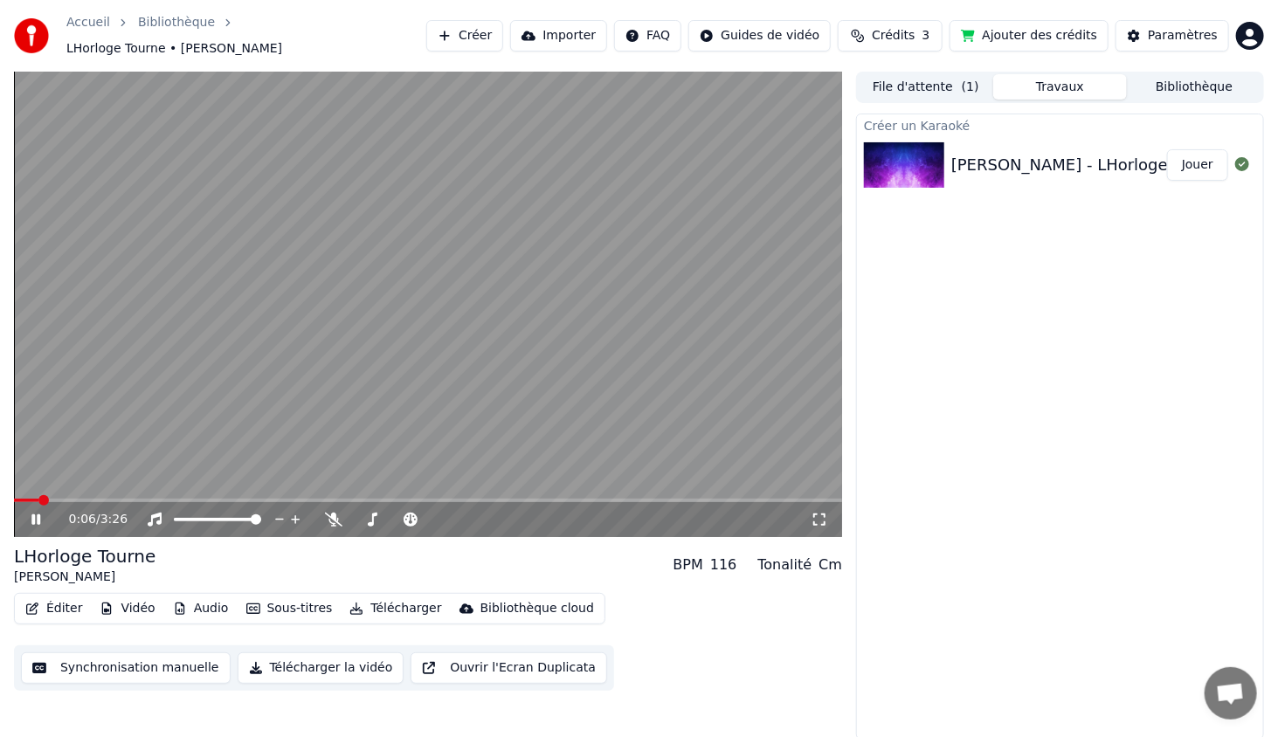
click at [37, 516] on icon at bounding box center [48, 520] width 41 height 14
click at [26, 495] on span at bounding box center [31, 500] width 10 height 10
click at [29, 514] on icon at bounding box center [48, 520] width 41 height 14
click at [31, 513] on icon at bounding box center [48, 520] width 41 height 14
click at [503, 37] on button "Créer" at bounding box center [464, 35] width 77 height 31
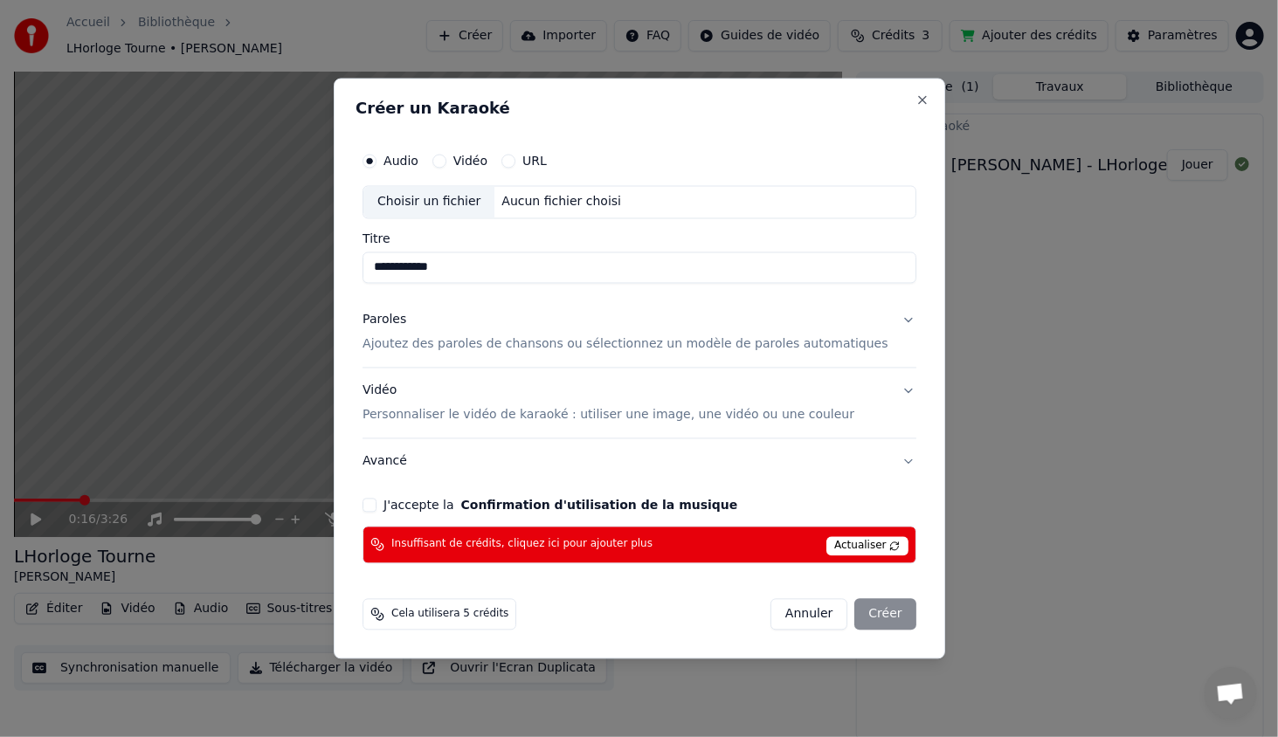
type input "**********"
click at [915, 102] on button "Close" at bounding box center [922, 100] width 14 height 14
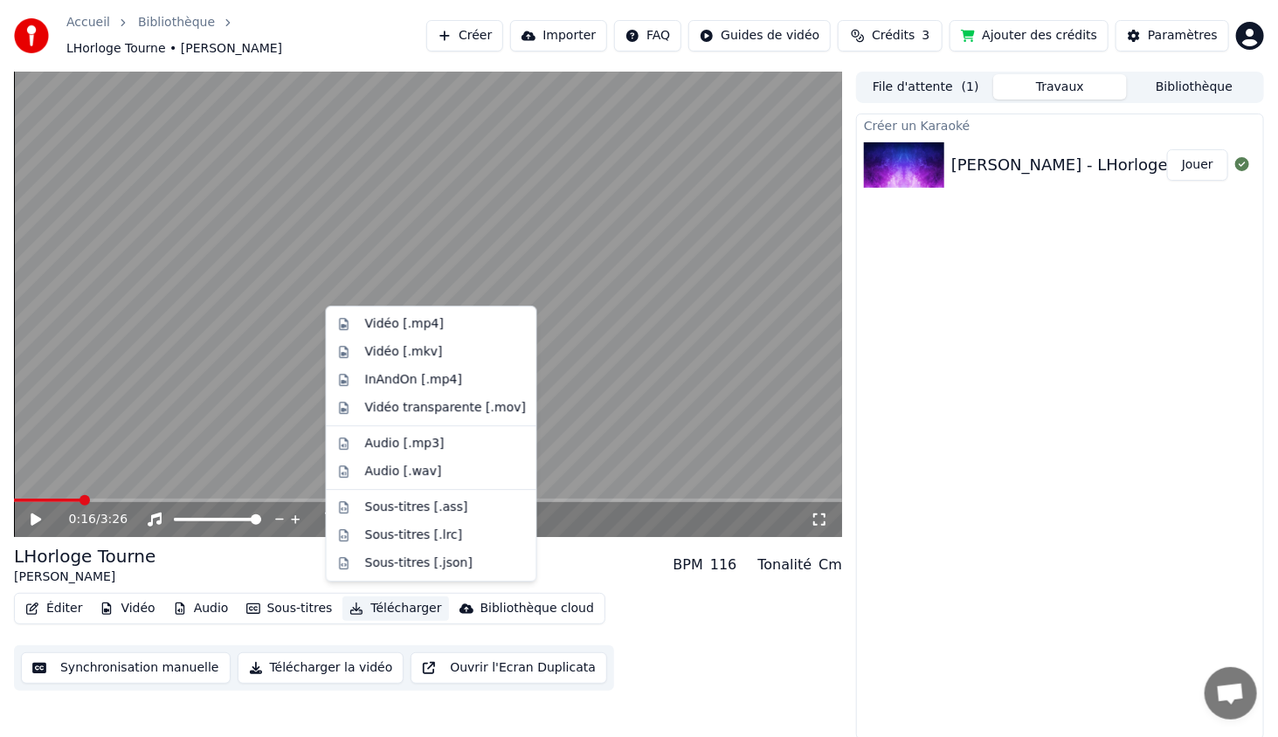
click at [355, 597] on button "Télécharger" at bounding box center [395, 609] width 106 height 24
click at [440, 316] on div "Vidéo [.mp4]" at bounding box center [445, 323] width 161 height 17
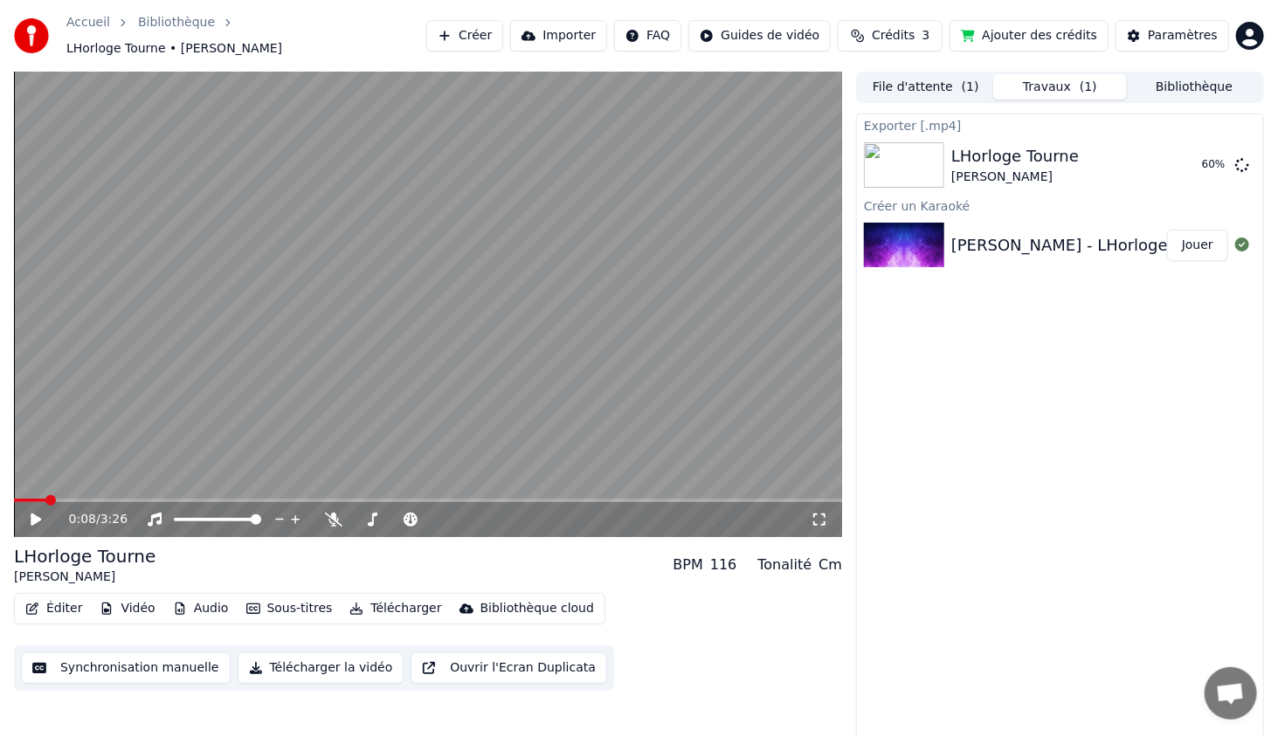
click at [45, 495] on span at bounding box center [50, 500] width 10 height 10
click at [198, 511] on div at bounding box center [233, 519] width 141 height 17
click at [185, 518] on span at bounding box center [179, 519] width 11 height 3
click at [336, 513] on icon at bounding box center [333, 520] width 17 height 14
click at [34, 514] on icon at bounding box center [36, 520] width 10 height 12
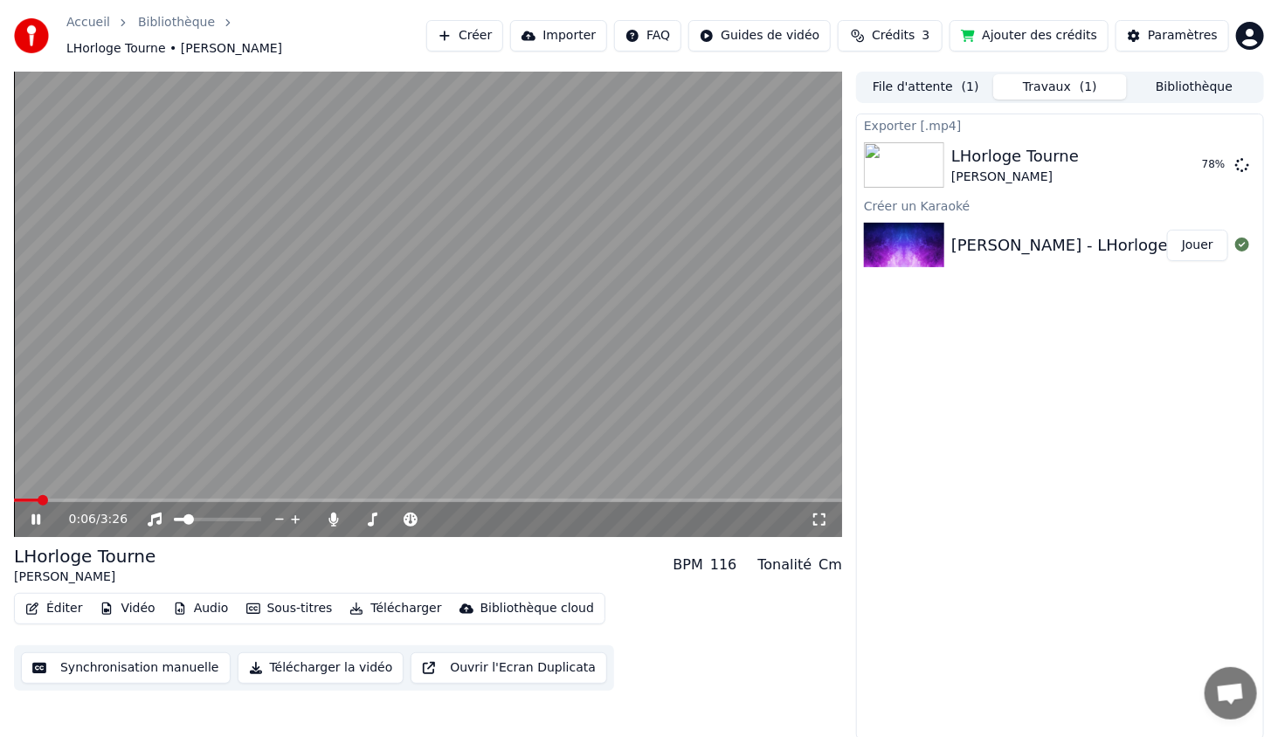
click at [39, 495] on span at bounding box center [43, 500] width 10 height 10
click at [358, 518] on span at bounding box center [356, 519] width 6 height 3
click at [353, 514] on span at bounding box center [358, 519] width 10 height 10
click at [34, 495] on span at bounding box center [39, 500] width 10 height 10
click at [20, 495] on span at bounding box center [23, 500] width 10 height 10
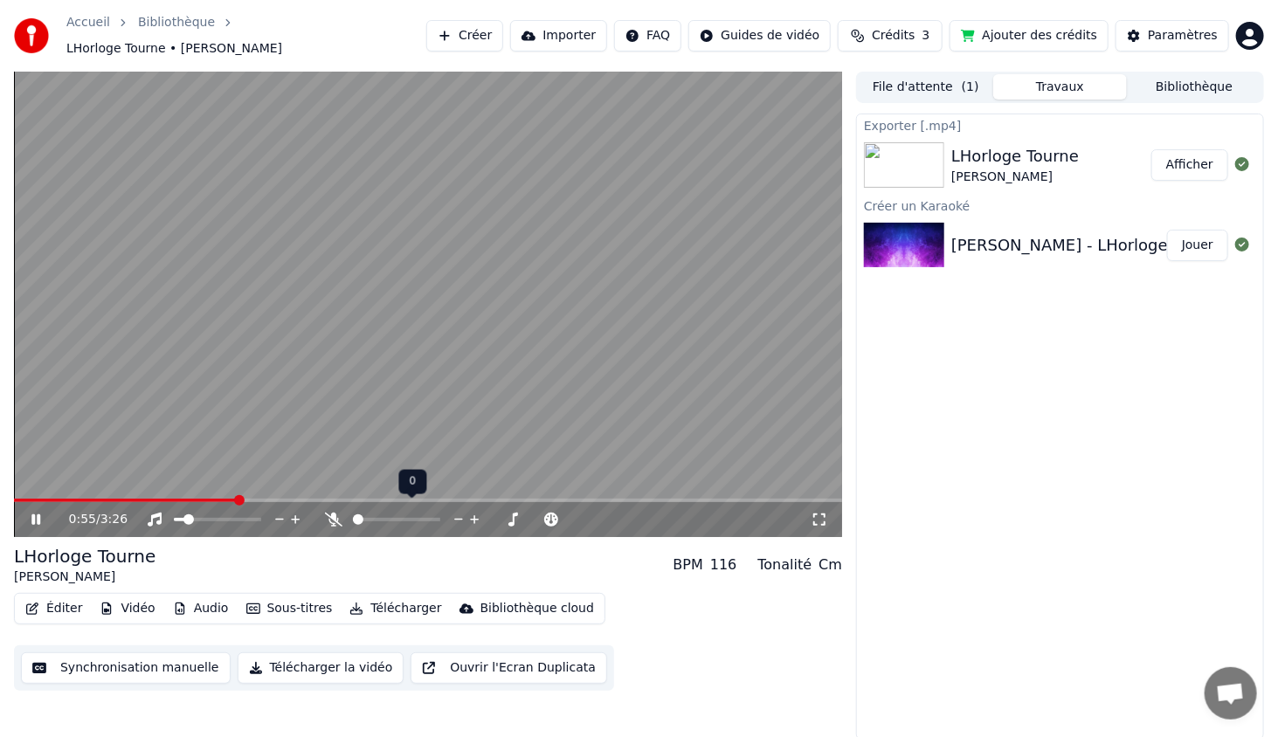
click at [327, 513] on icon at bounding box center [333, 520] width 17 height 14
click at [365, 511] on div at bounding box center [412, 519] width 141 height 17
click at [362, 518] on span at bounding box center [396, 519] width 87 height 3
click at [41, 513] on icon at bounding box center [48, 520] width 41 height 14
click at [69, 499] on span at bounding box center [42, 500] width 56 height 3
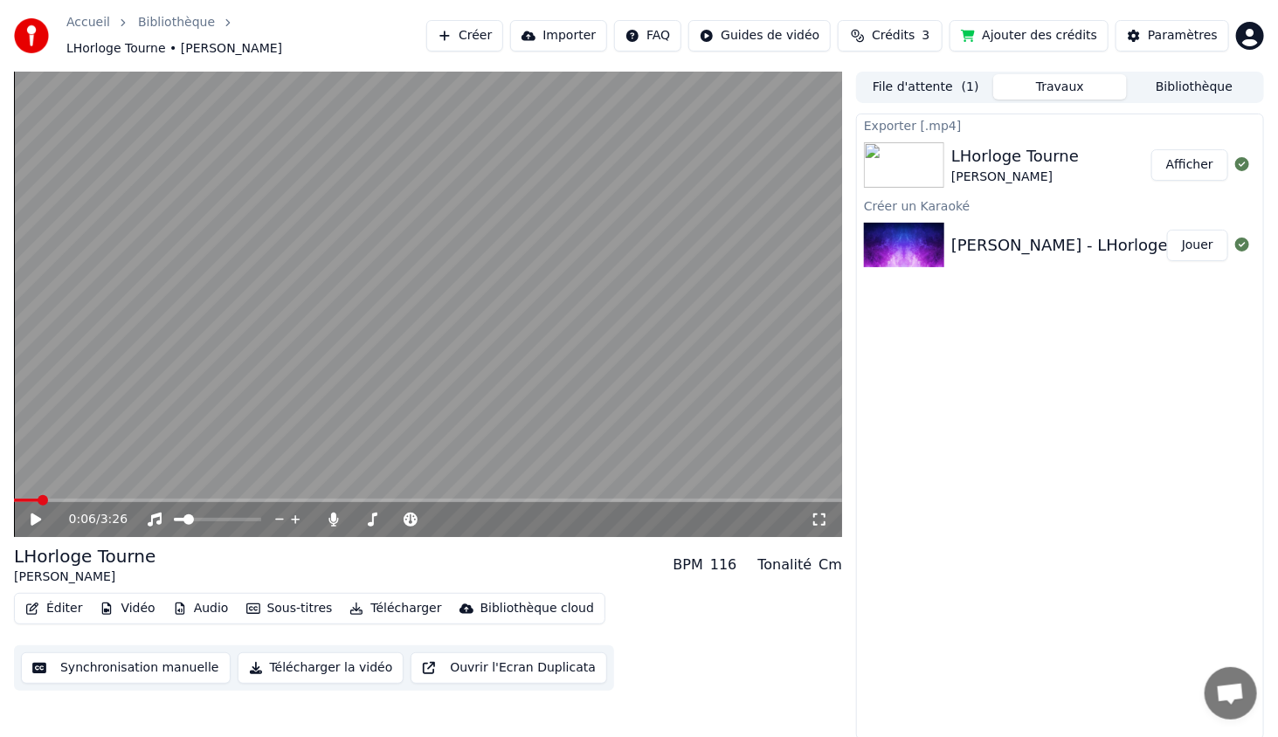
click at [37, 499] on span at bounding box center [26, 500] width 24 height 3
click at [38, 513] on icon at bounding box center [48, 520] width 41 height 14
click at [34, 514] on icon at bounding box center [35, 519] width 9 height 10
